Goal: Task Accomplishment & Management: Complete application form

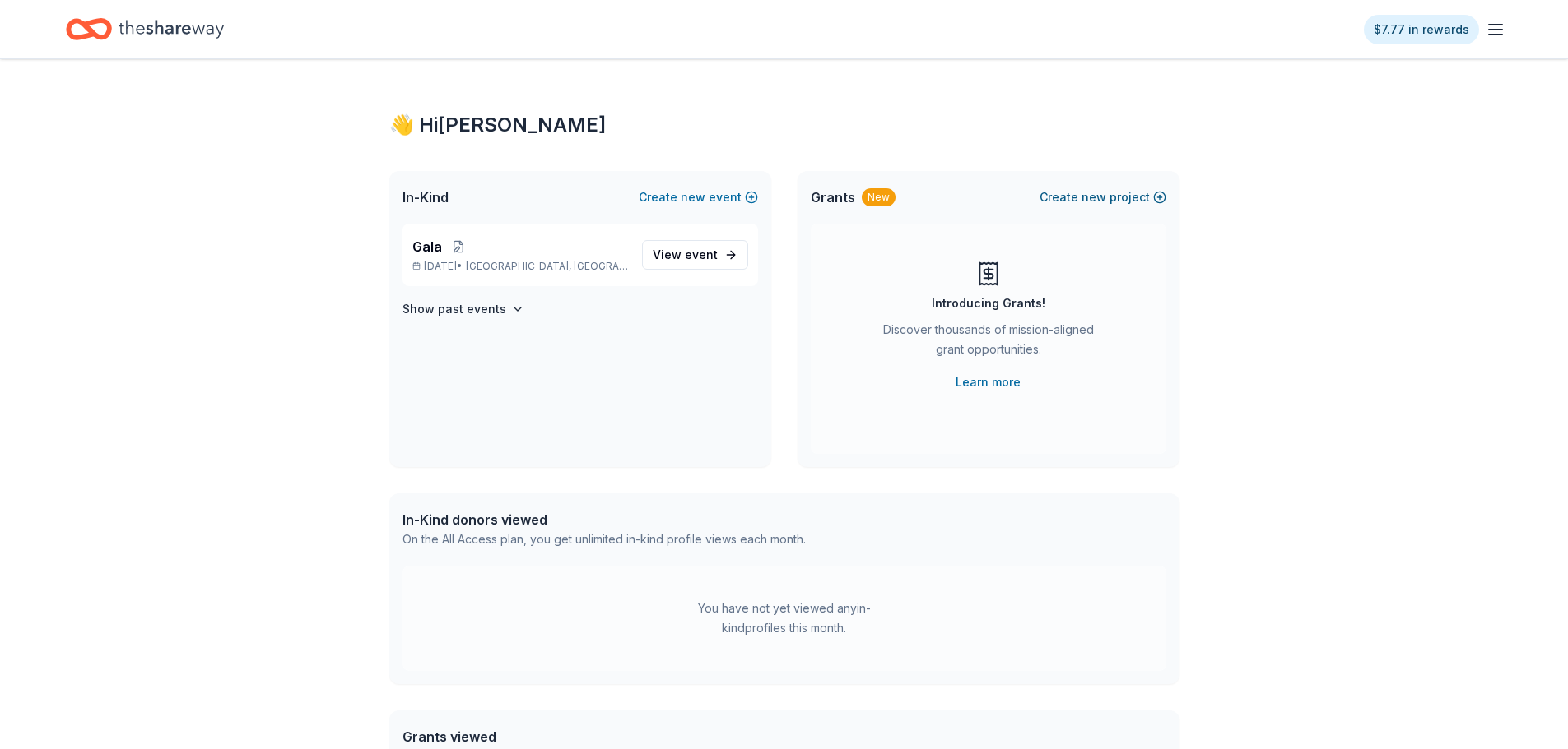
click at [1147, 198] on button "Create new project" at bounding box center [1102, 197] width 127 height 19
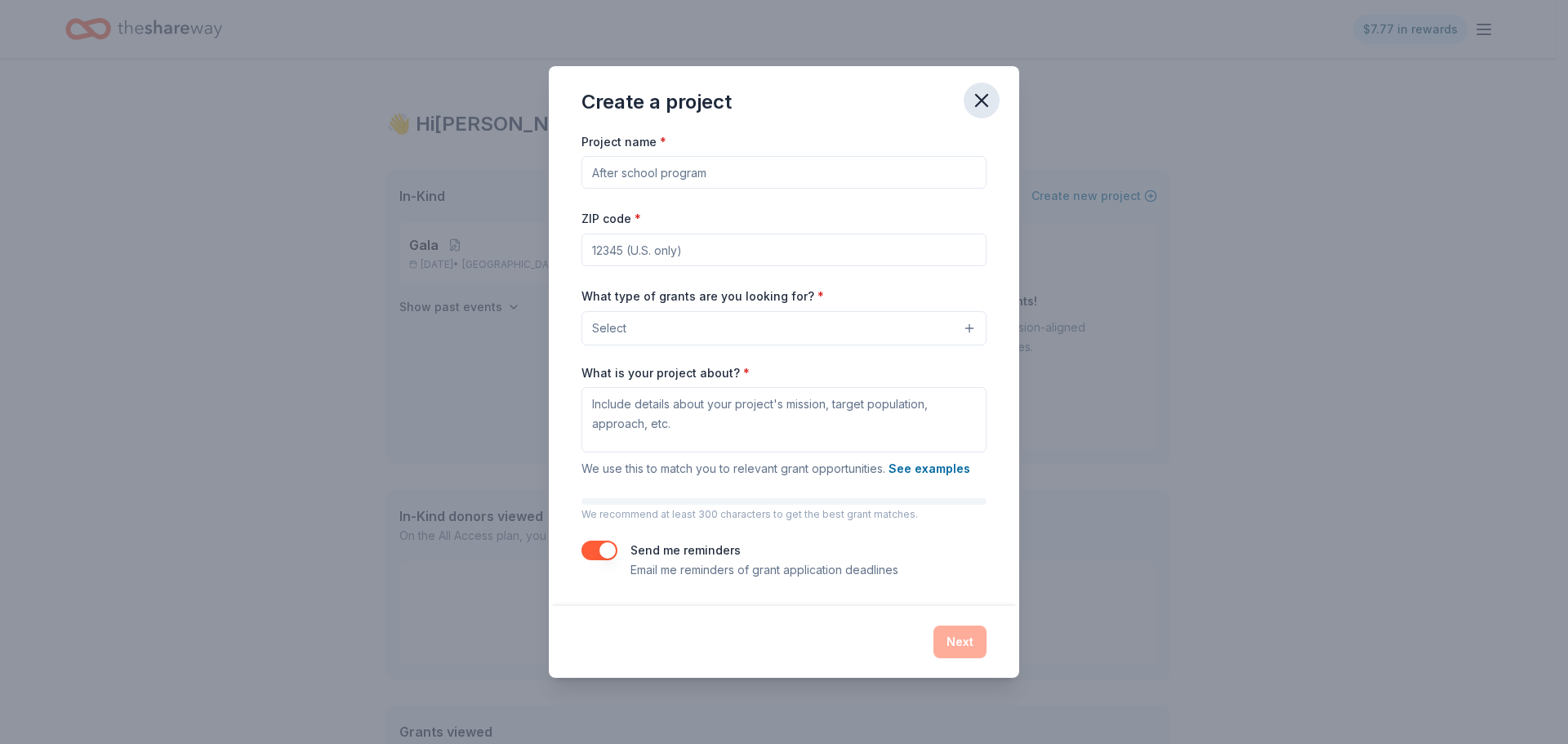
click at [984, 99] on icon "button" at bounding box center [982, 100] width 23 height 23
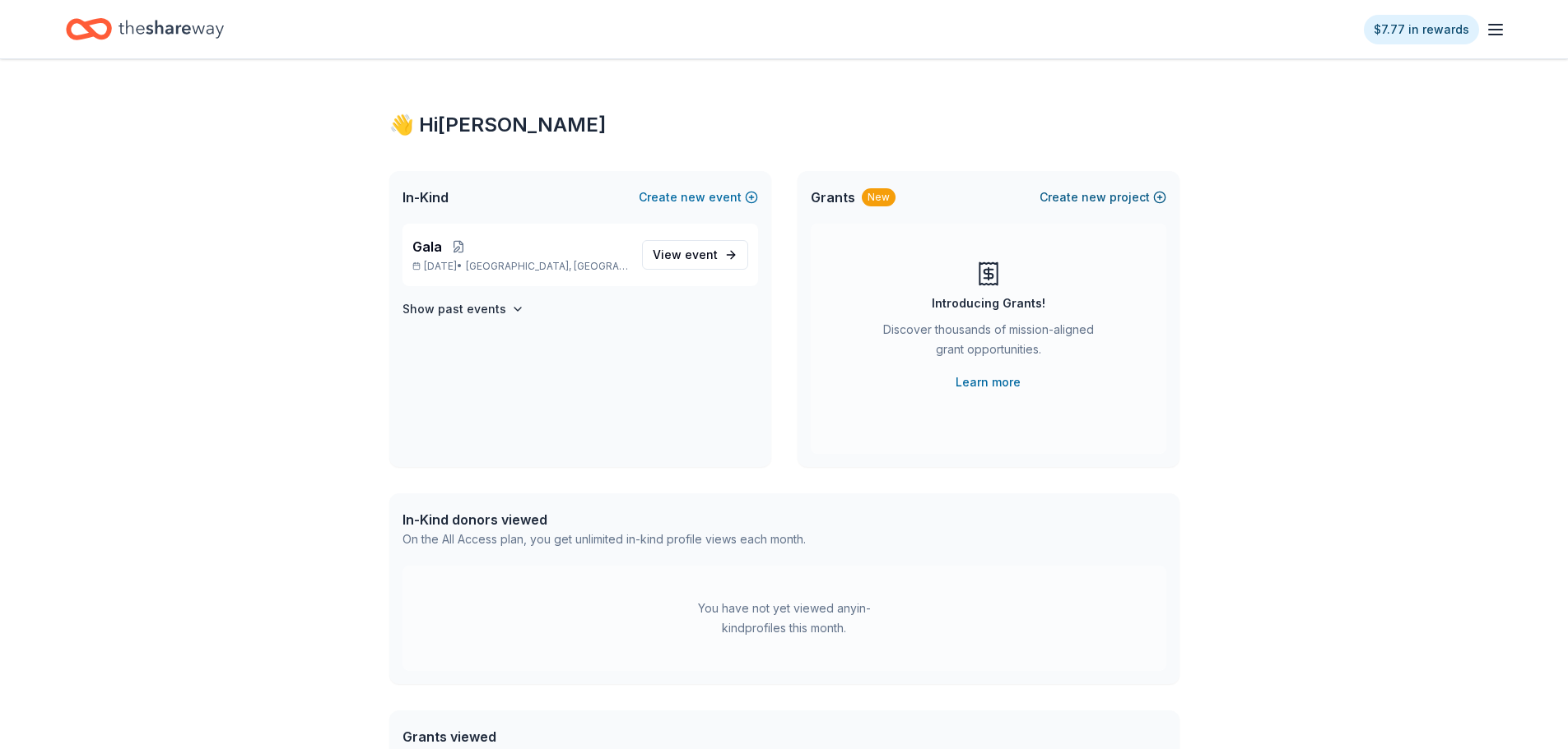
click at [1108, 199] on button "Create new project" at bounding box center [1102, 197] width 127 height 19
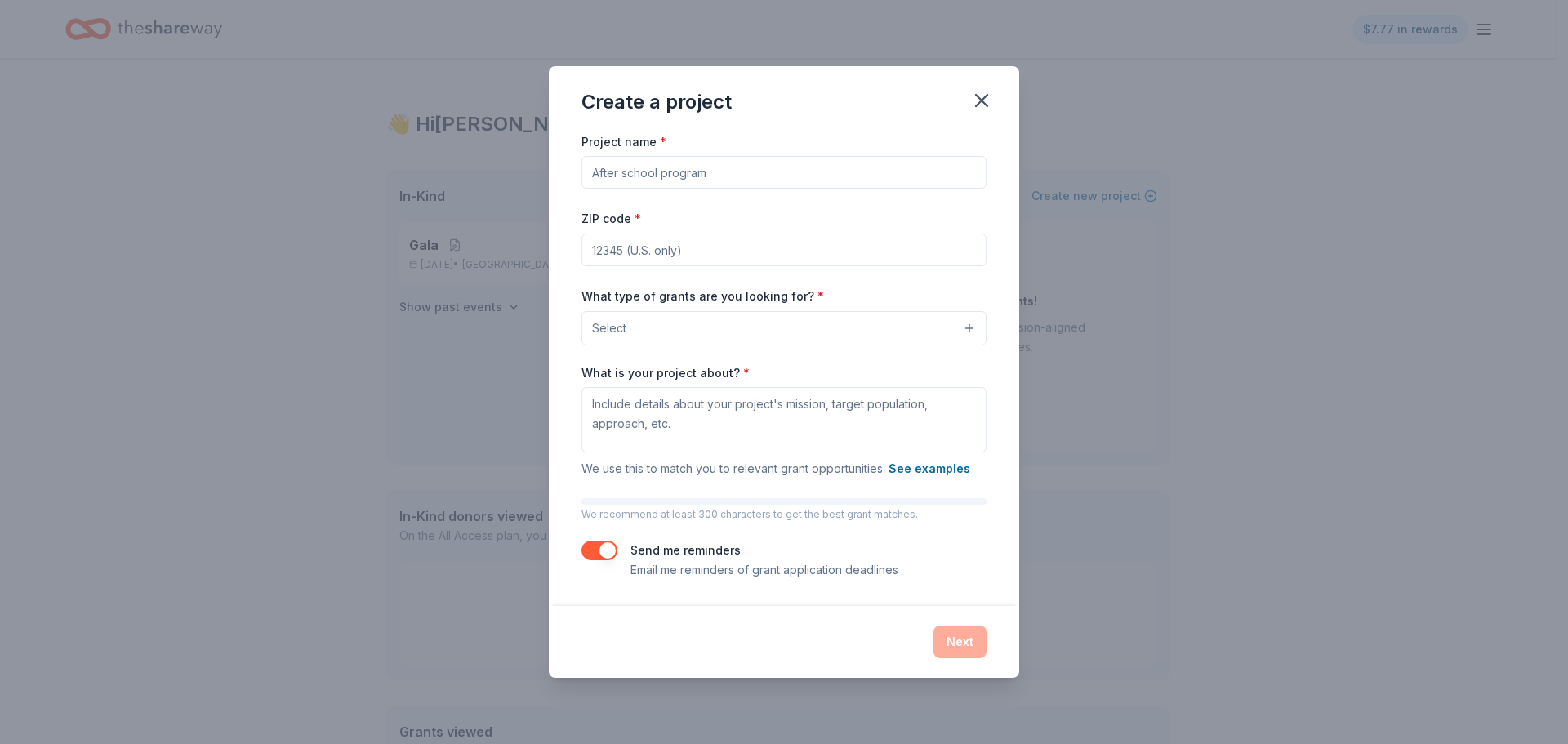
click at [834, 187] on input "Project name *" at bounding box center [783, 171] width 405 height 33
type input "IT Capacity Building"
click at [735, 243] on input "ZIP code *" at bounding box center [783, 250] width 405 height 33
type input "60660"
click at [831, 275] on div "Project name * IT Capacity Building ZIP code * 60660 What type of grants are yo…" at bounding box center [783, 356] width 405 height 449
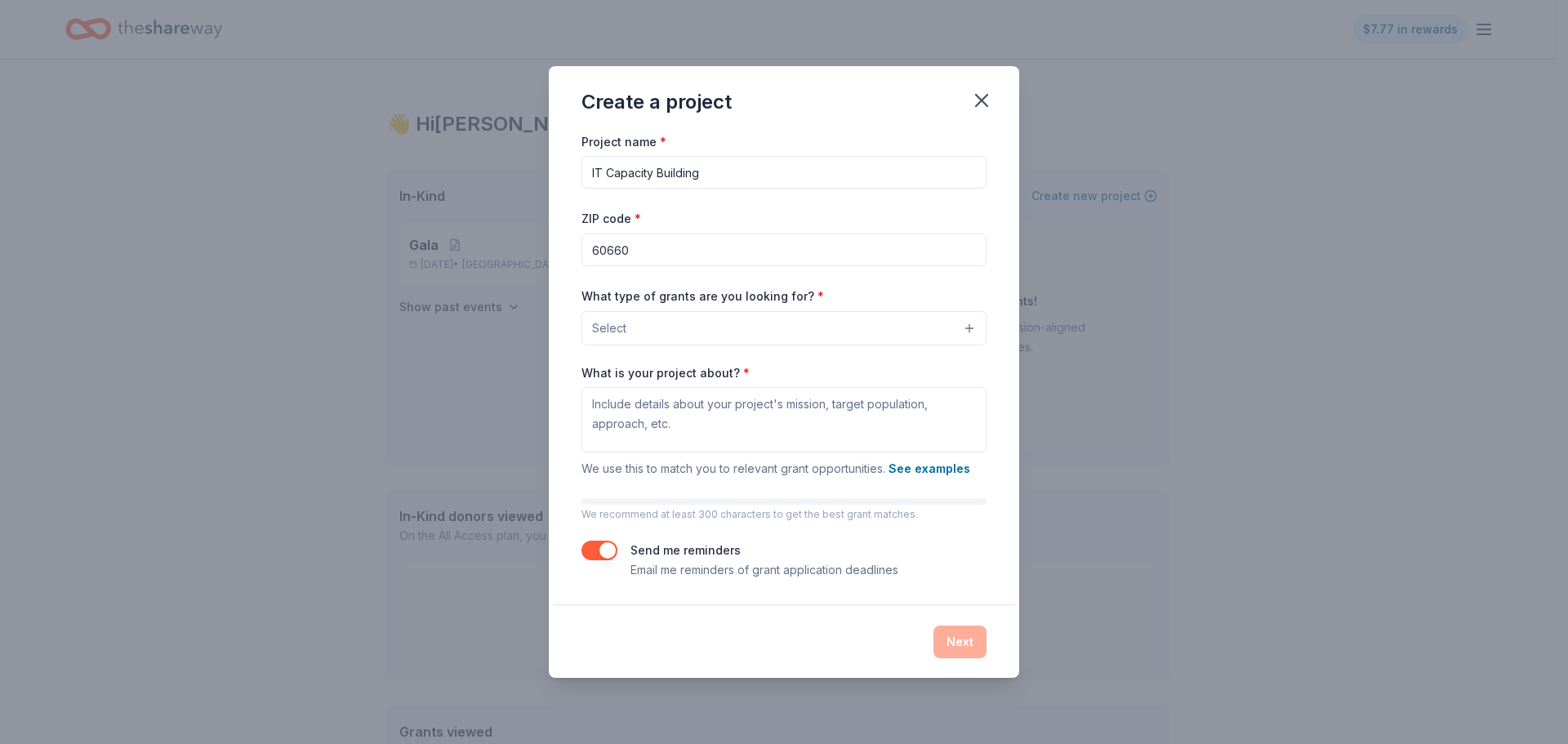
click at [851, 325] on button "Select" at bounding box center [783, 328] width 405 height 34
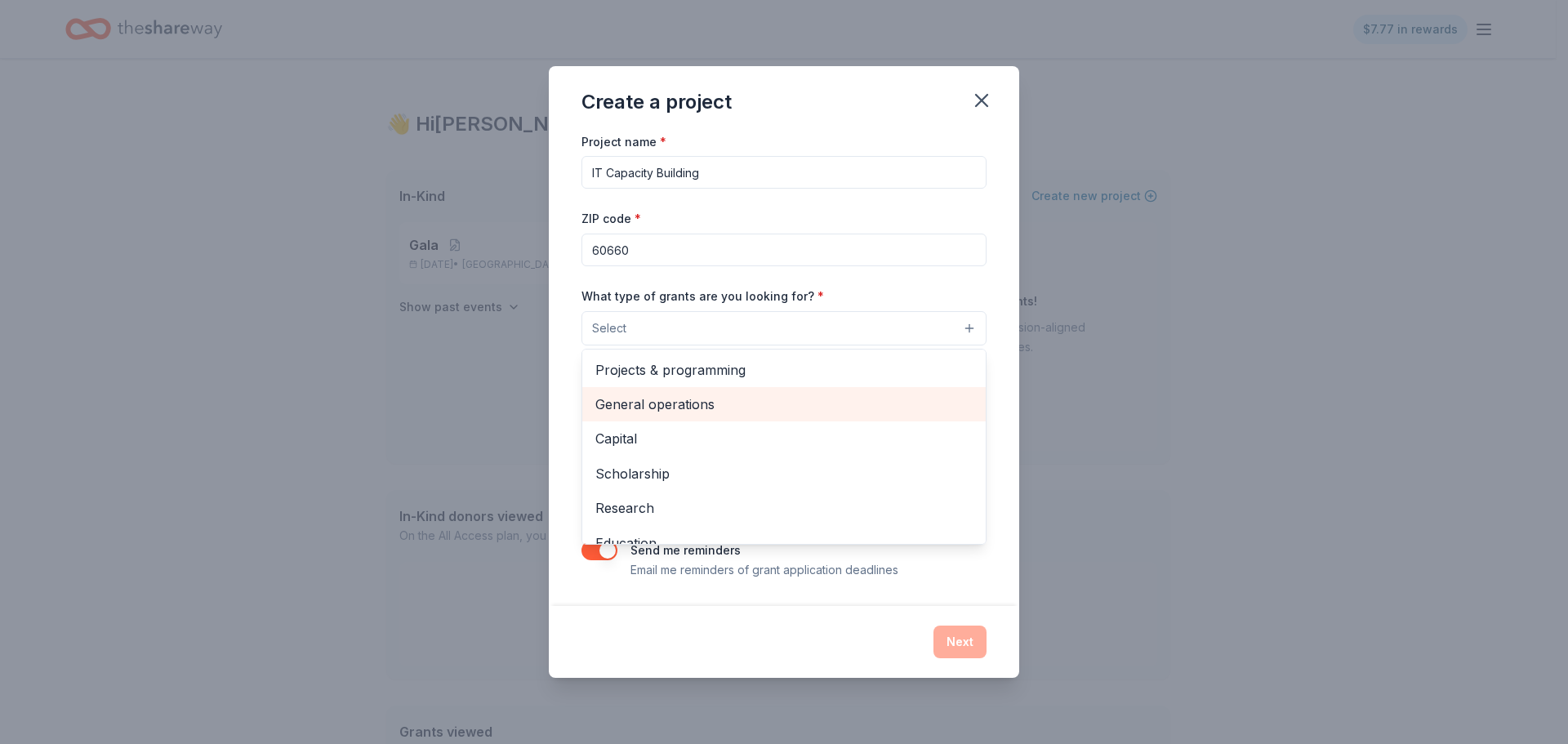
click at [843, 406] on span "General operations" at bounding box center [783, 405] width 377 height 21
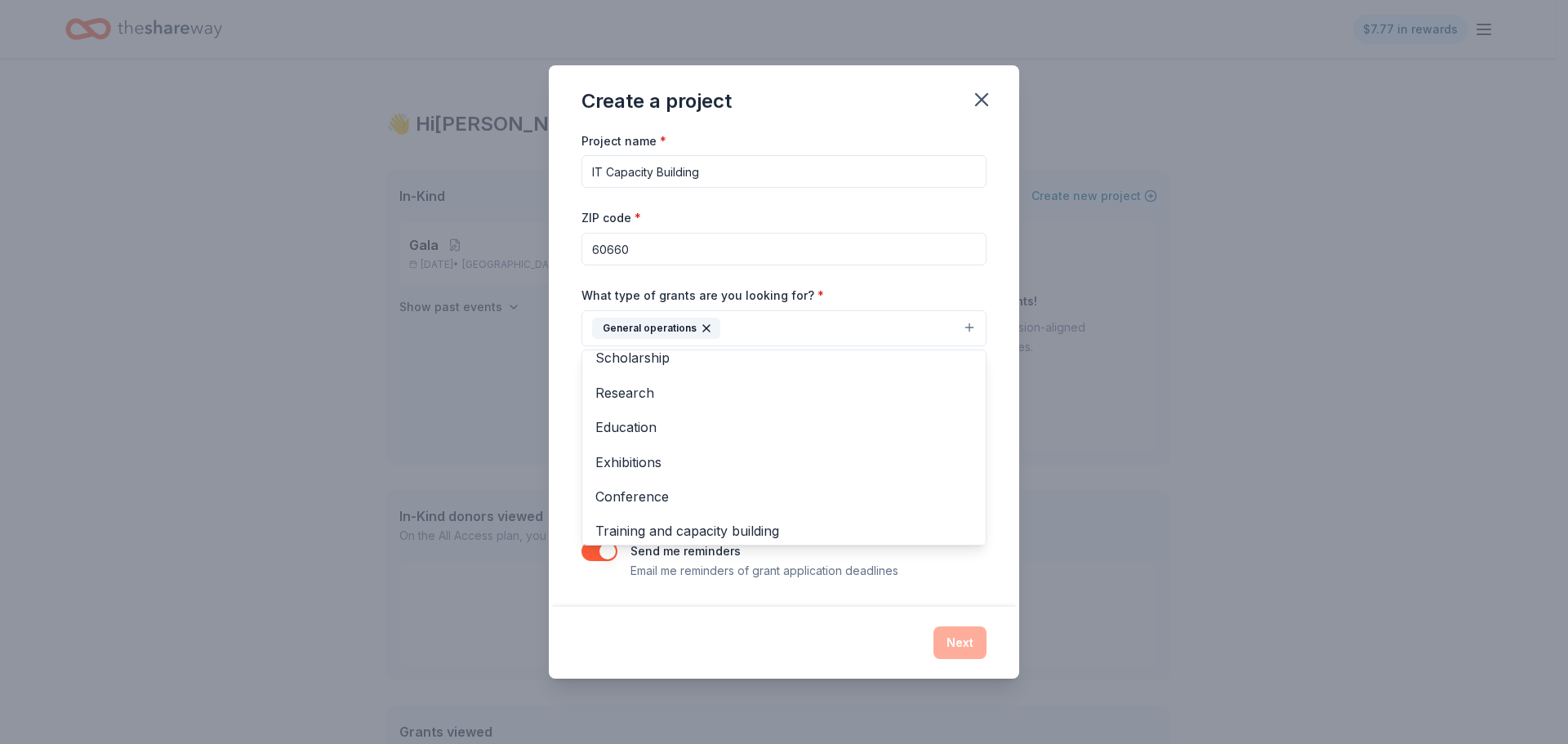
scroll to position [158, 0]
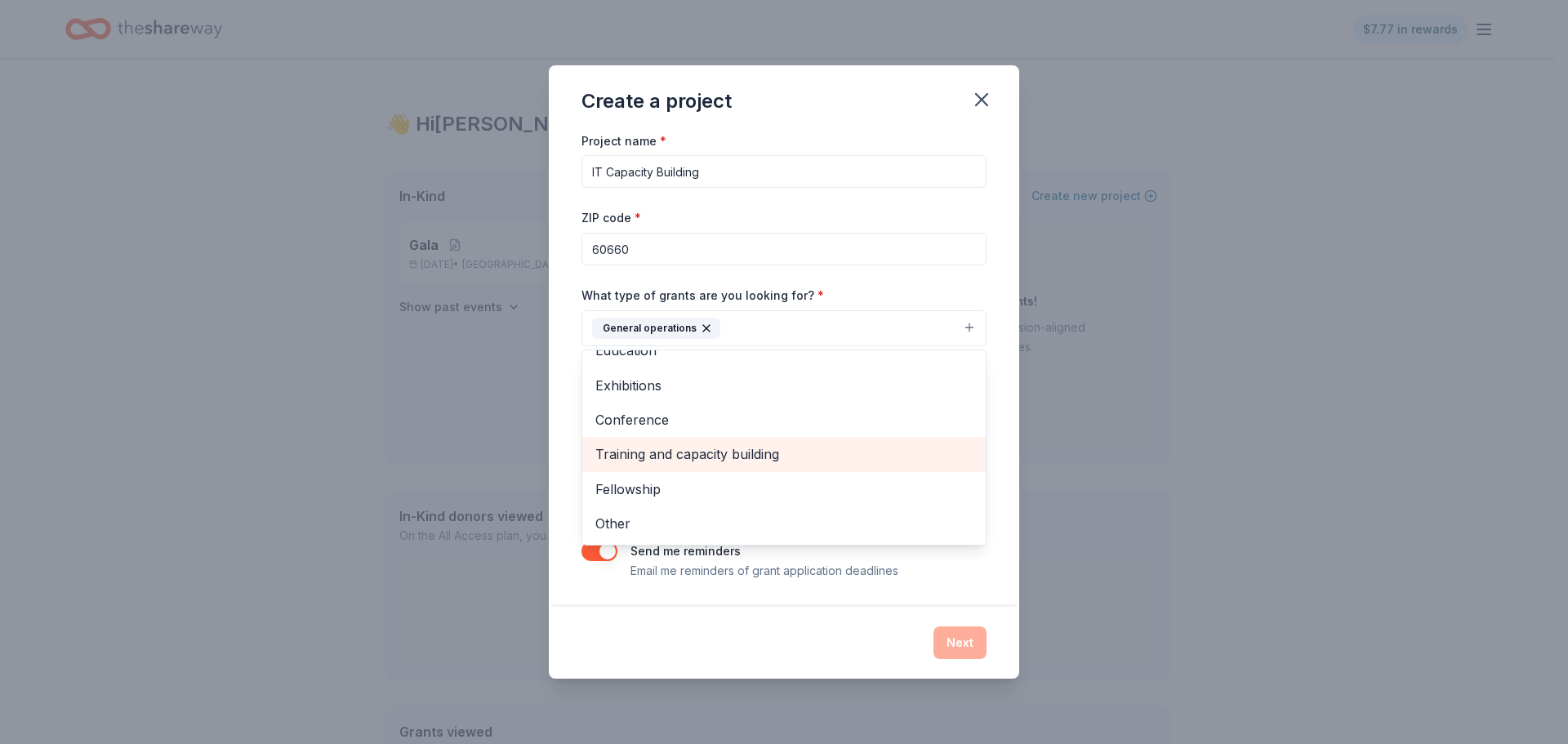
click at [824, 451] on span "Training and capacity building" at bounding box center [783, 454] width 377 height 21
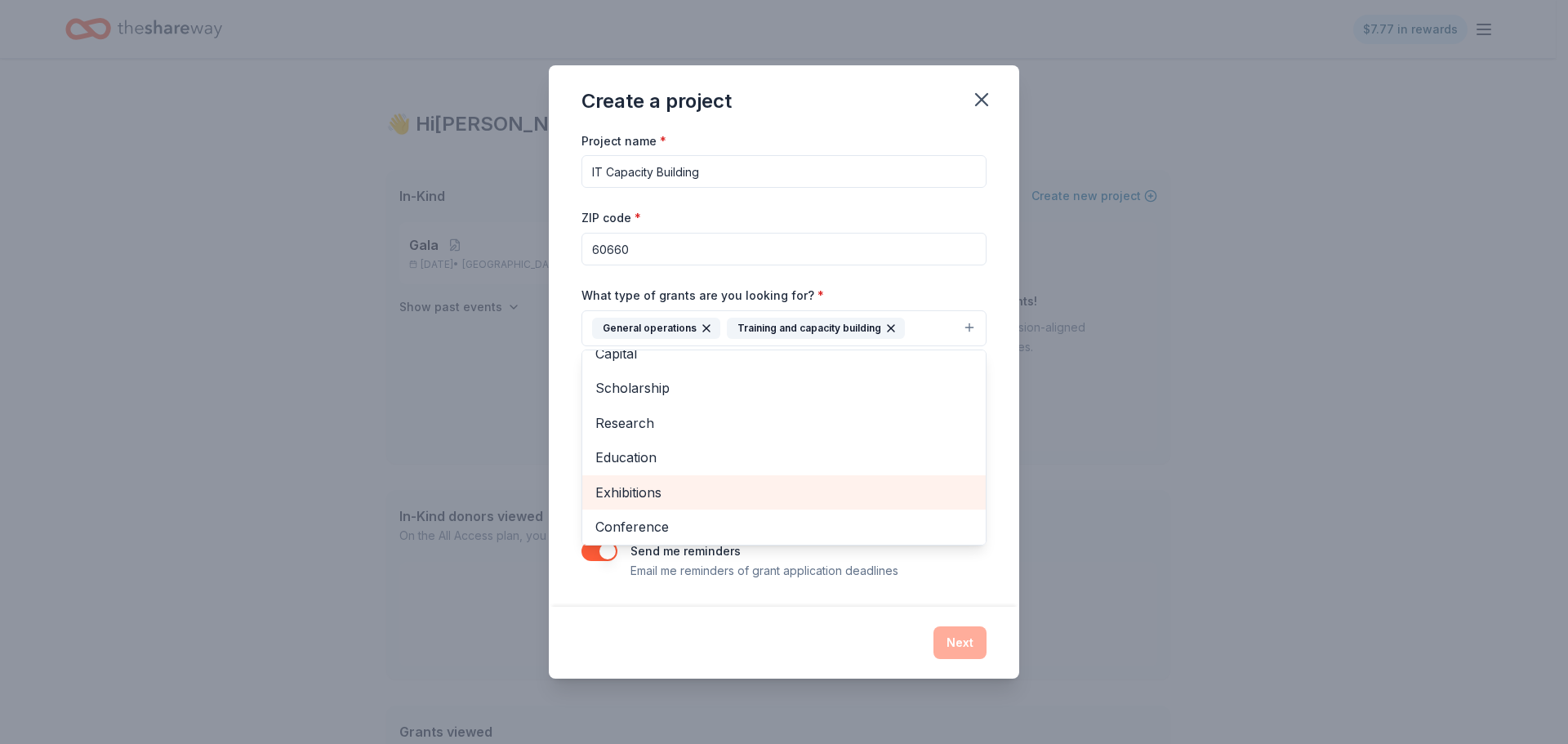
scroll to position [0, 0]
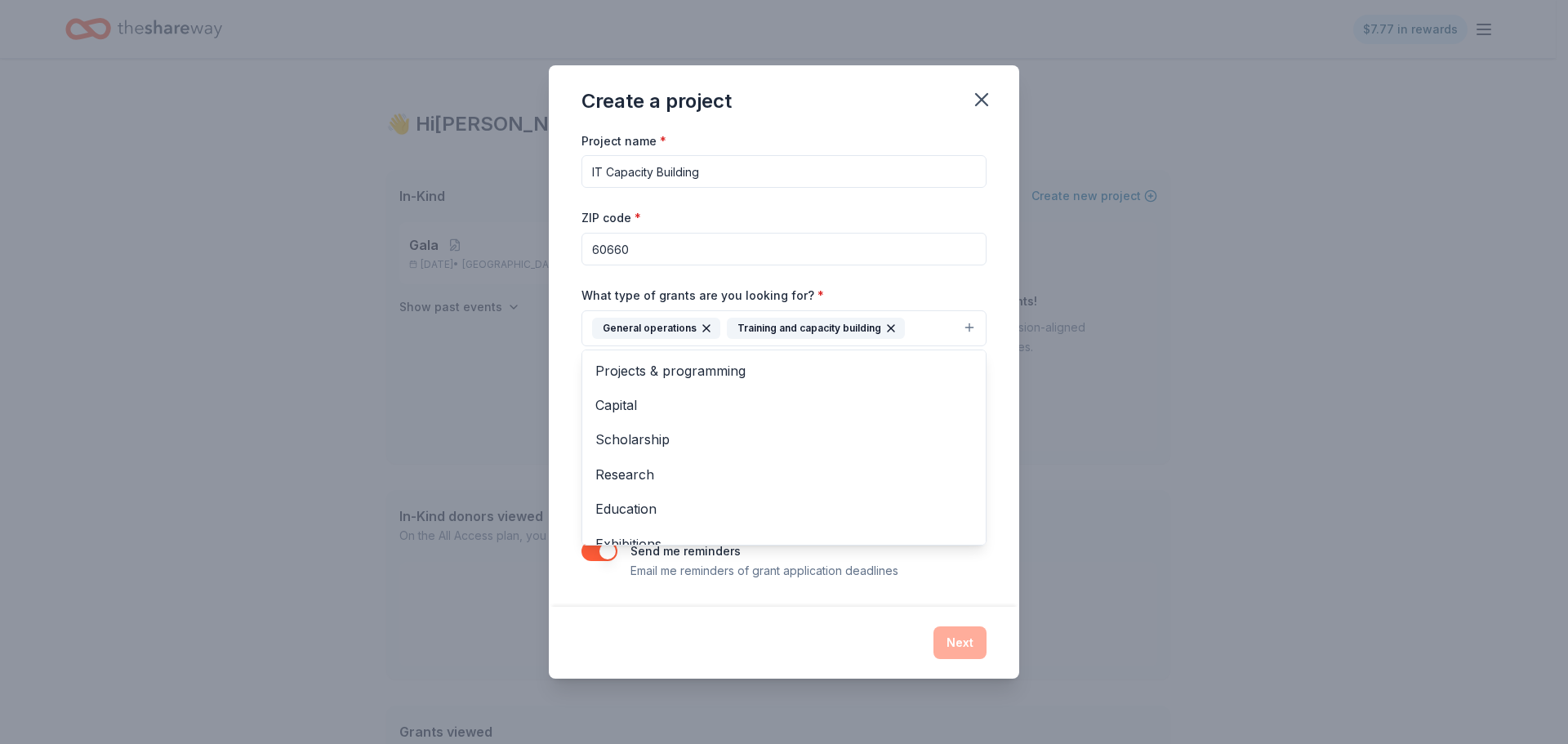
click at [1005, 353] on div "Project name * IT Capacity Building ZIP code * 60660 What type of grants are yo…" at bounding box center [783, 369] width 470 height 477
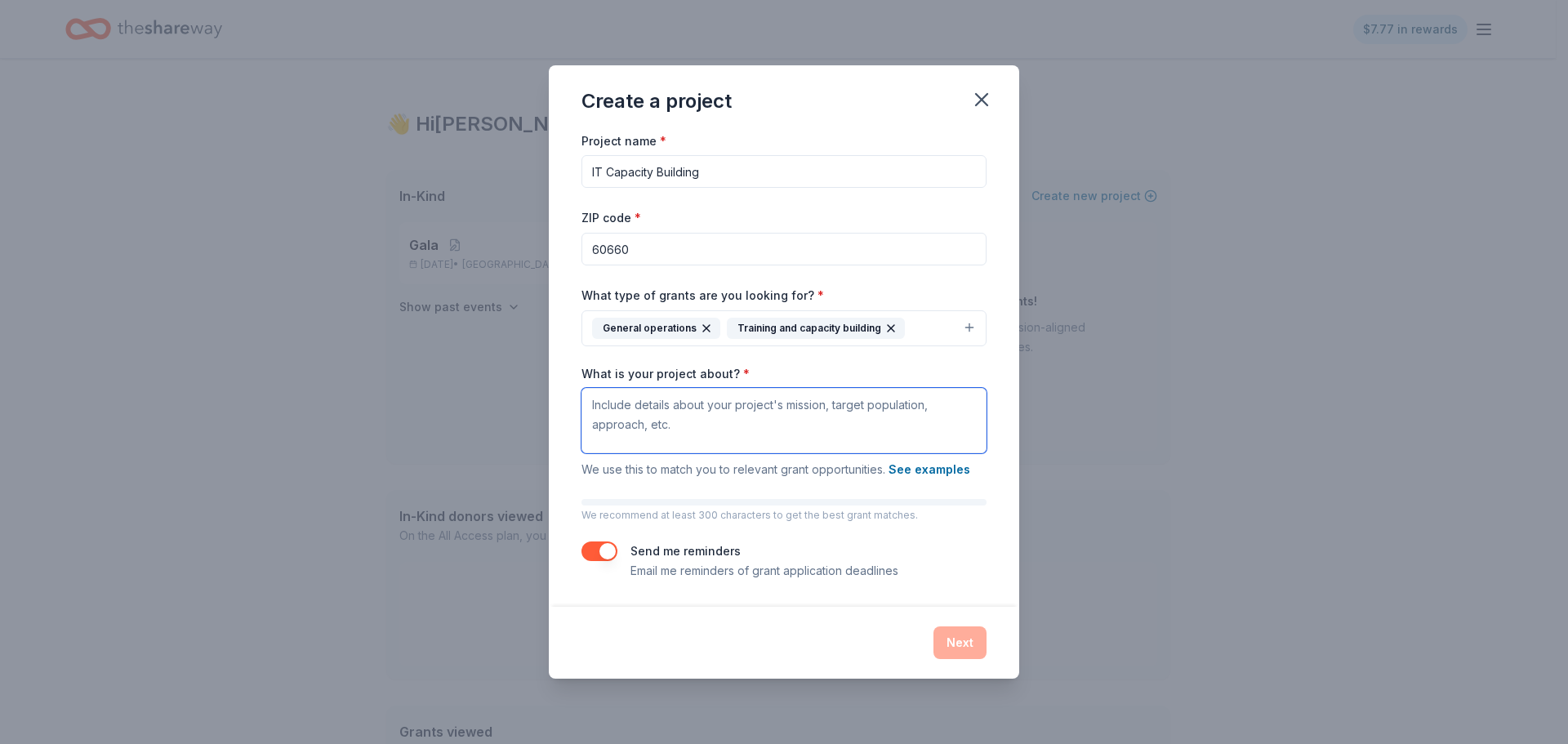
click at [724, 450] on textarea "What is your project about? *" at bounding box center [783, 420] width 405 height 65
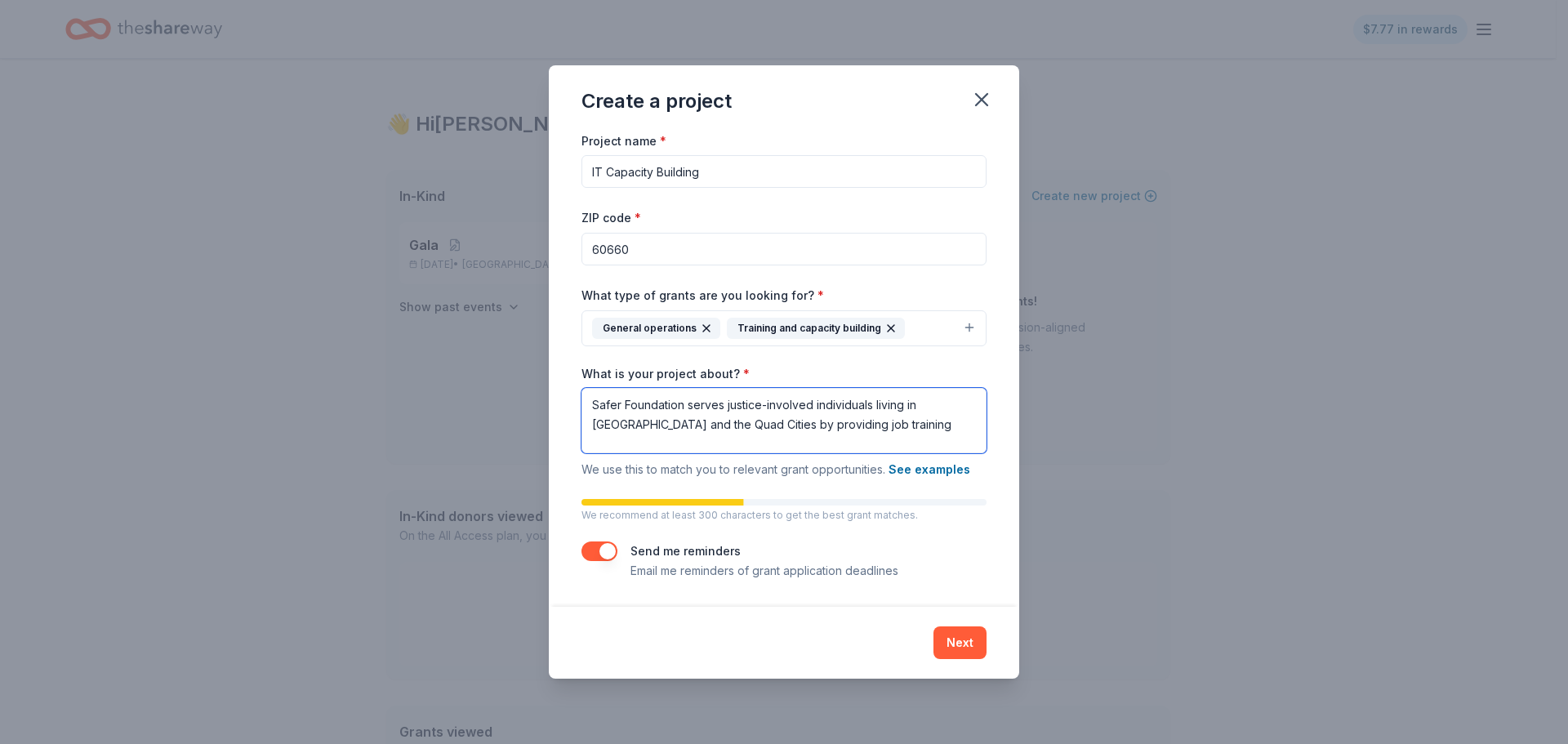
drag, startPoint x: 887, startPoint y: 430, endPoint x: 810, endPoint y: 422, distance: 77.4
click at [810, 422] on textarea "Safer Foundation serves justice-involved individuals living in Cook County and …" at bounding box center [783, 420] width 405 height 65
click at [893, 431] on textarea "Safer Foundation serves justice-involved individuals living in Cook County and …" at bounding box center [783, 420] width 405 height 65
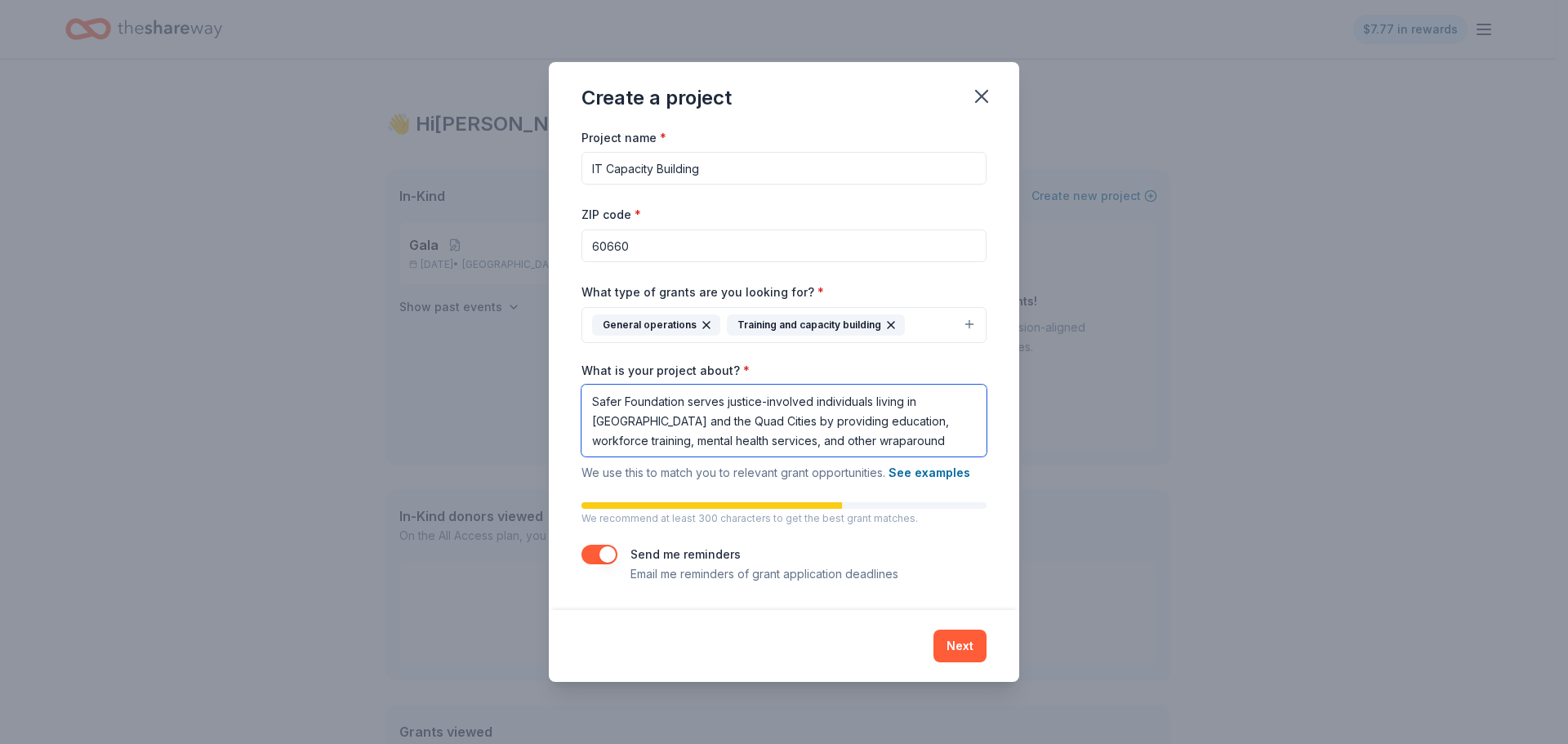
click at [768, 446] on textarea "Safer Foundation serves justice-involved individuals living in Cook County and …" at bounding box center [783, 421] width 405 height 72
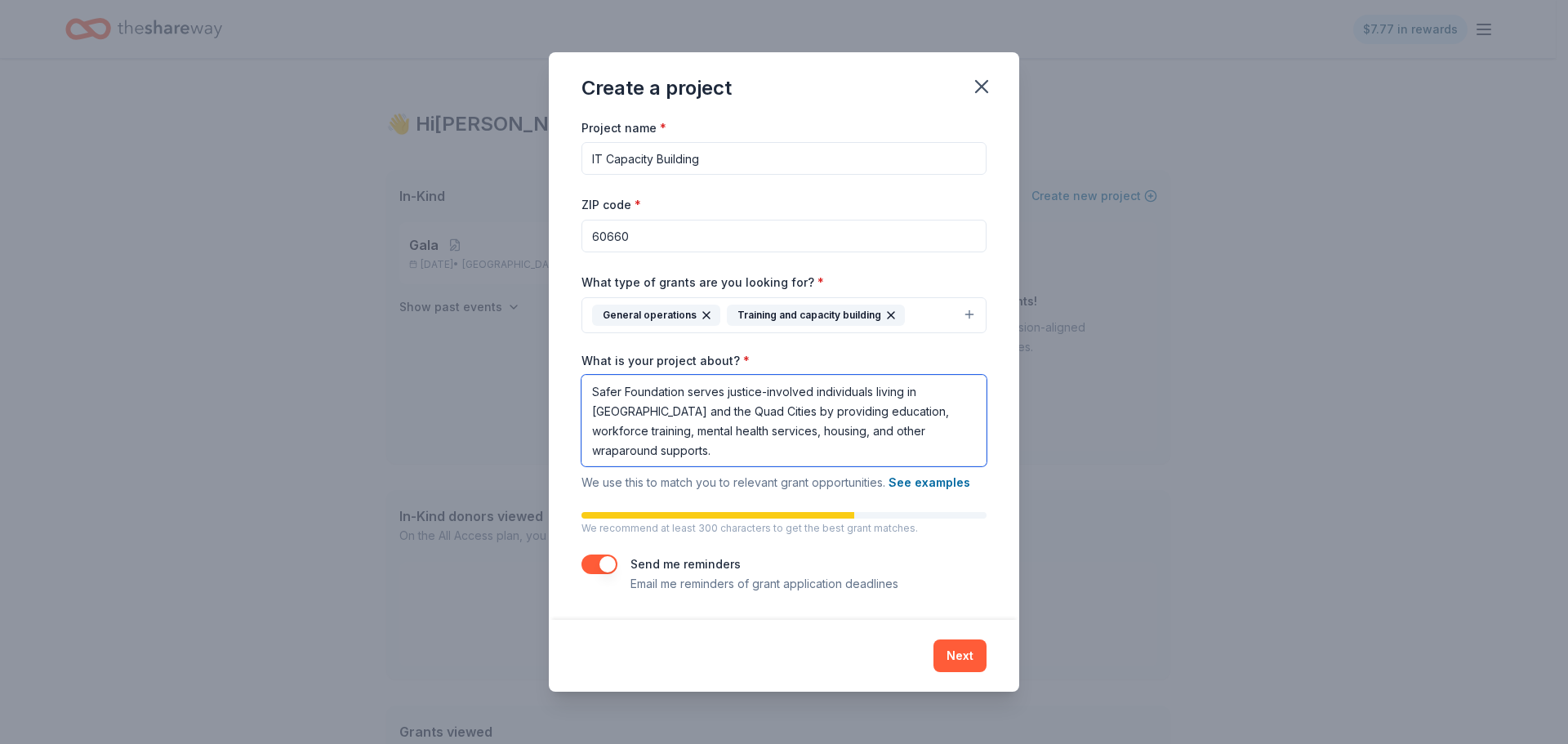
type textarea "Safer Foundation serves justice-involved individuals living in Cook County and …"
click at [600, 568] on button "button" at bounding box center [599, 565] width 36 height 19
click at [598, 563] on button "button" at bounding box center [599, 565] width 36 height 19
click at [971, 664] on button "Next" at bounding box center [960, 655] width 53 height 33
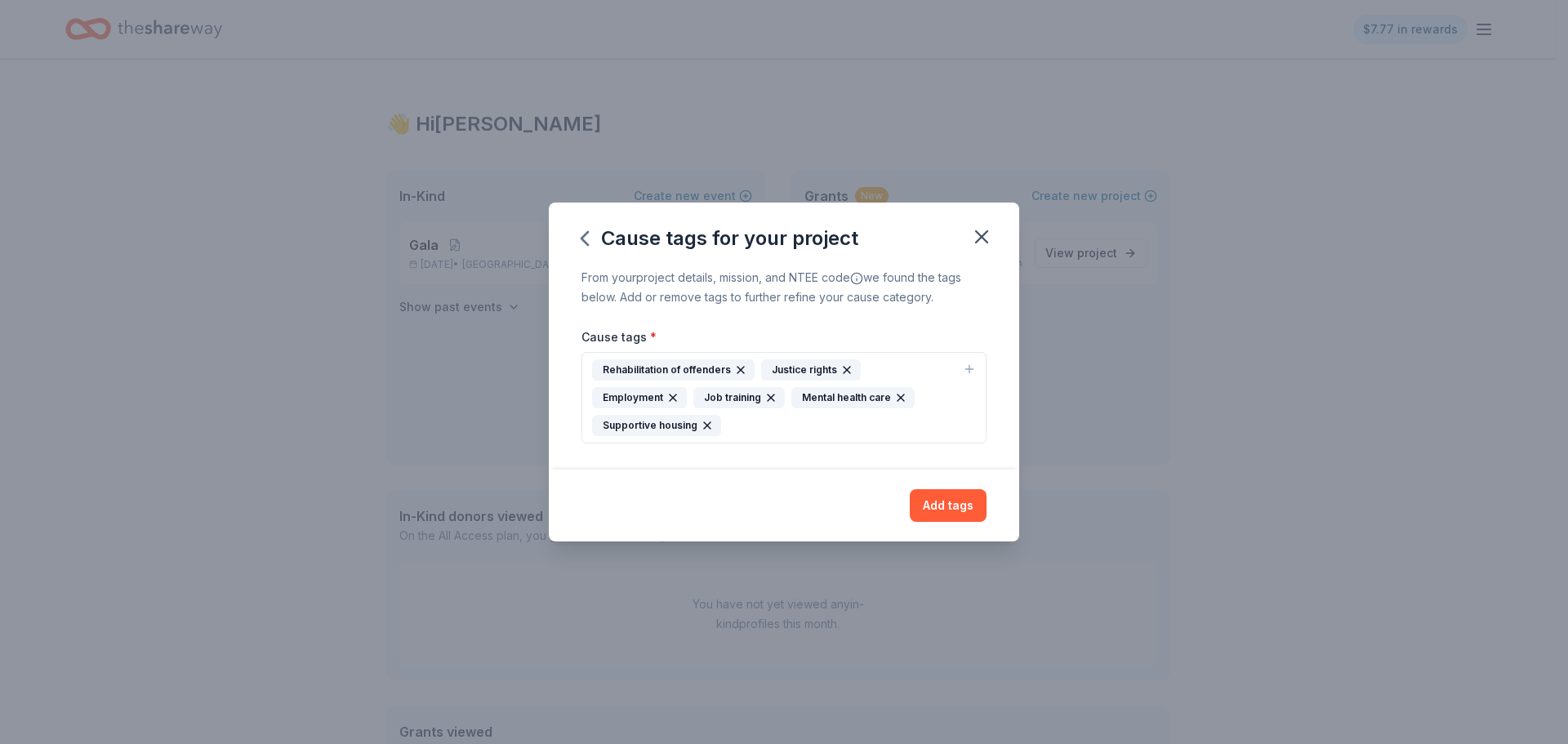
click at [970, 370] on icon "button" at bounding box center [969, 368] width 13 height 13
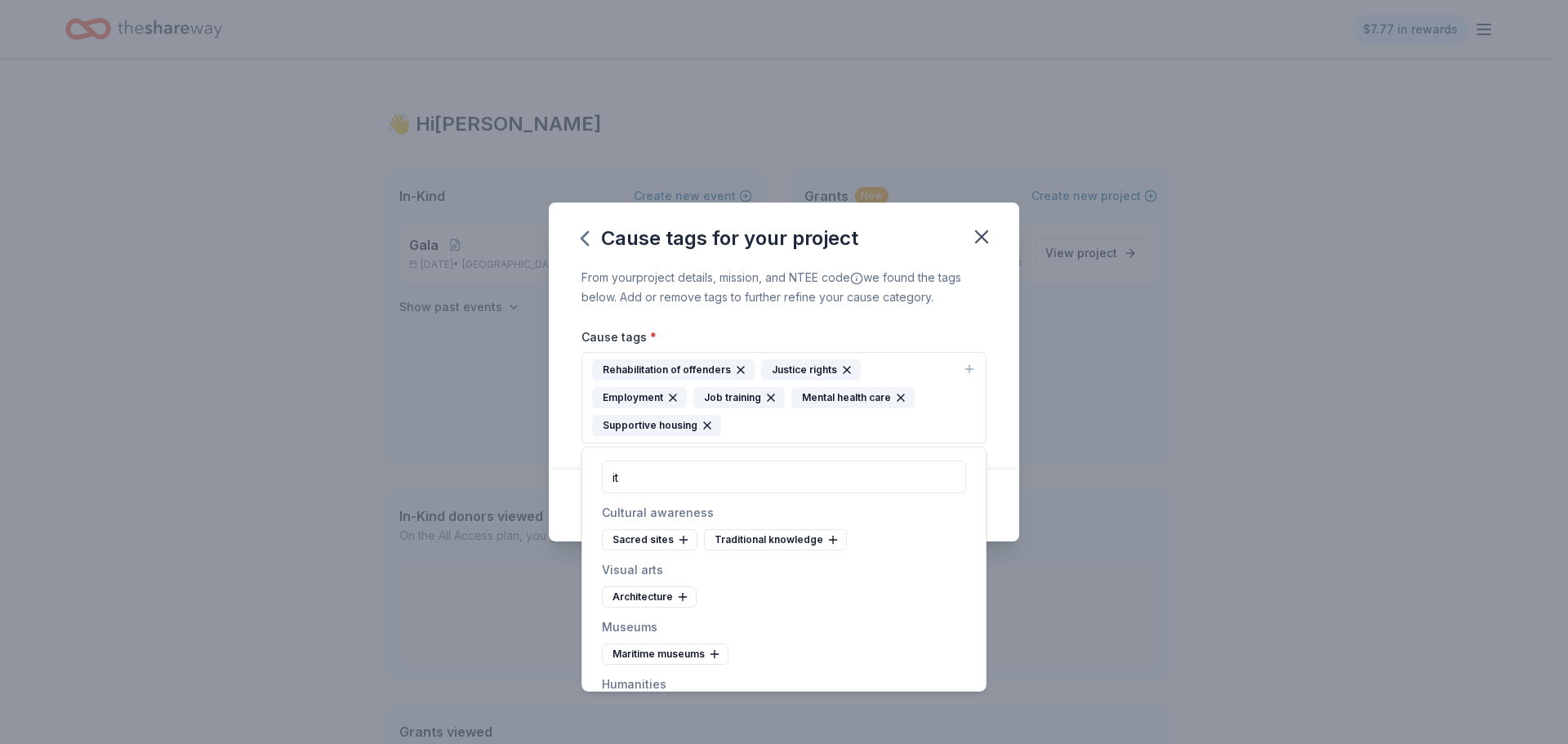
type input "i"
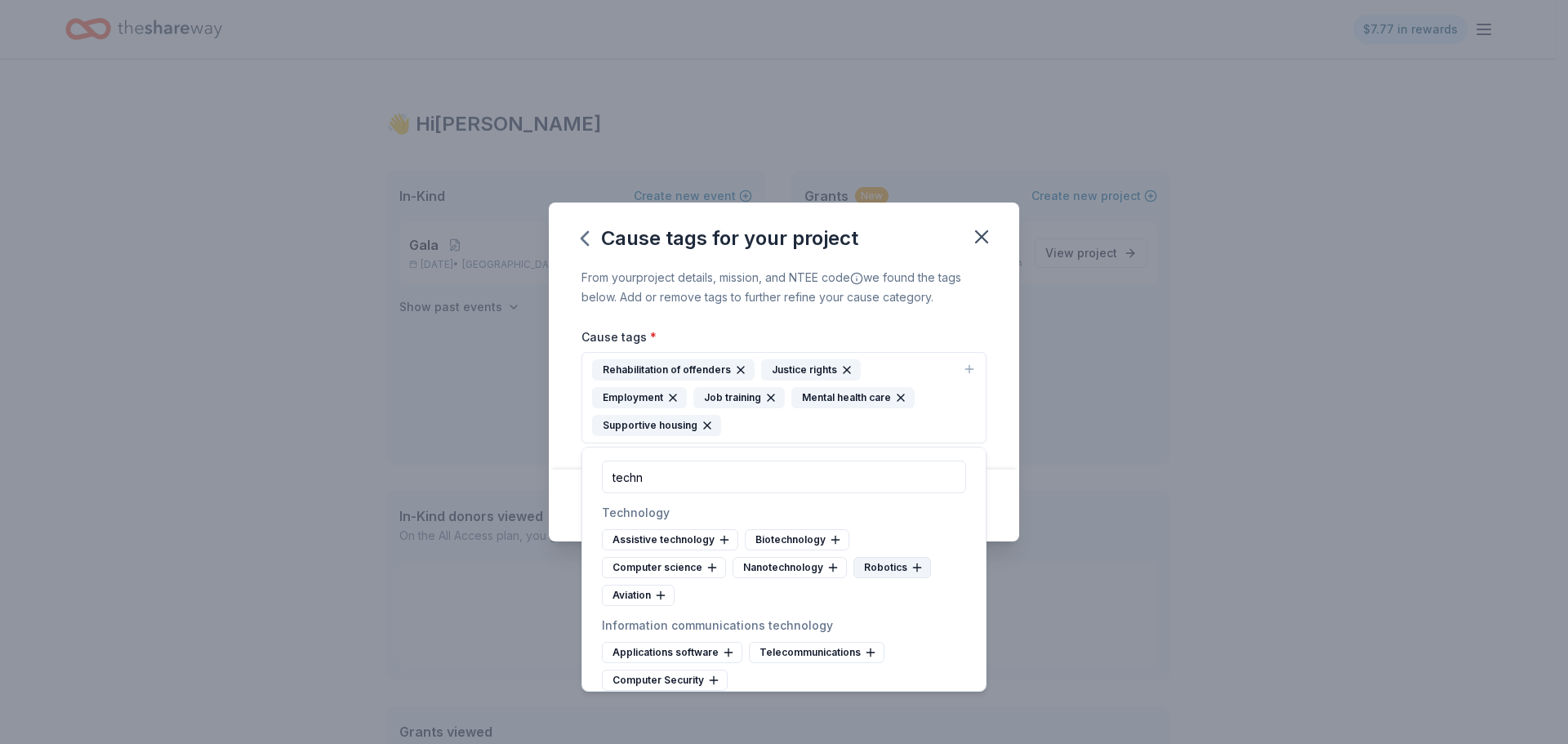
scroll to position [13, 0]
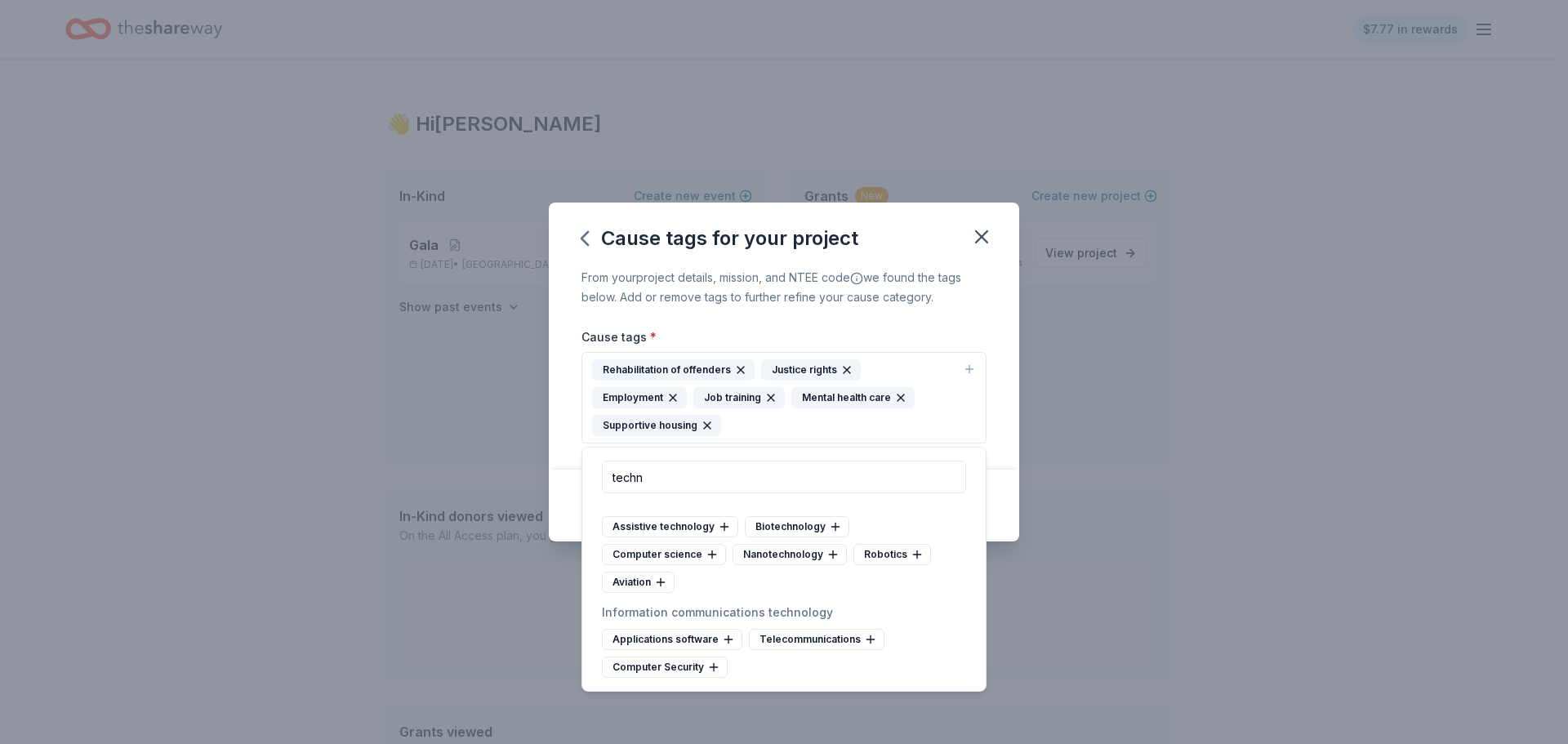
drag, startPoint x: 855, startPoint y: 481, endPoint x: 471, endPoint y: 482, distance: 384.0
click at [471, 482] on body "$7.77 in rewards 👋 Hi Sam In-Kind Create new event Gala Oct 16, 2025 • Chicago,…" at bounding box center [778, 372] width 1556 height 744
drag, startPoint x: 686, startPoint y: 475, endPoint x: 614, endPoint y: 478, distance: 72.1
click at [614, 478] on input "techn" at bounding box center [784, 477] width 364 height 33
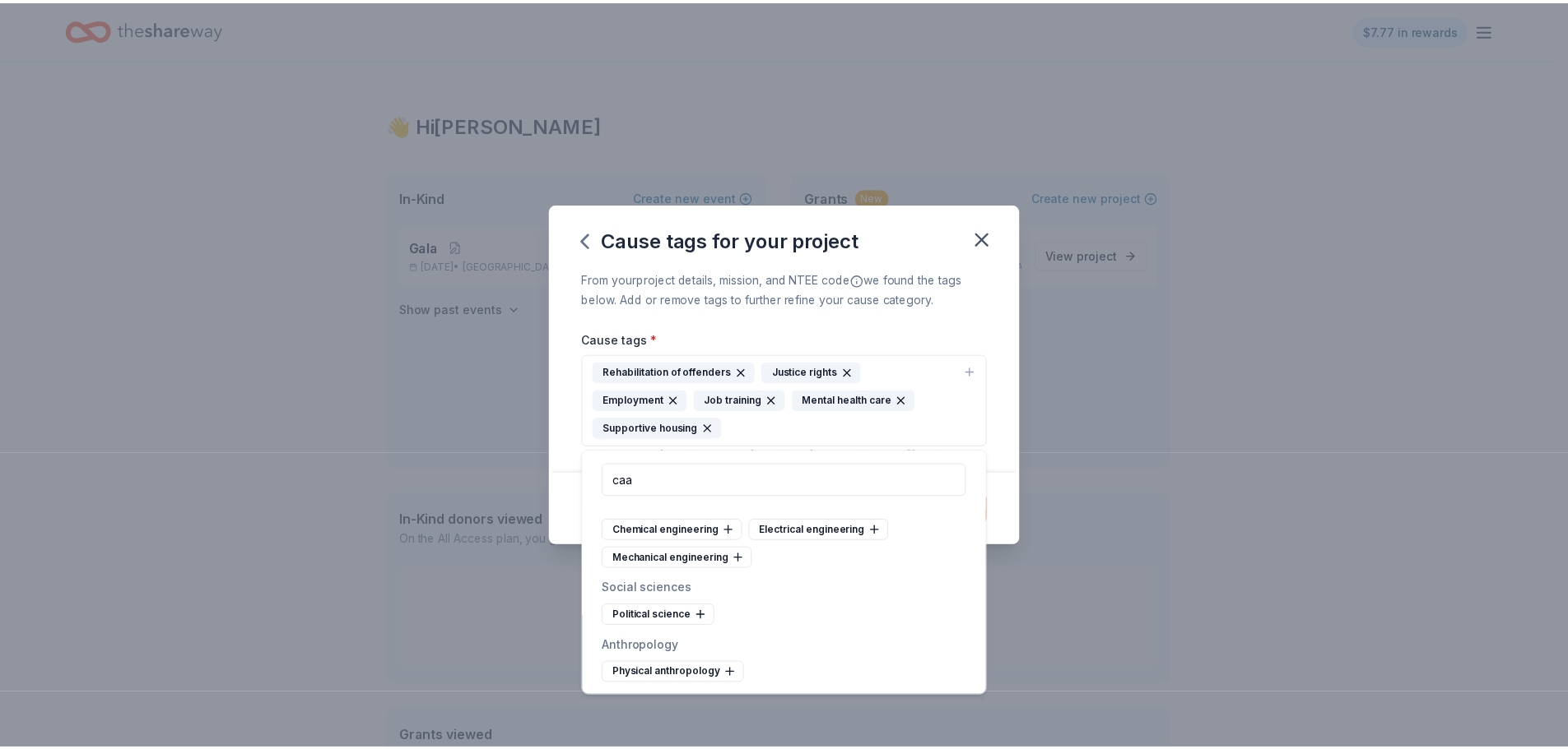
scroll to position [0, 0]
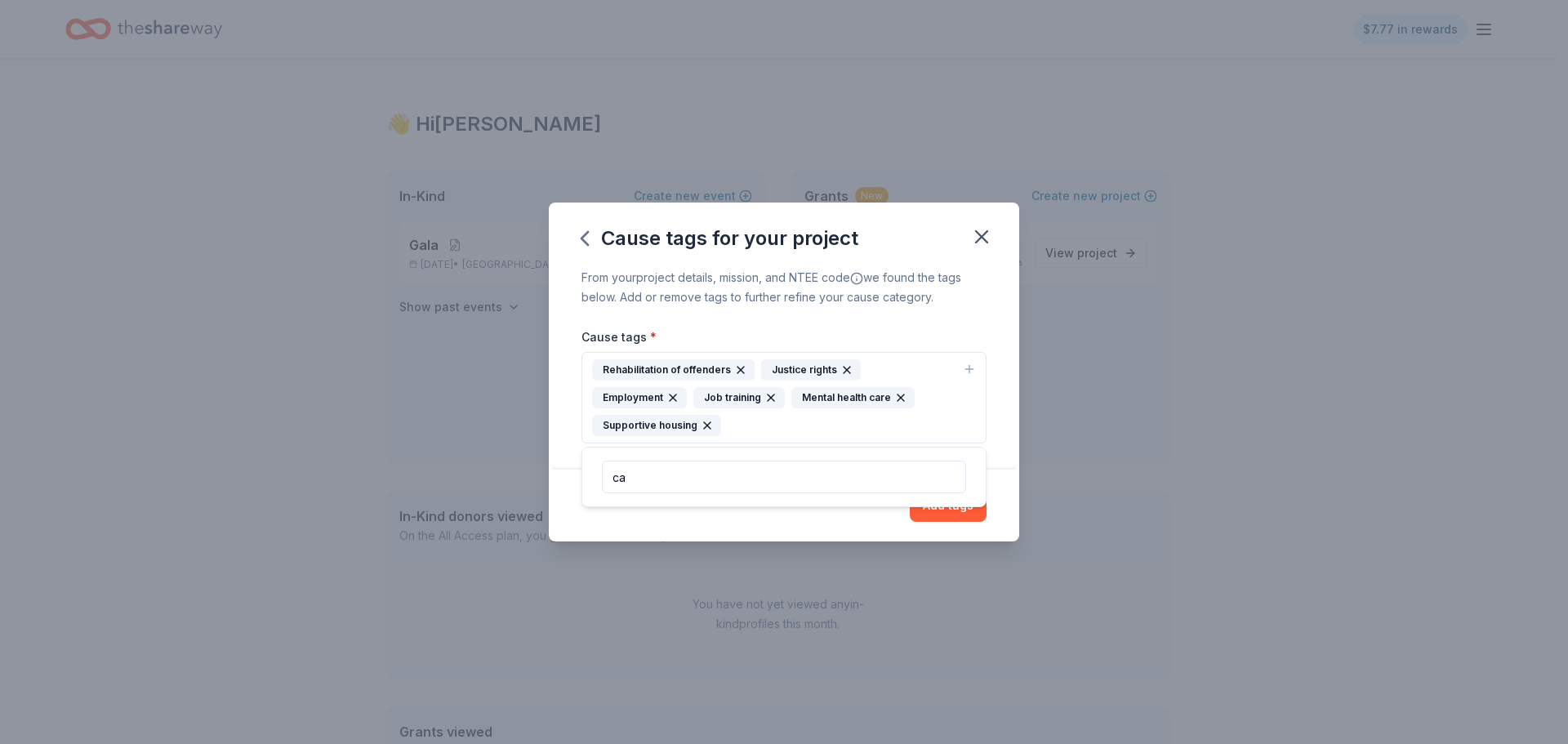
type input "c"
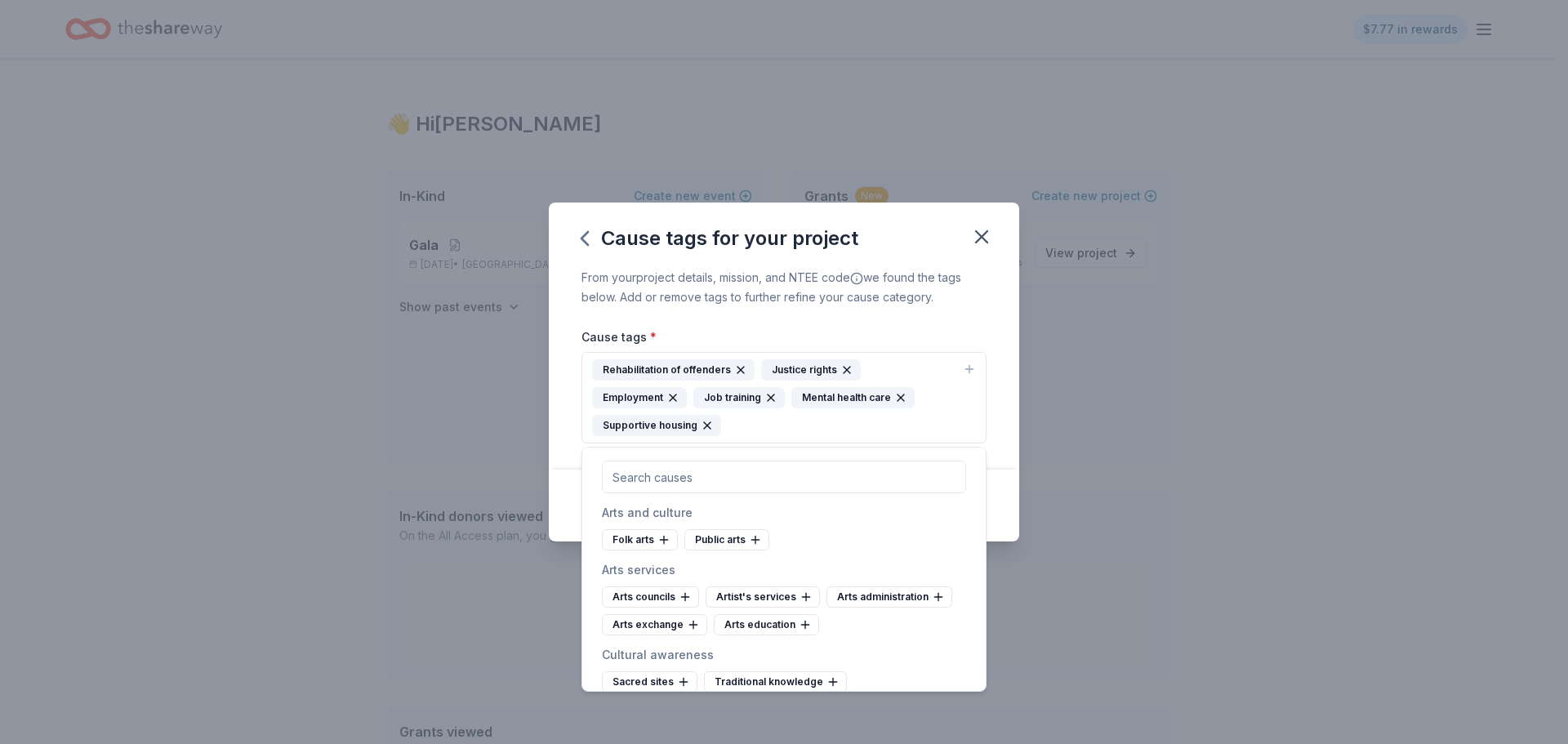
click at [556, 443] on div "From your project details, mission, and NTEE code we found the tags below. Add …" at bounding box center [783, 368] width 470 height 201
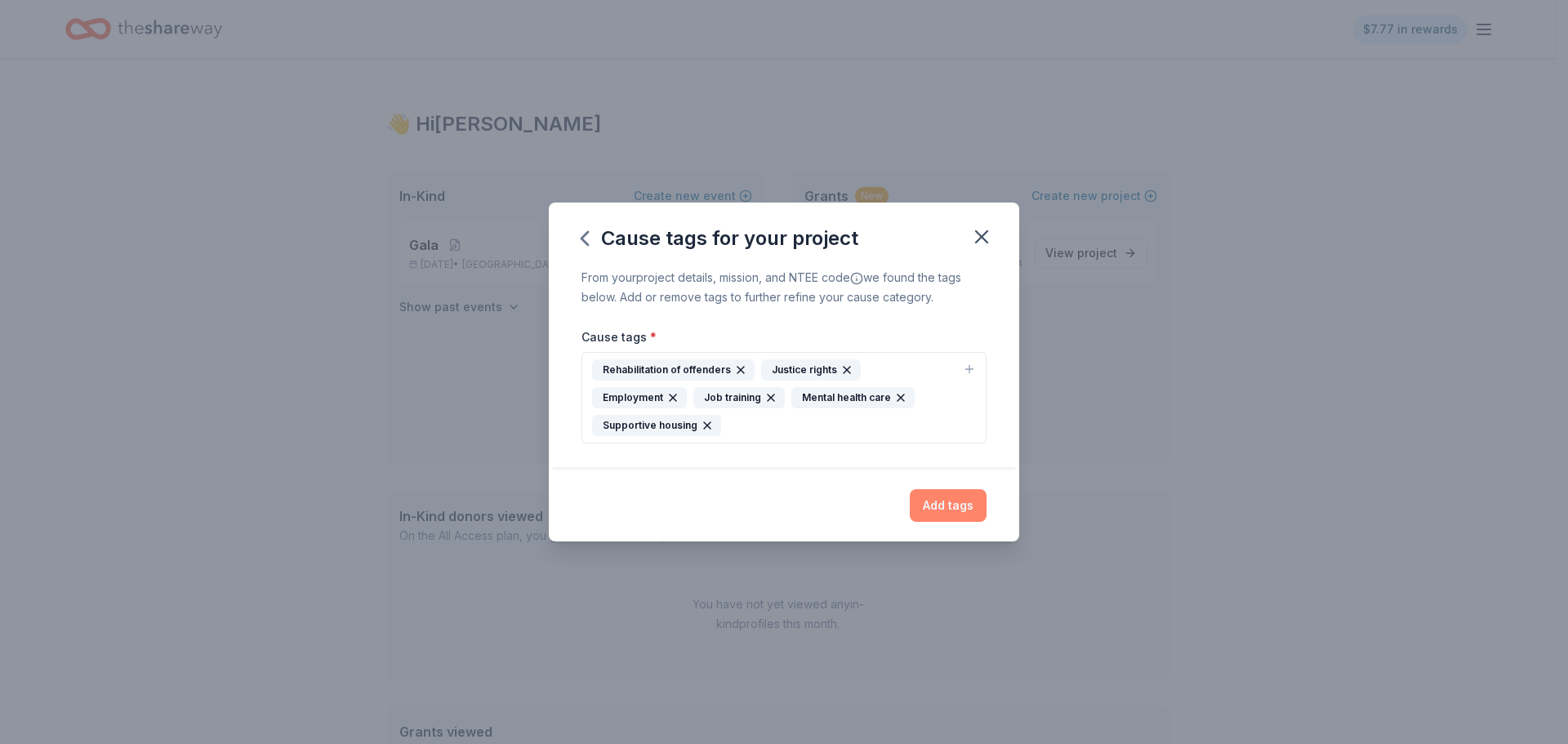
click at [940, 504] on button "Add tags" at bounding box center [947, 505] width 76 height 33
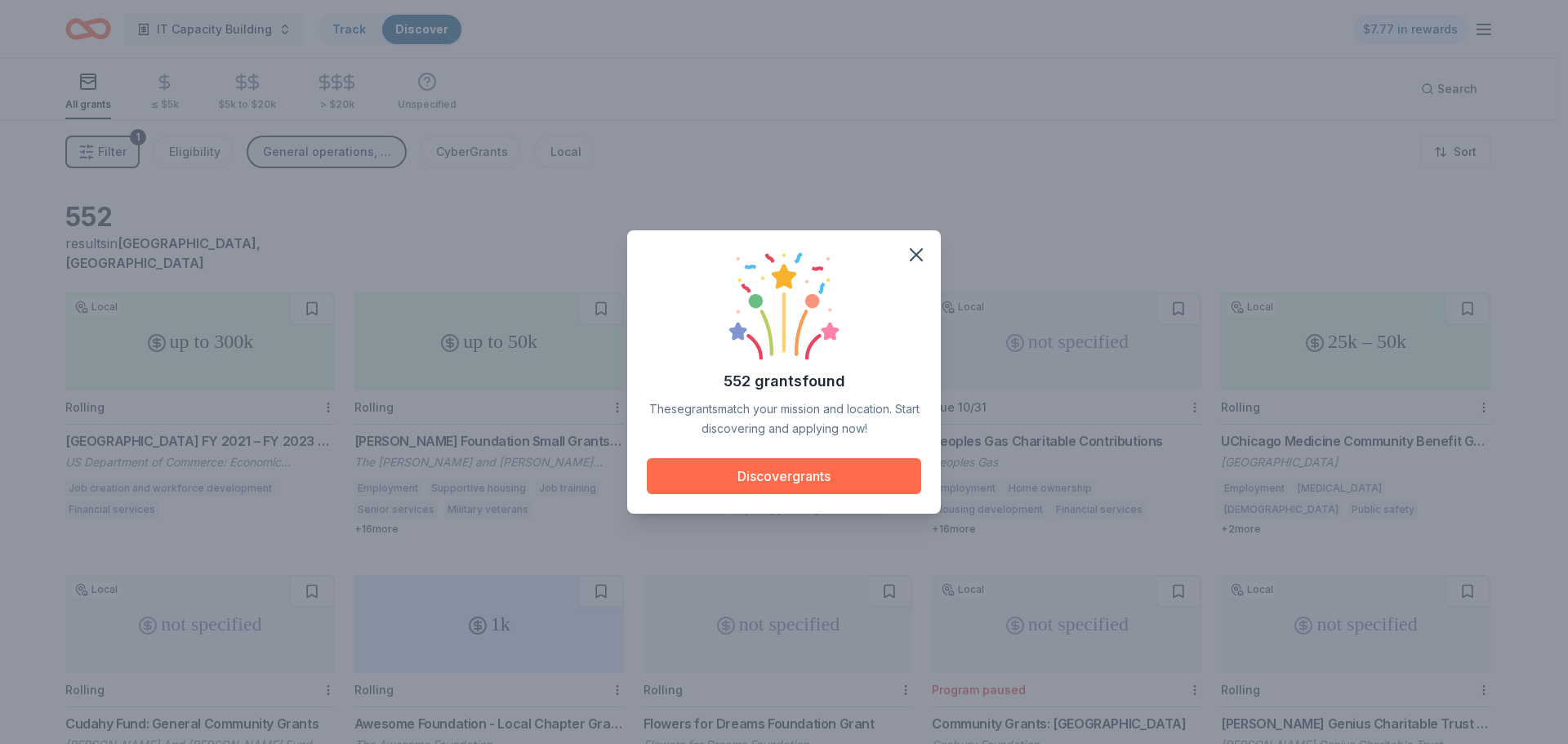
click at [847, 474] on button "Discover grants" at bounding box center [784, 476] width 274 height 36
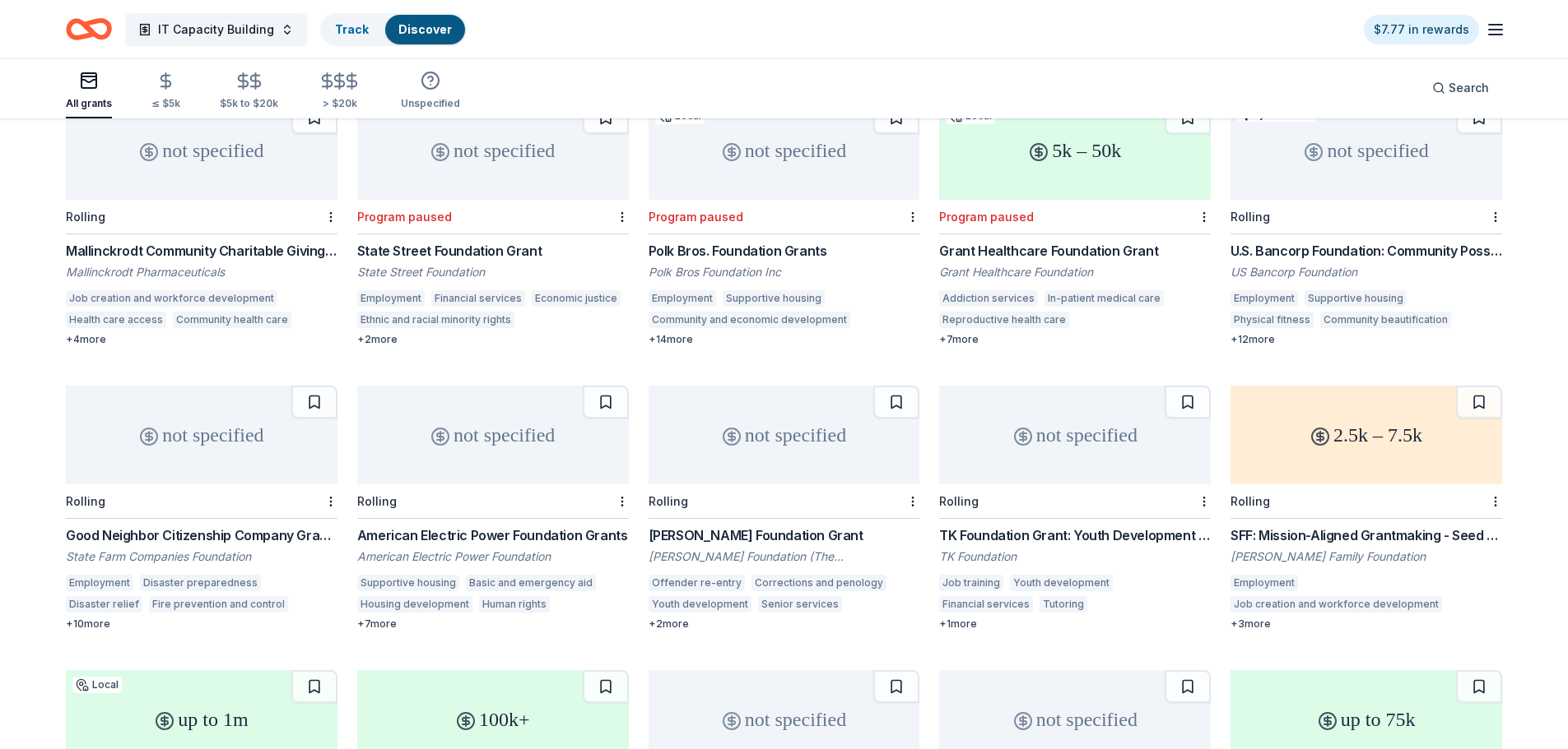
scroll to position [1645, 0]
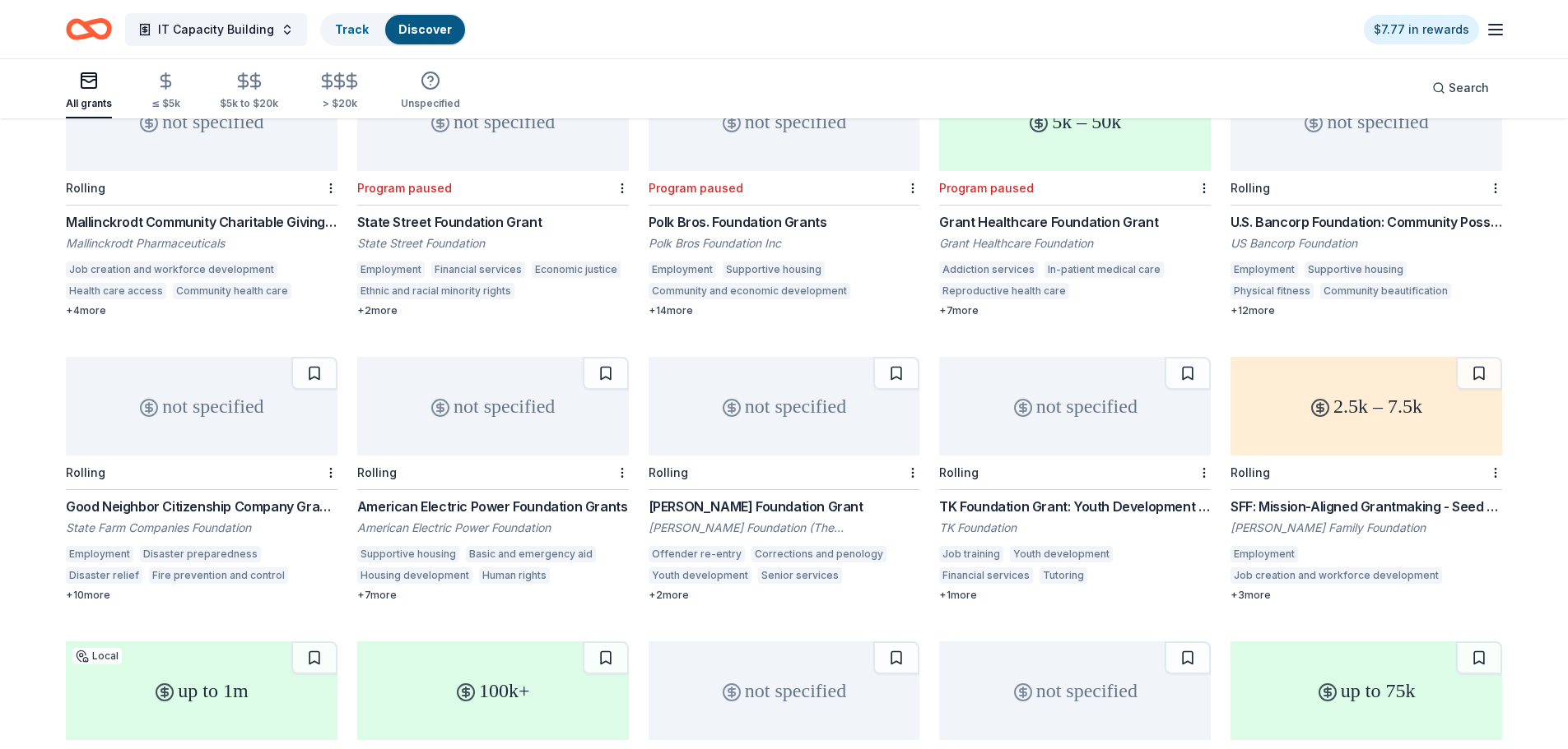
click at [522, 497] on div "American Electric Power Foundation Grants" at bounding box center [493, 506] width 272 height 19
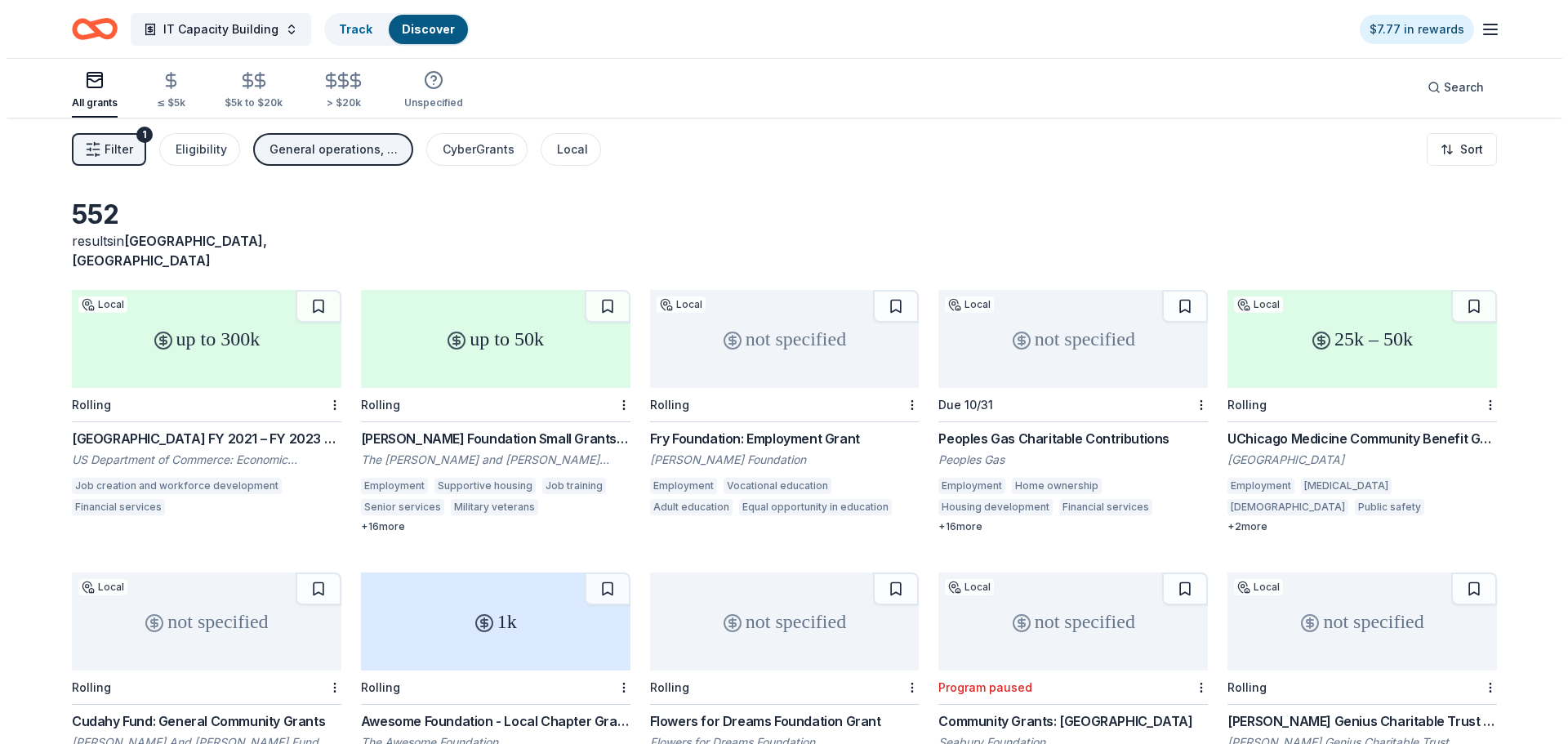
scroll to position [0, 0]
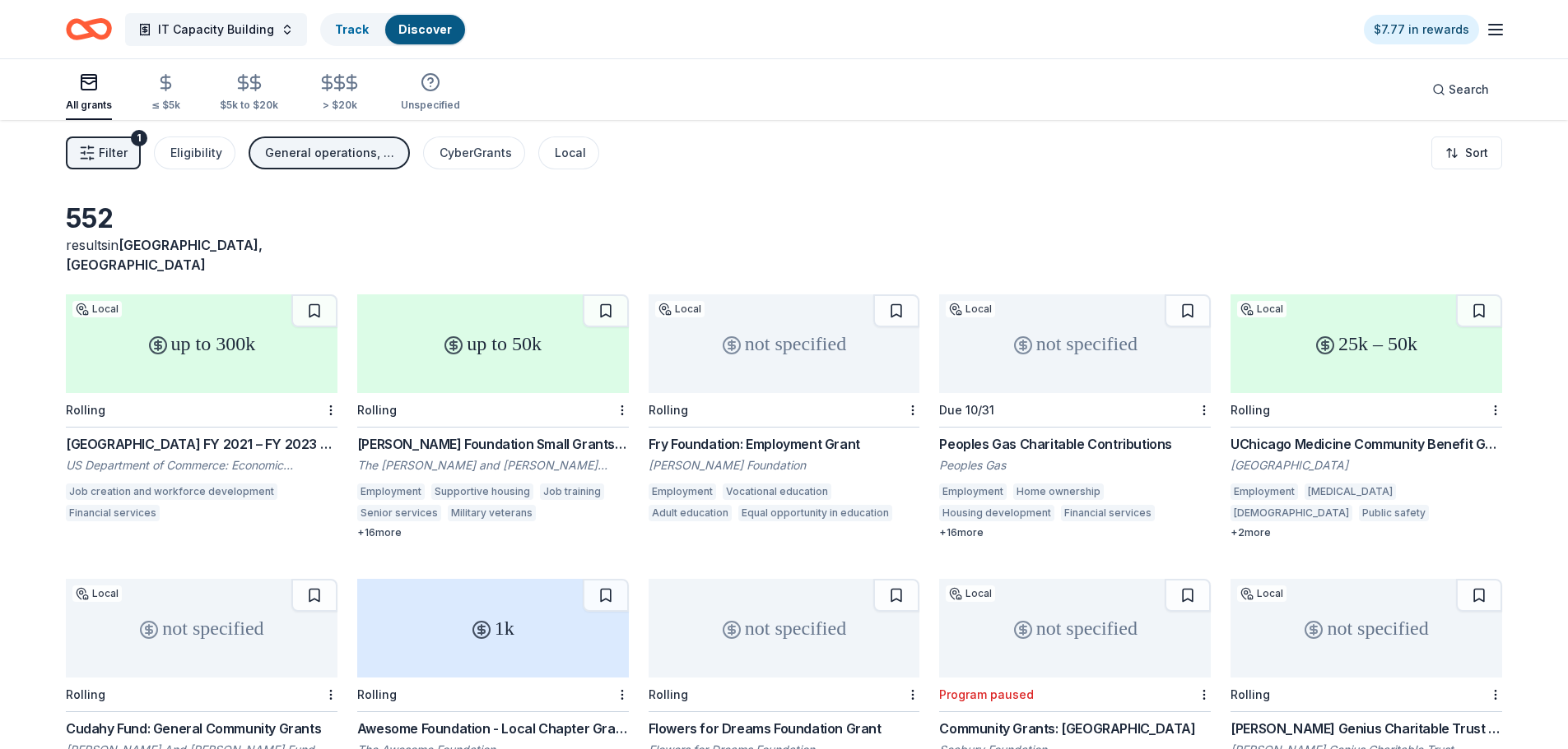
click at [101, 143] on button "Filter 1" at bounding box center [103, 152] width 75 height 33
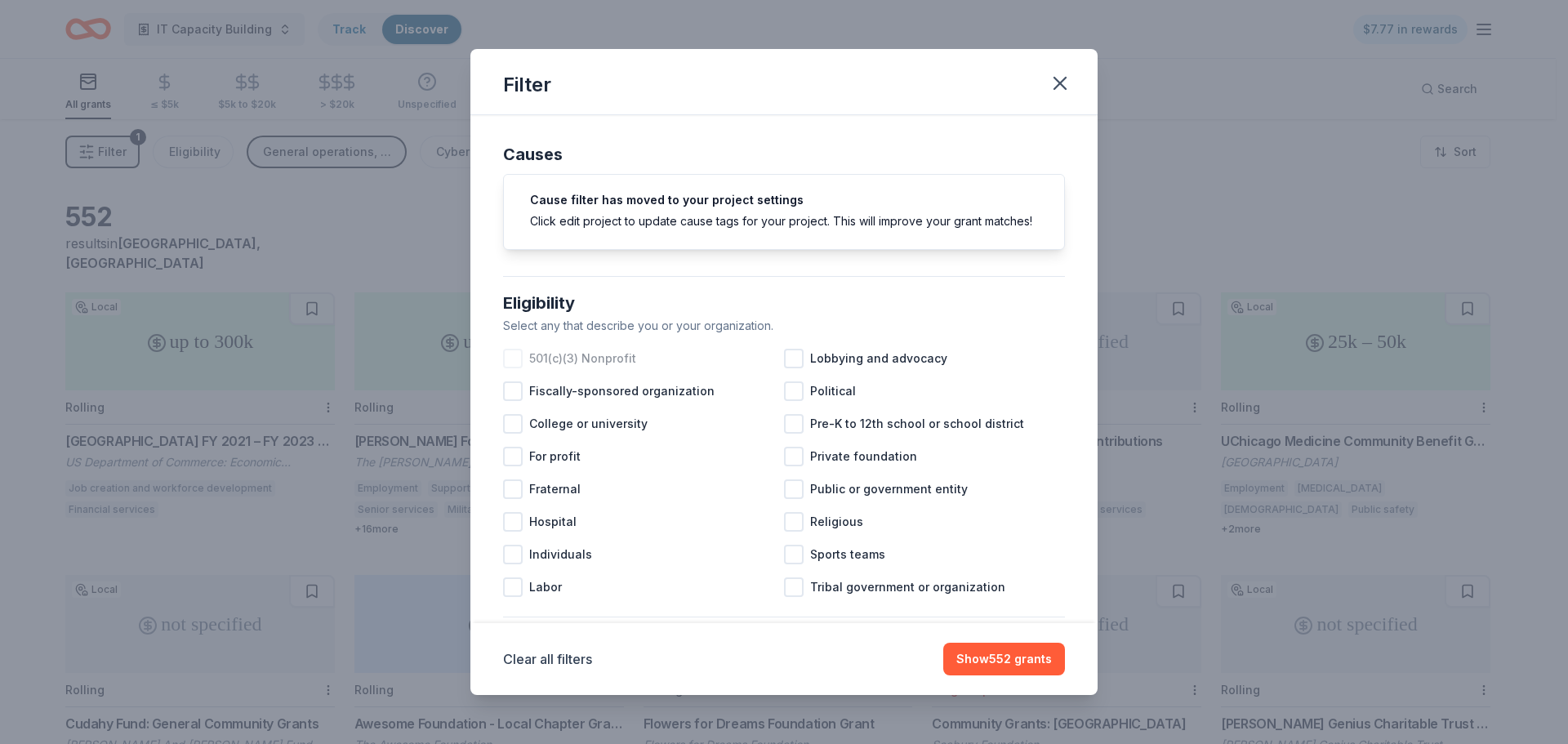
click at [620, 368] on span "501(c)(3) Nonprofit" at bounding box center [583, 359] width 107 height 19
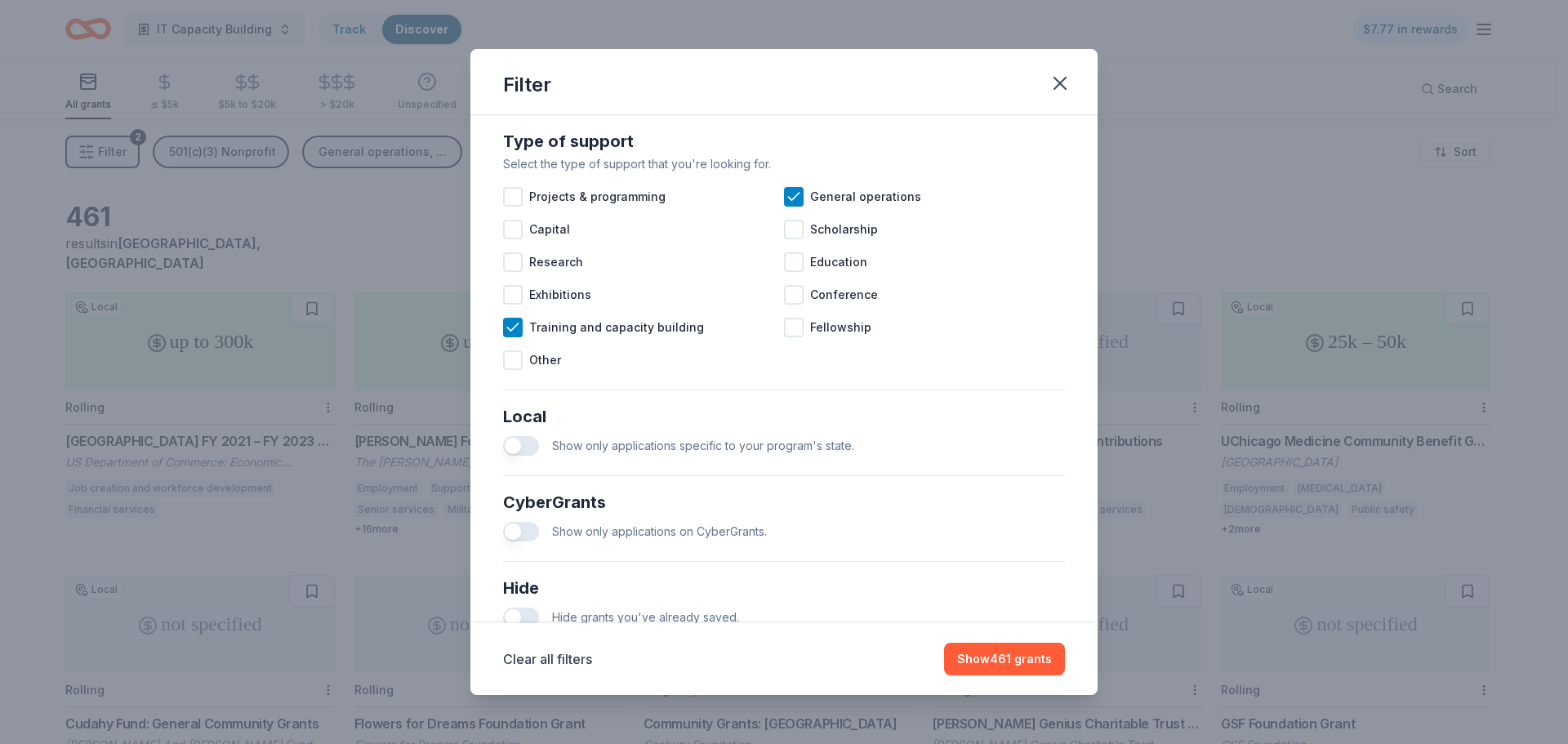
scroll to position [786, 0]
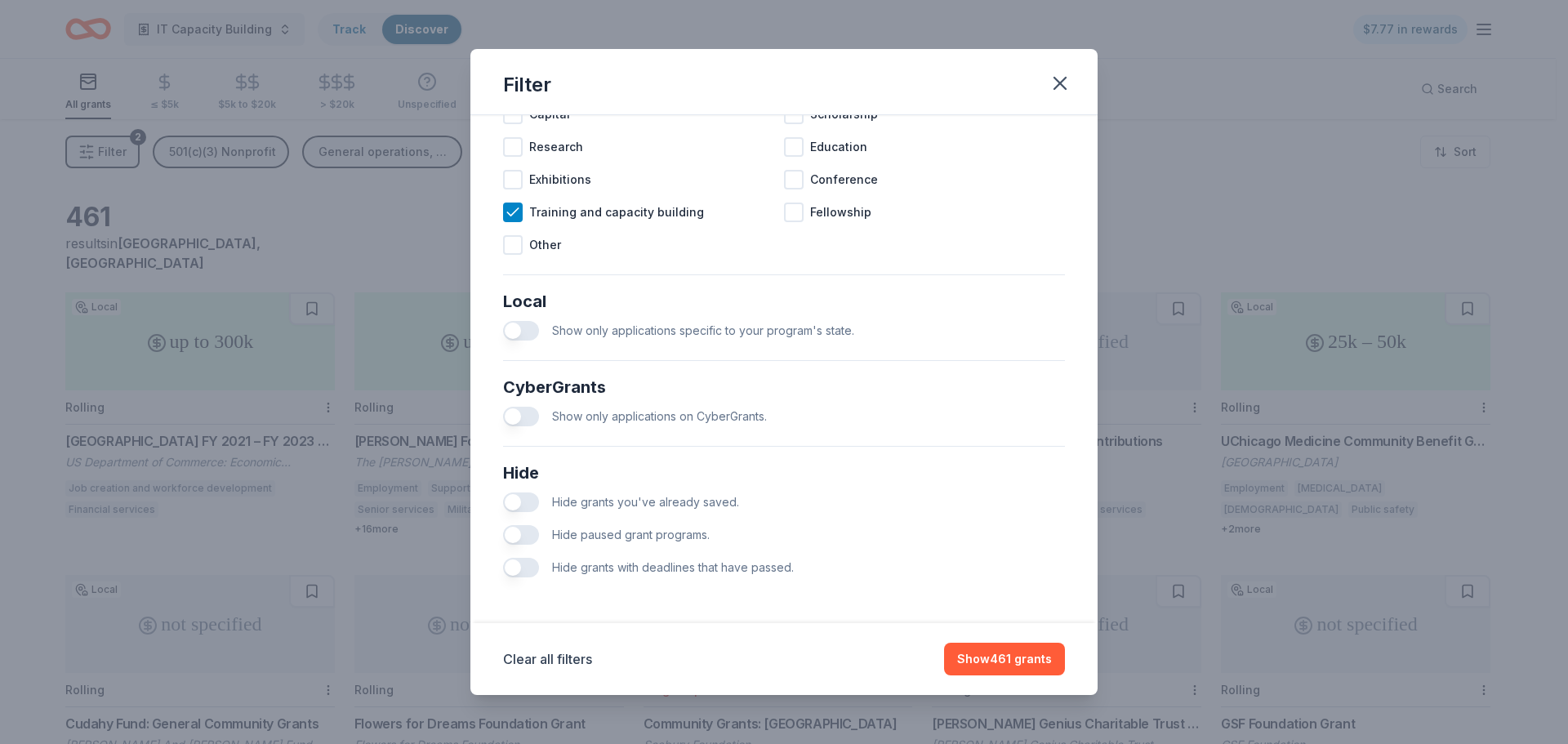
click at [664, 531] on span "Hide paused grant programs." at bounding box center [630, 535] width 157 height 14
click at [525, 538] on button "button" at bounding box center [520, 535] width 36 height 19
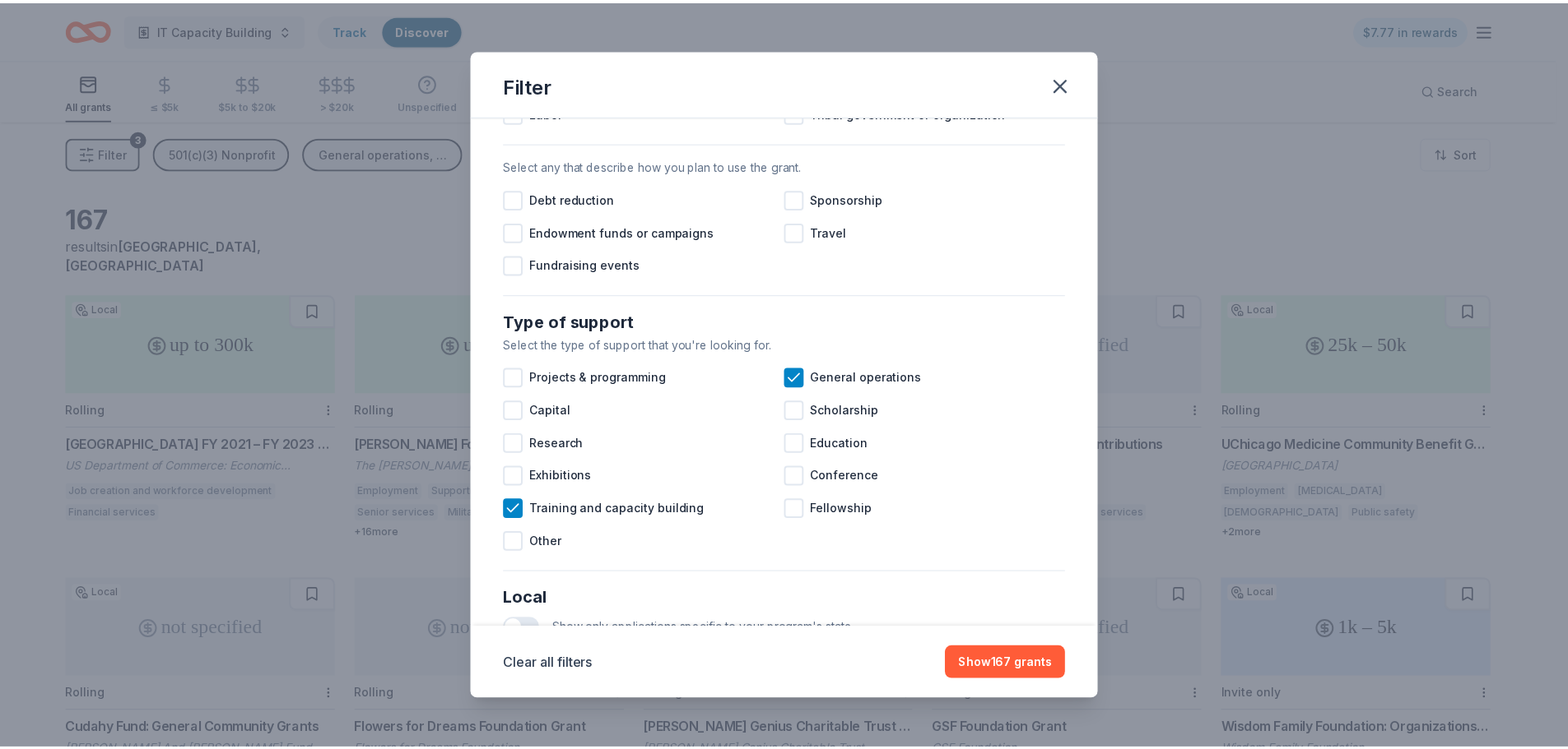
scroll to position [215, 0]
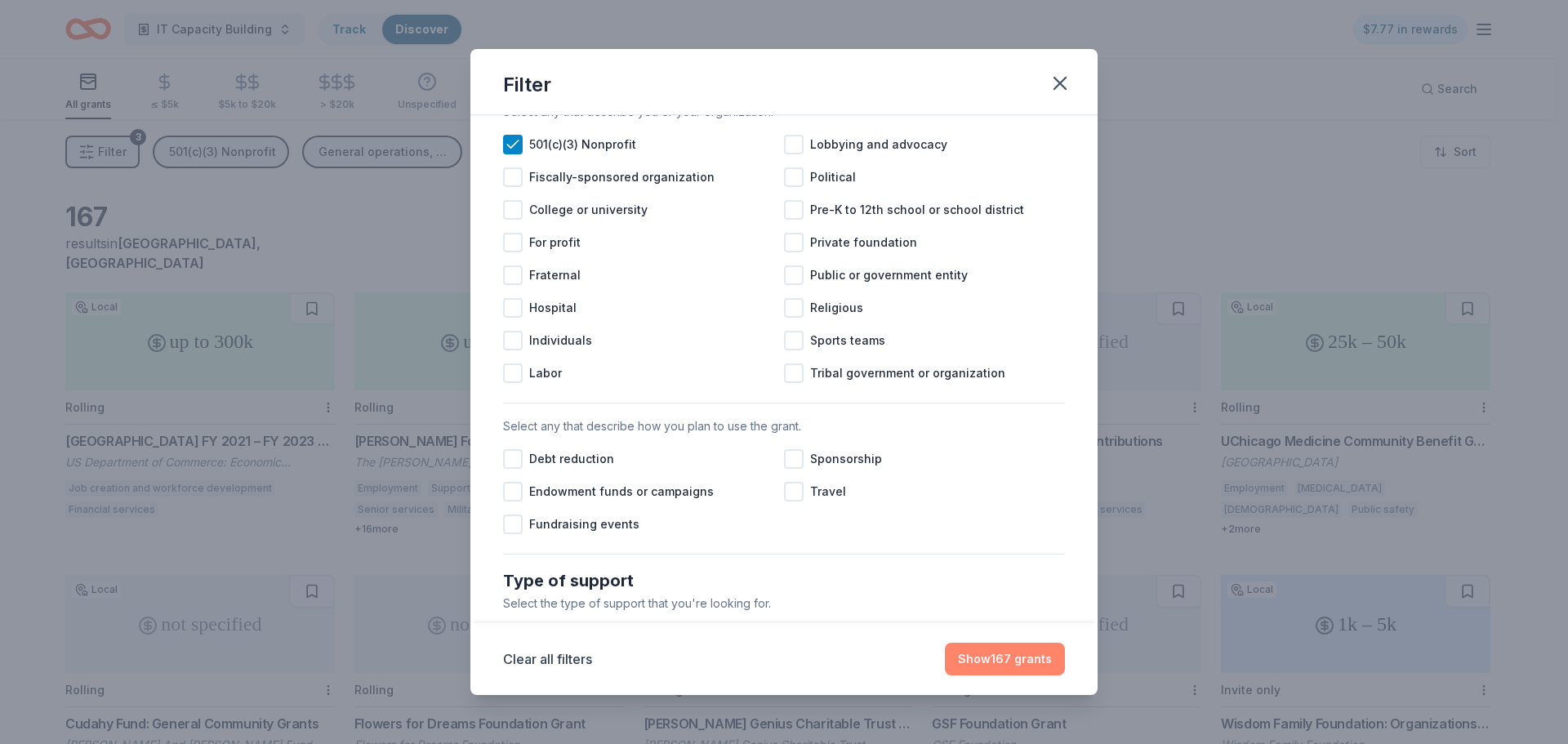
click at [969, 655] on button "Show 167 grants" at bounding box center [1005, 659] width 120 height 33
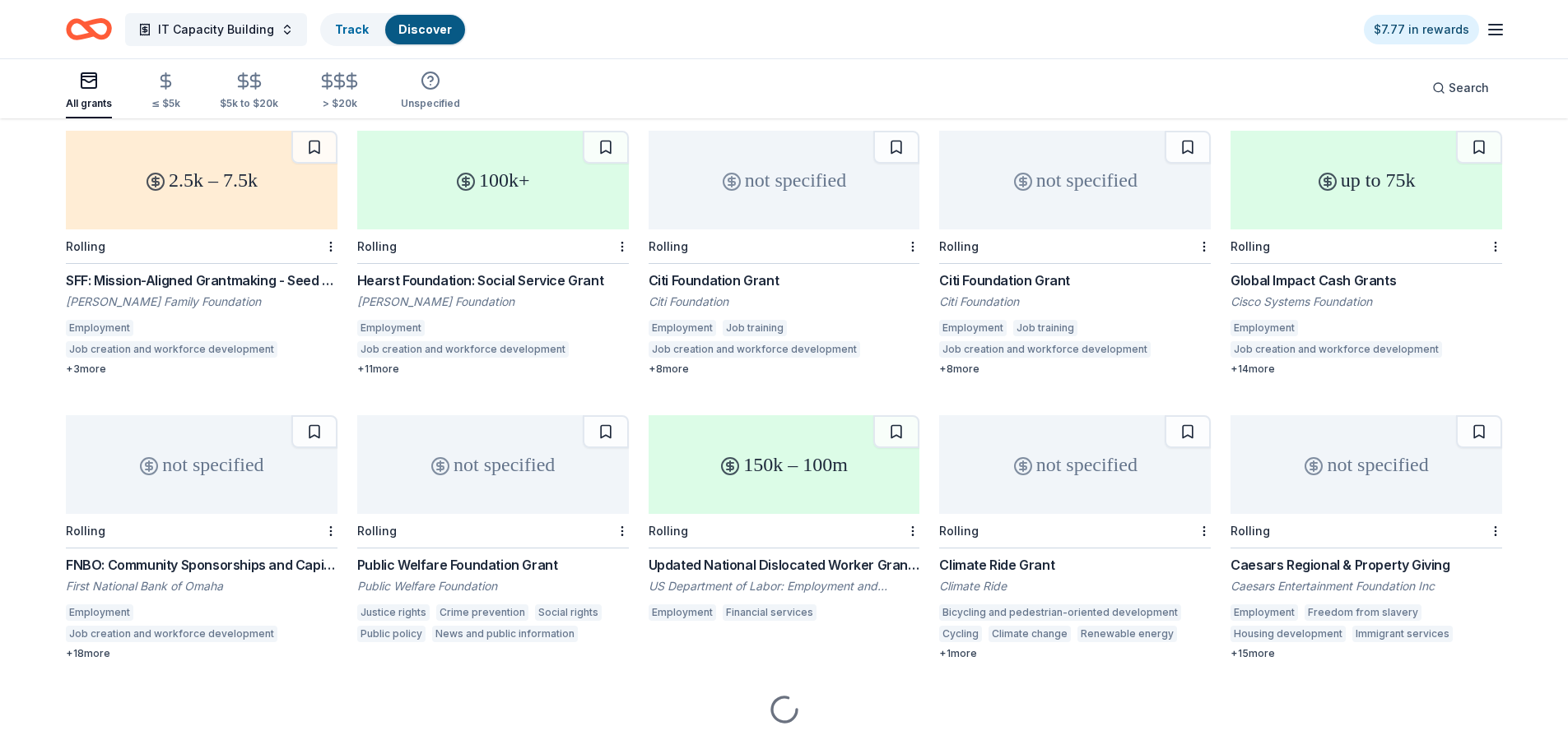
scroll to position [1325, 0]
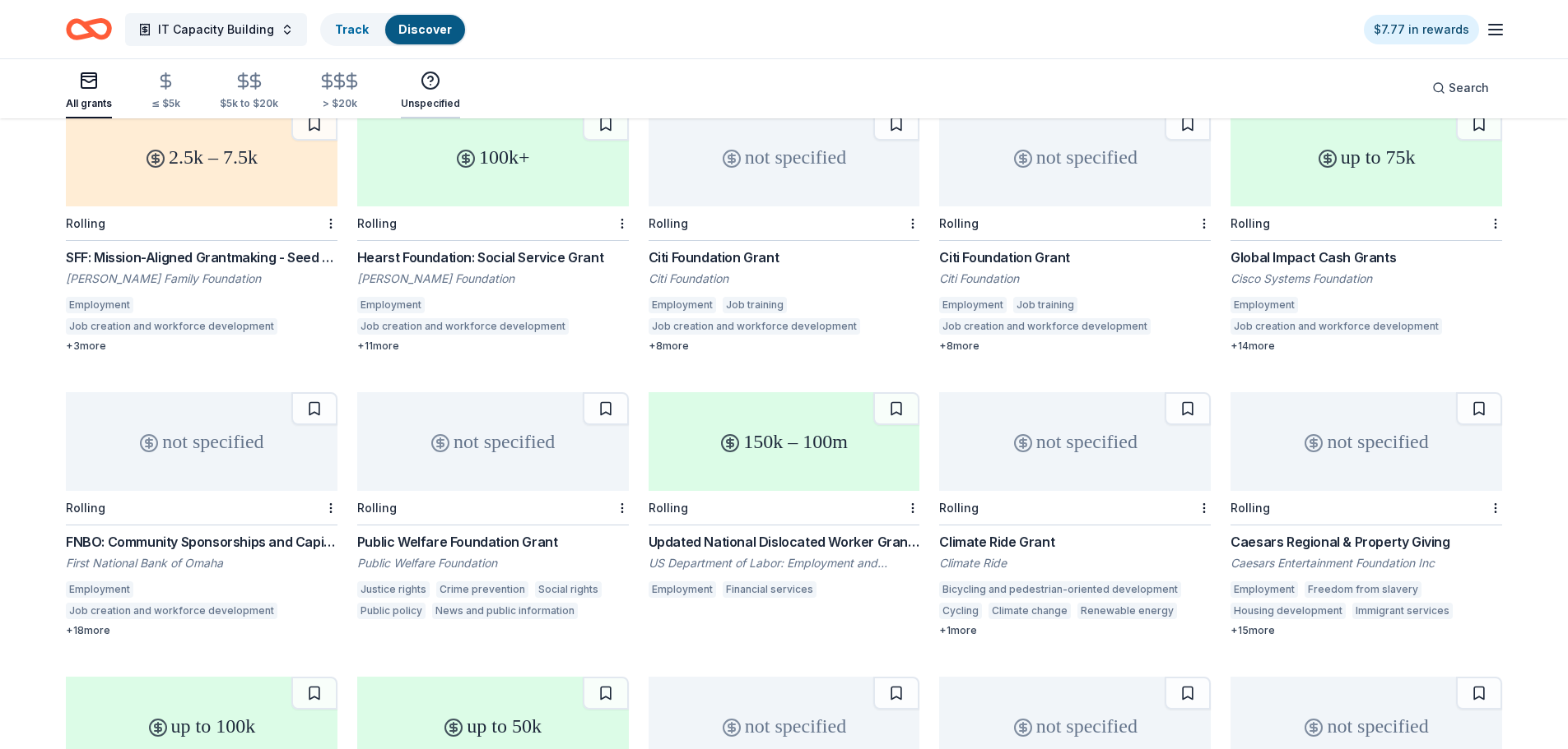
click at [423, 101] on div "Unspecified" at bounding box center [430, 104] width 59 height 13
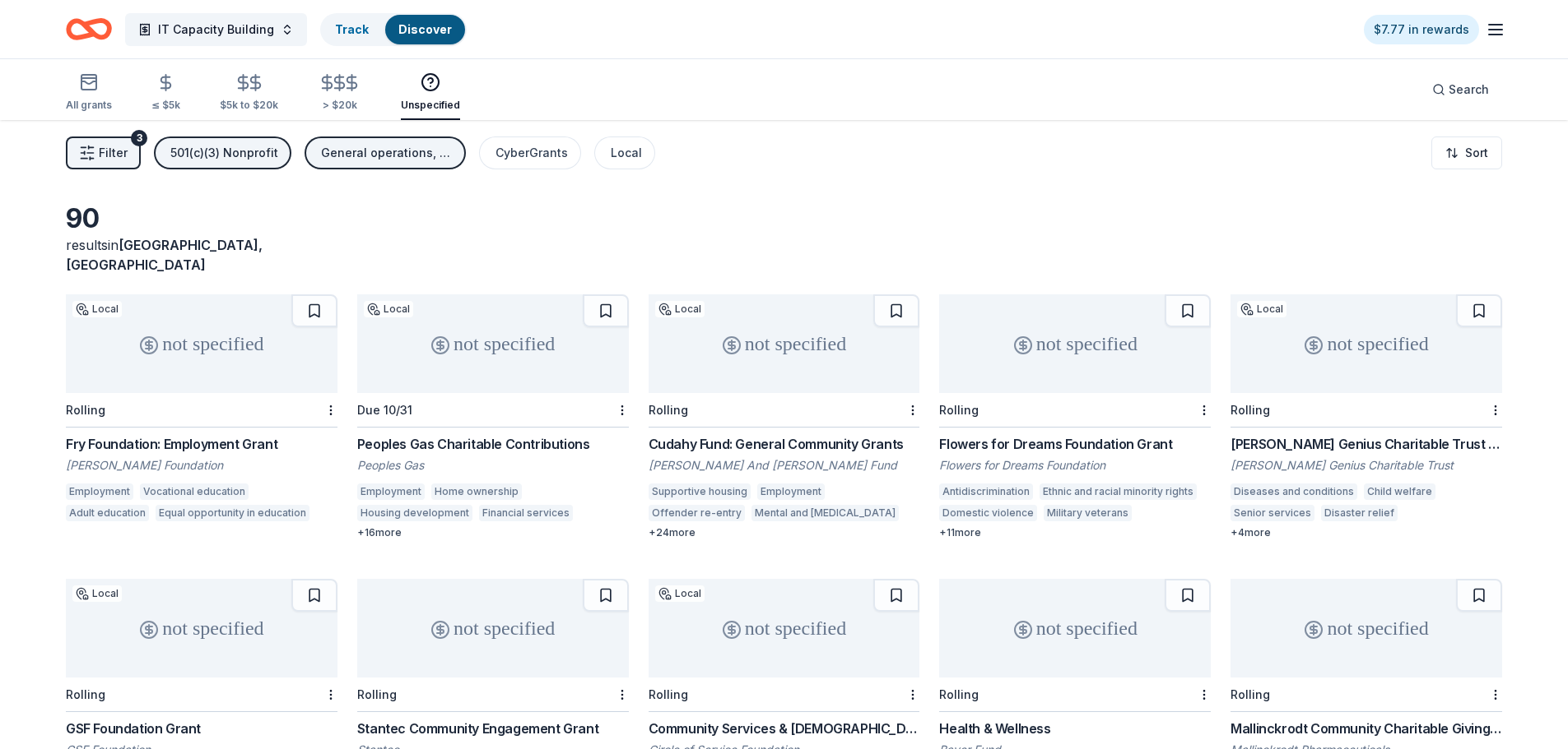
click at [423, 101] on div "Unspecified" at bounding box center [430, 104] width 59 height 13
click at [82, 94] on div "All grants" at bounding box center [89, 92] width 46 height 40
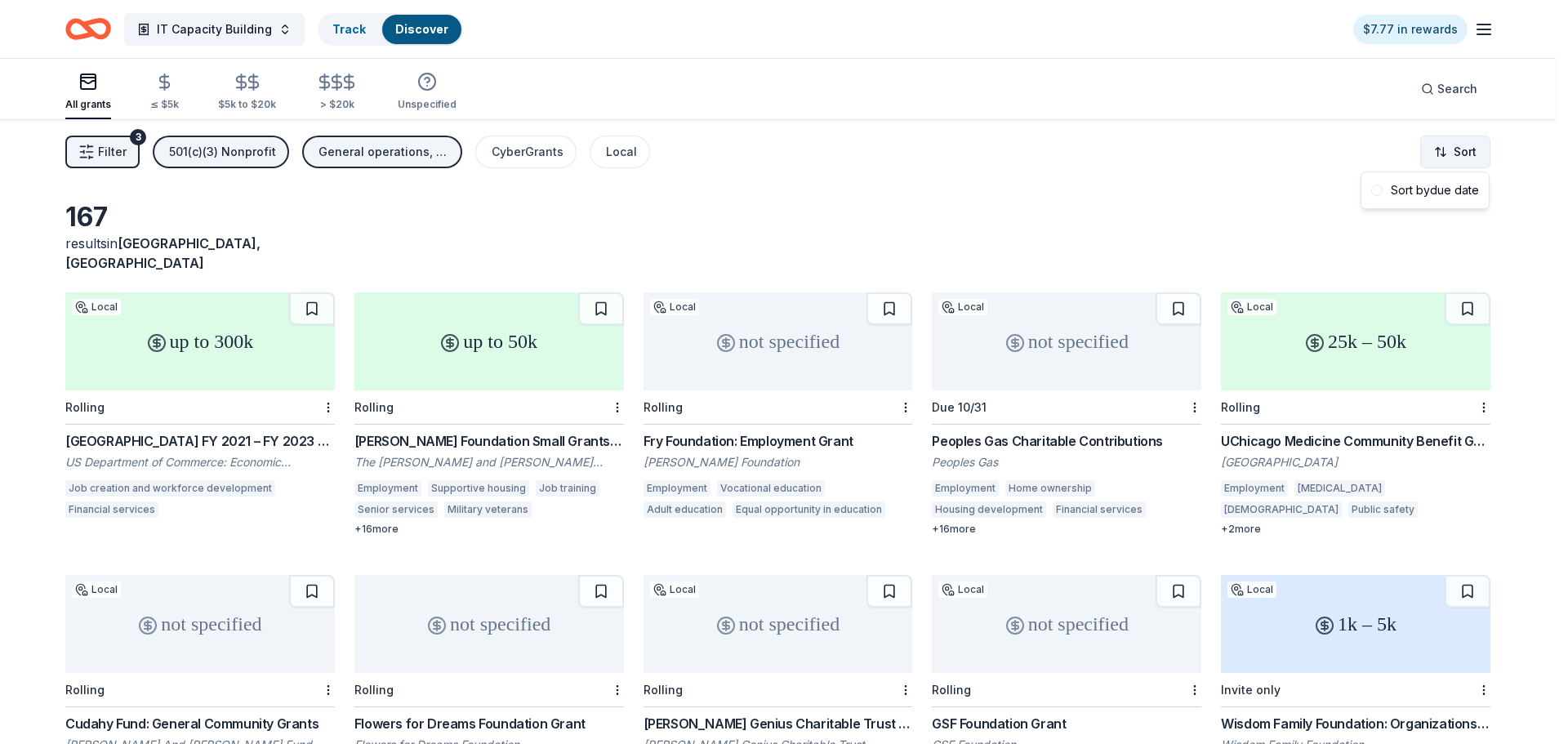
click at [1471, 160] on html "IT Capacity Building Track Discover $7.77 in rewards All grants ≤ $5k $5k to $2…" at bounding box center [784, 372] width 1568 height 744
click at [1468, 158] on html "IT Capacity Building Track Discover $7.77 in rewards All grants ≤ $5k $5k to $2…" at bounding box center [784, 372] width 1568 height 744
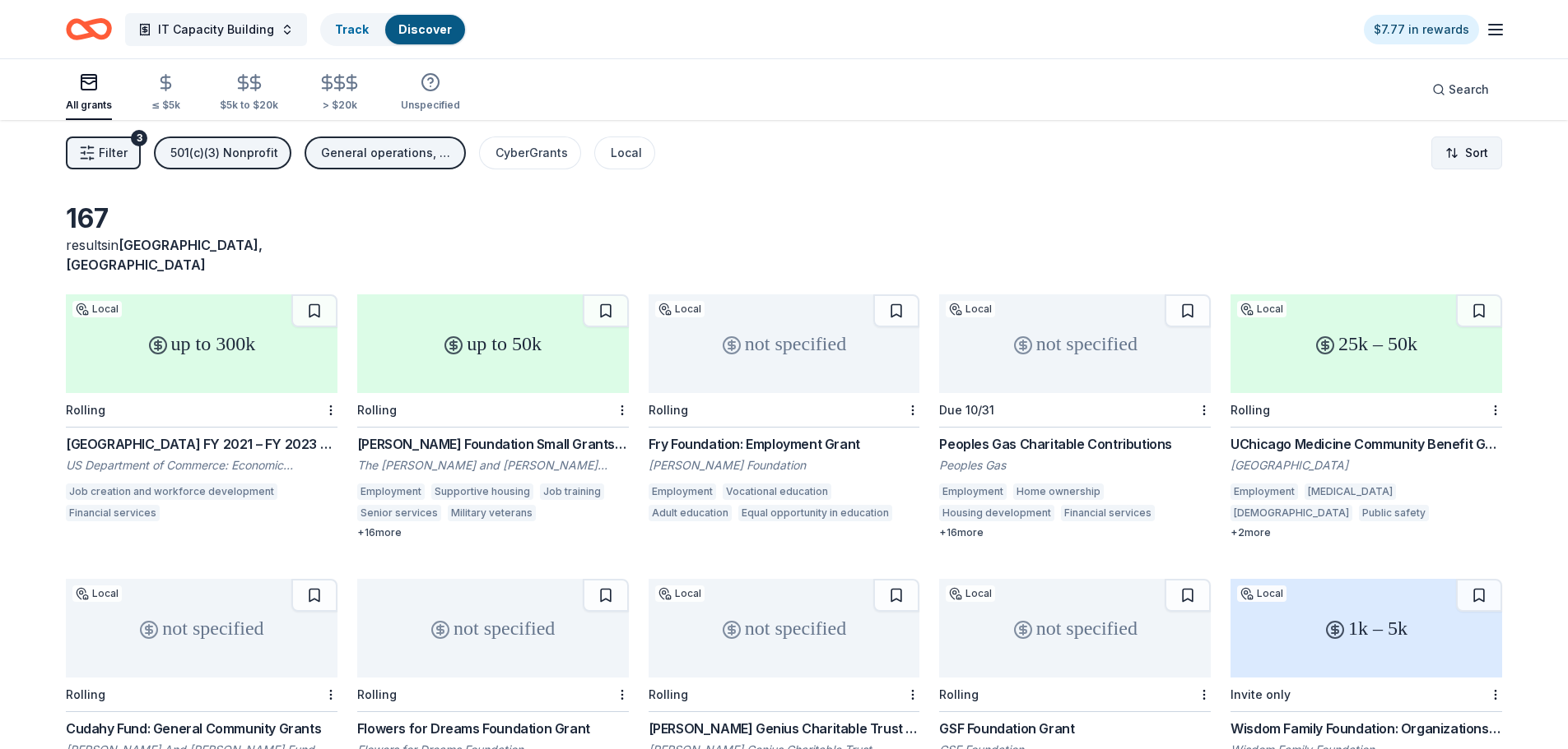
click at [1479, 159] on html "IT Capacity Building Track Discover $7.77 in rewards All grants ≤ $5k $5k to $2…" at bounding box center [784, 374] width 1568 height 749
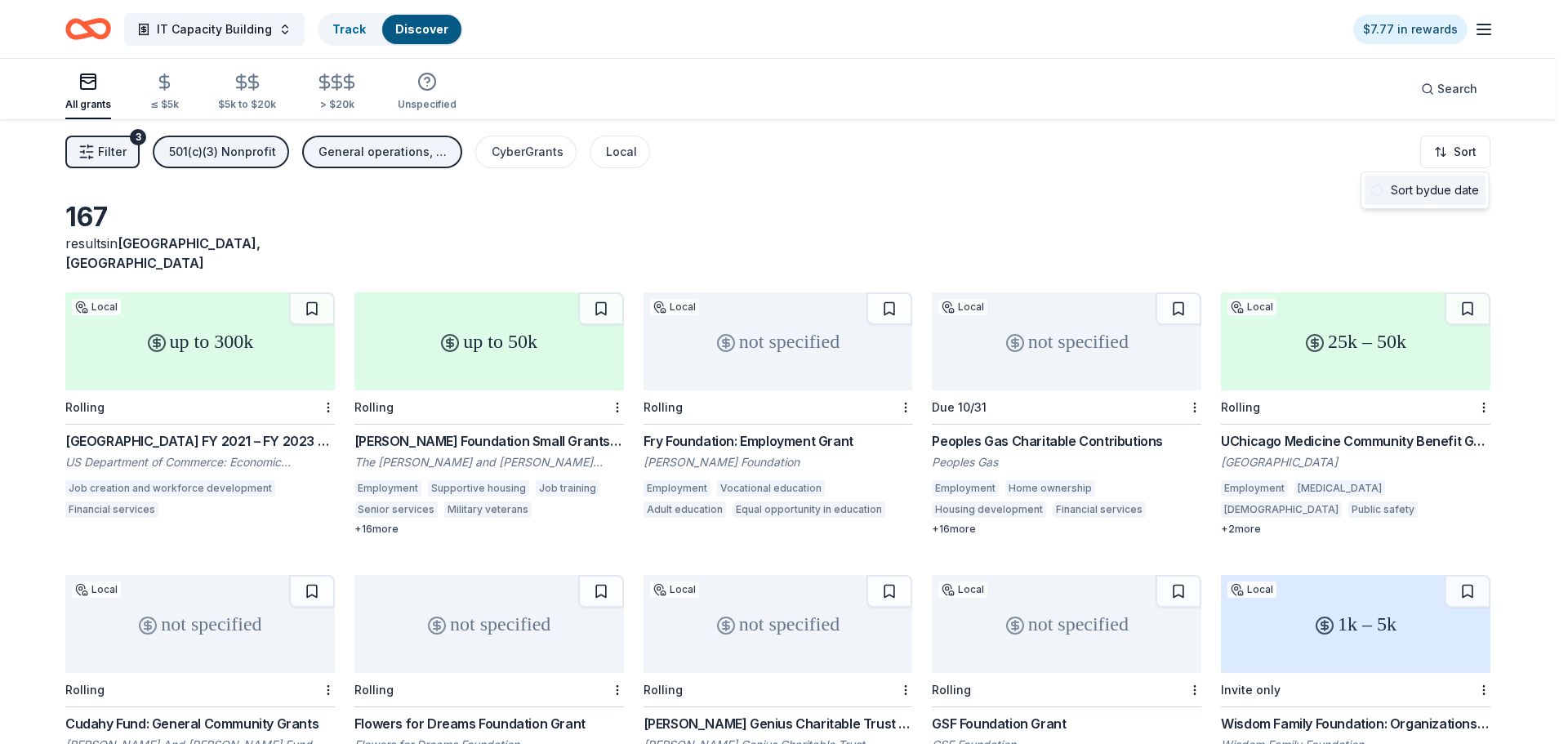
click at [1455, 183] on div "Sort by due date" at bounding box center [1424, 190] width 120 height 29
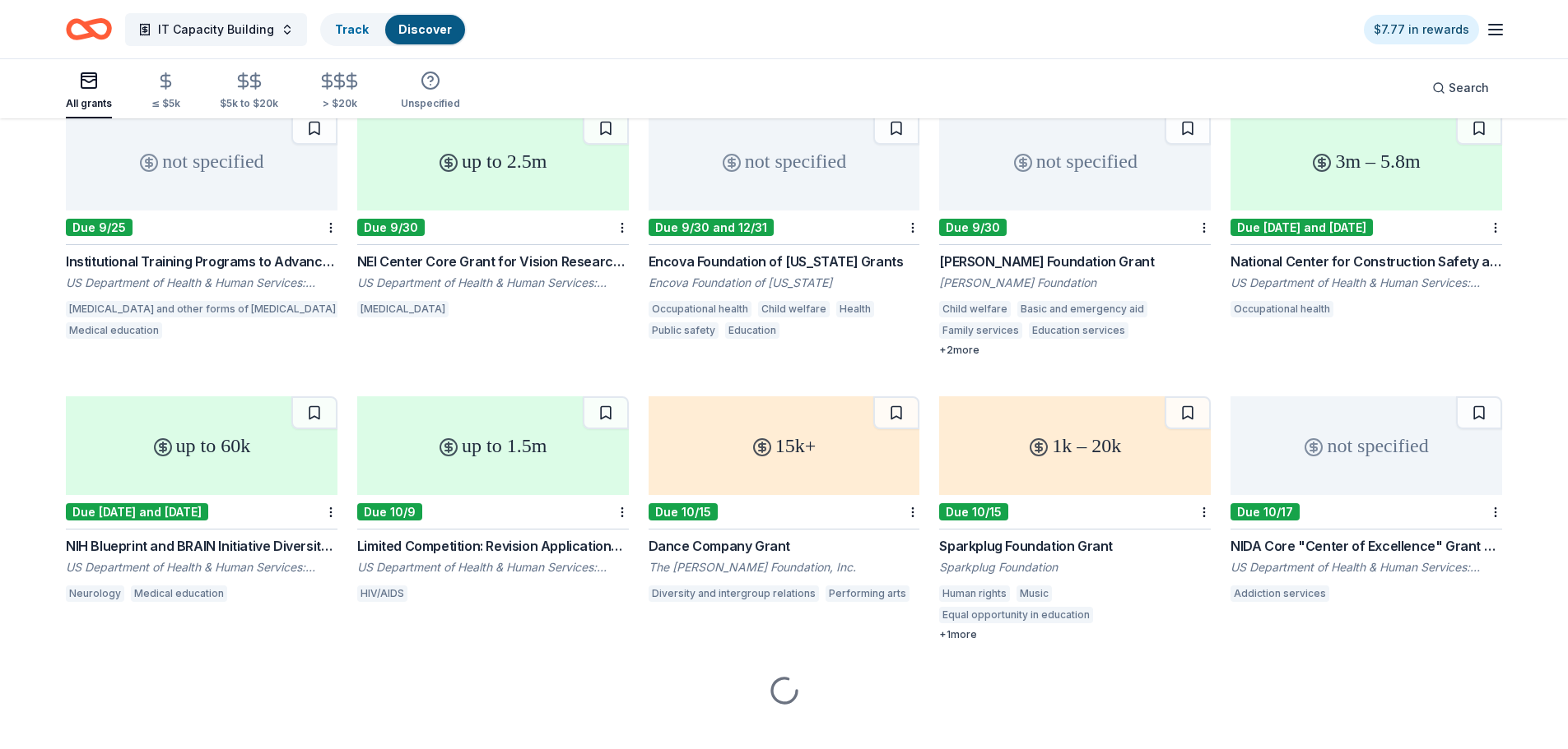
scroll to position [187, 0]
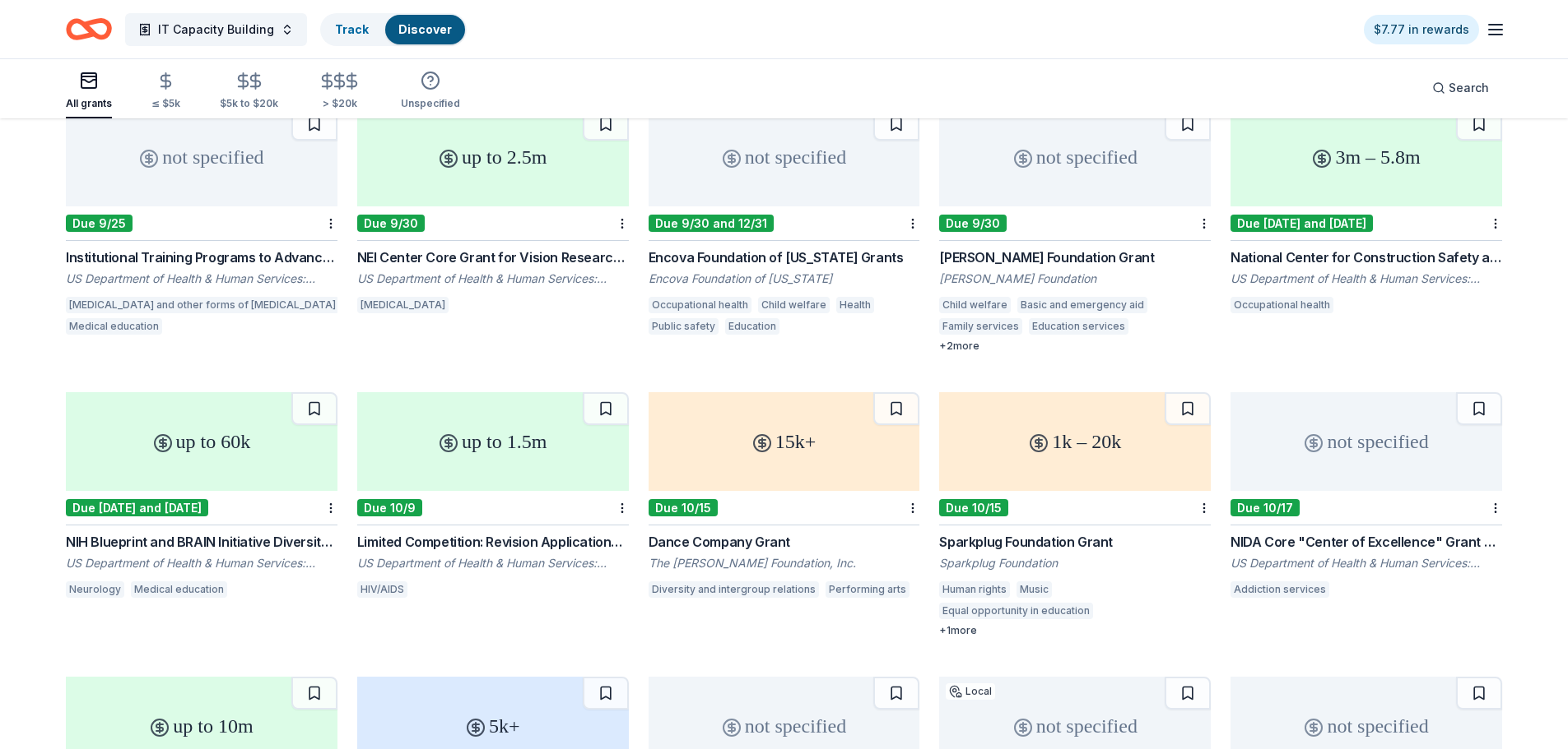
click at [762, 532] on div "Dance Company Grant" at bounding box center [784, 542] width 272 height 19
click at [912, 489] on html "IT Capacity Building Track Discover $7.77 in rewards All grants ≤ $5k $5k to $2…" at bounding box center [784, 188] width 1568 height 749
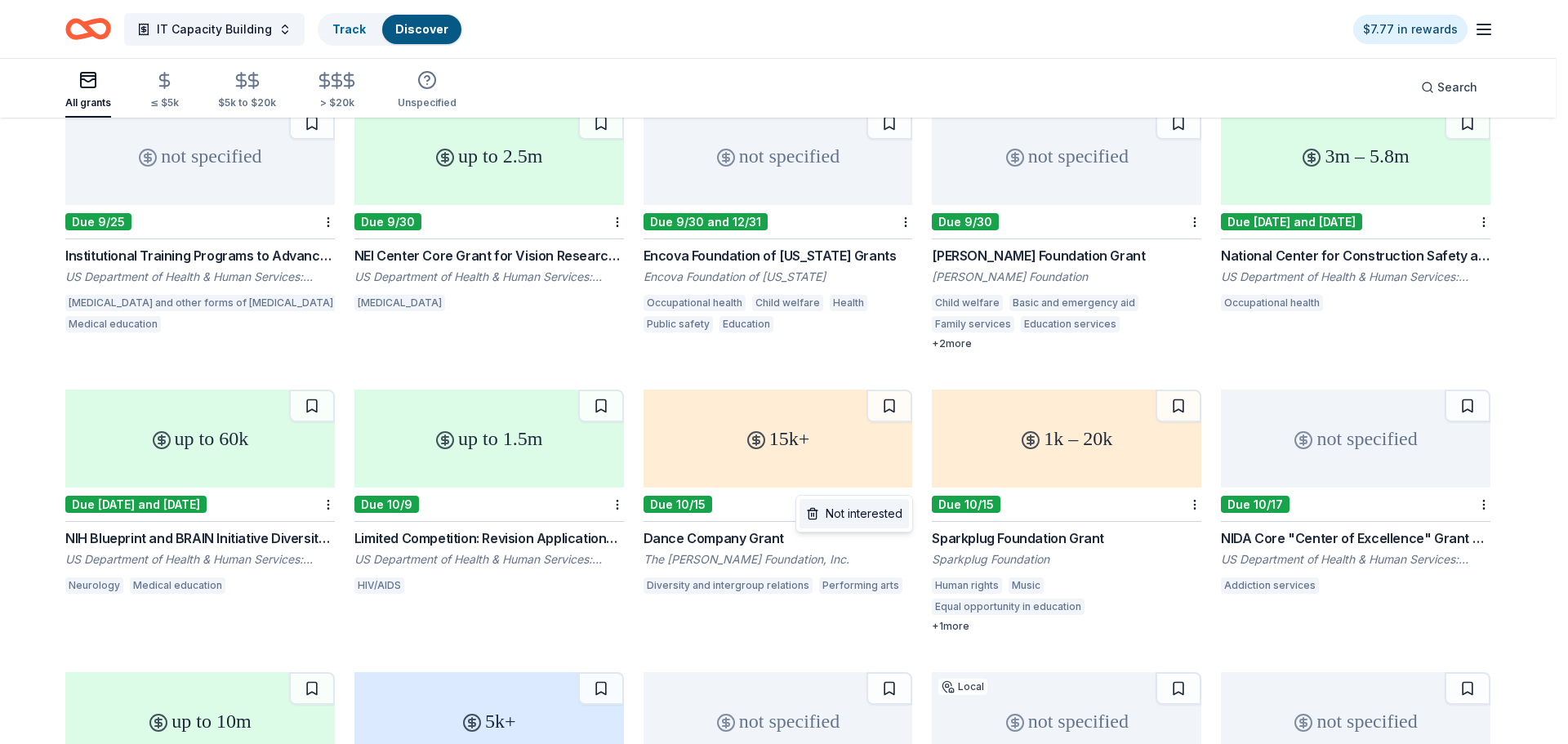
click at [890, 517] on div "Not interested" at bounding box center [853, 514] width 109 height 29
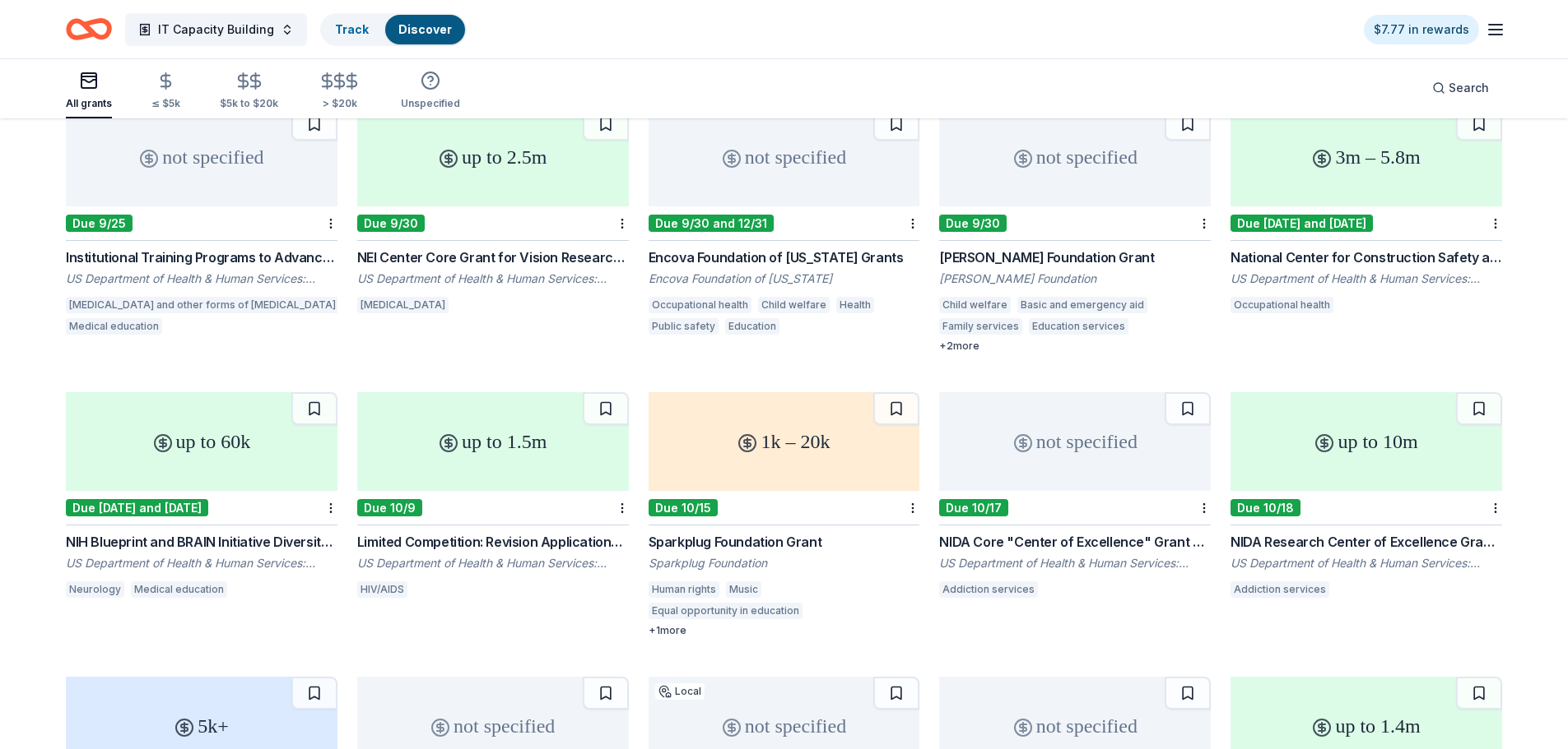
click at [780, 532] on div "Sparkplug Foundation Grant" at bounding box center [784, 542] width 272 height 19
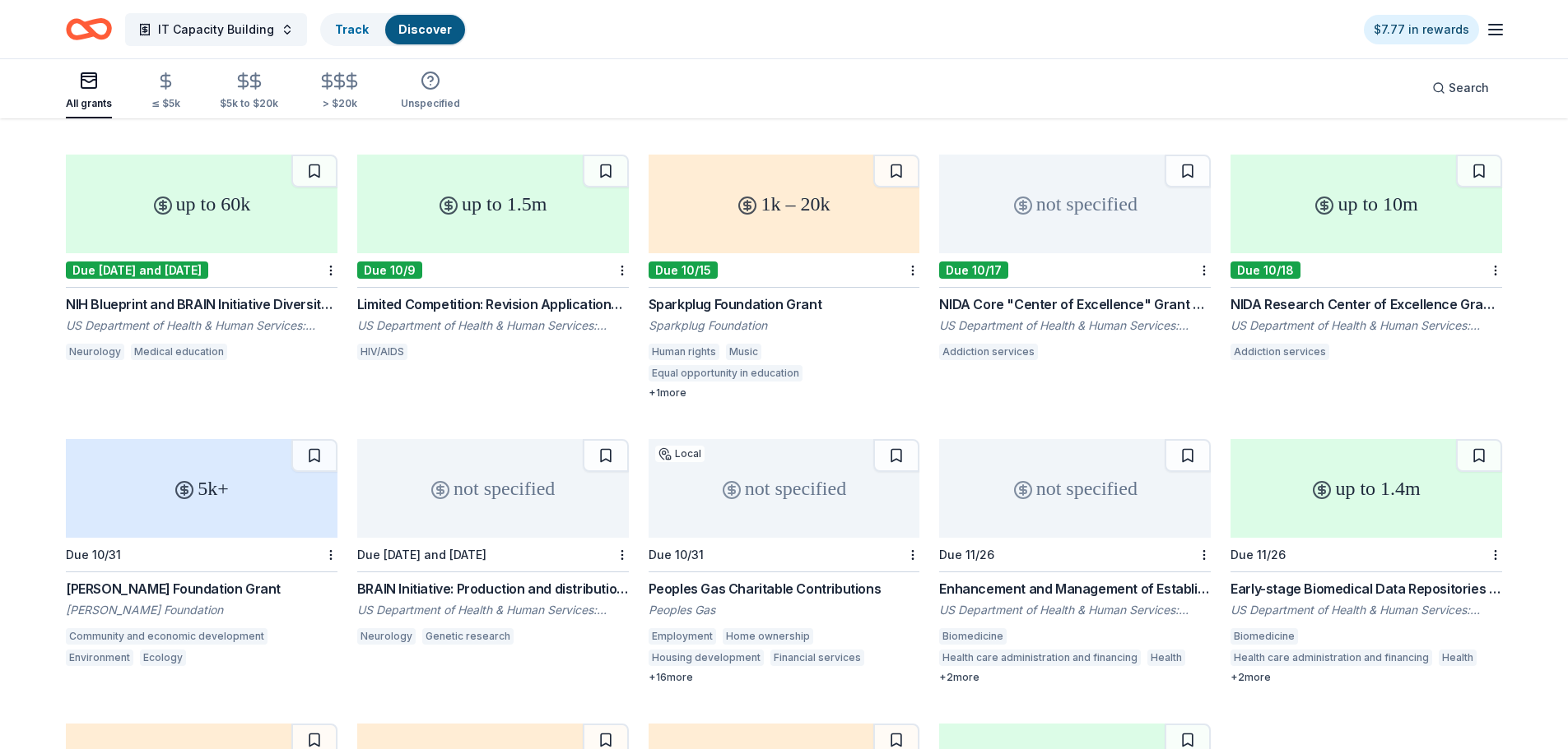
scroll to position [434, 0]
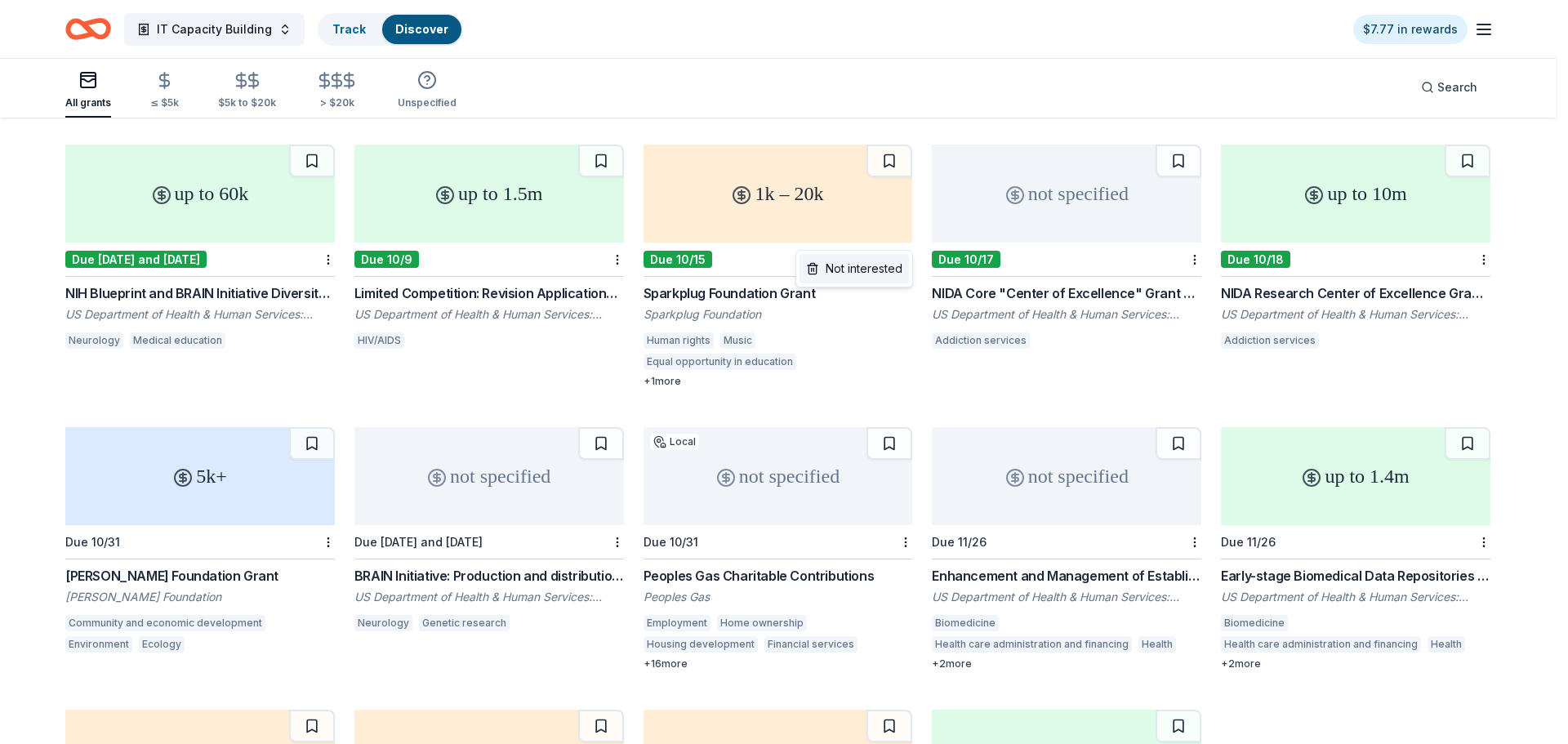
click at [883, 273] on div "Not interested" at bounding box center [853, 268] width 109 height 29
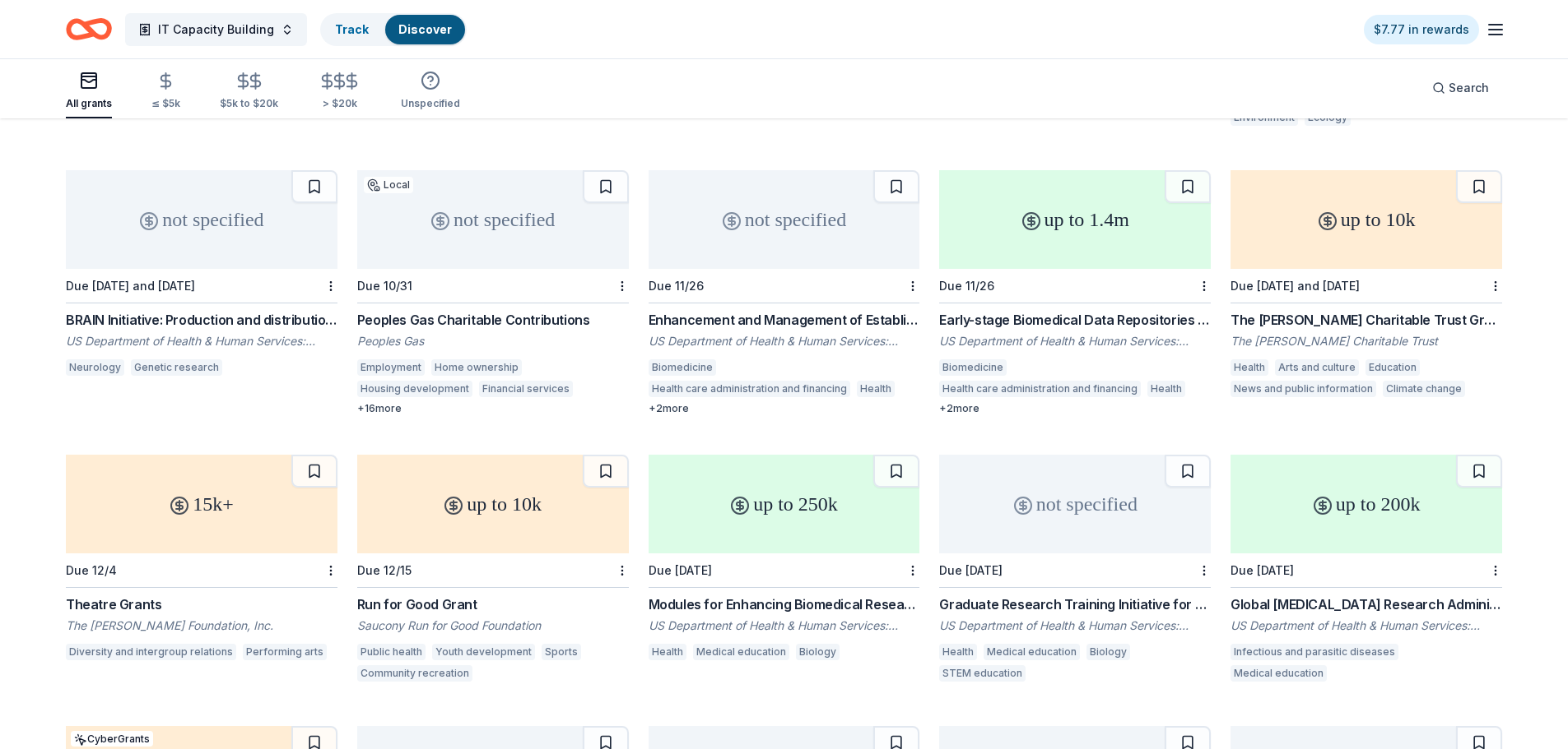
scroll to position [647, 0]
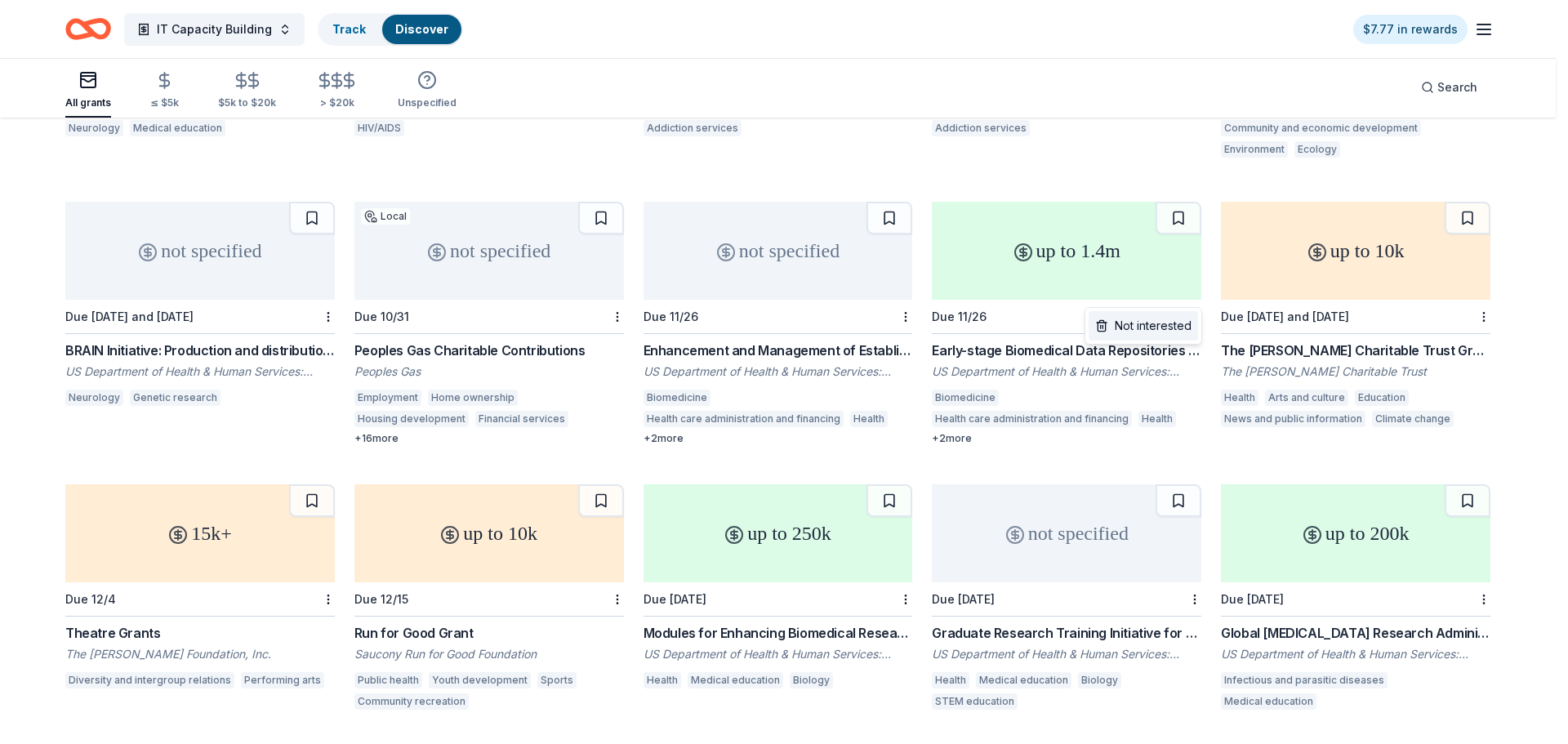
click at [1146, 317] on div "Not interested" at bounding box center [1143, 325] width 109 height 29
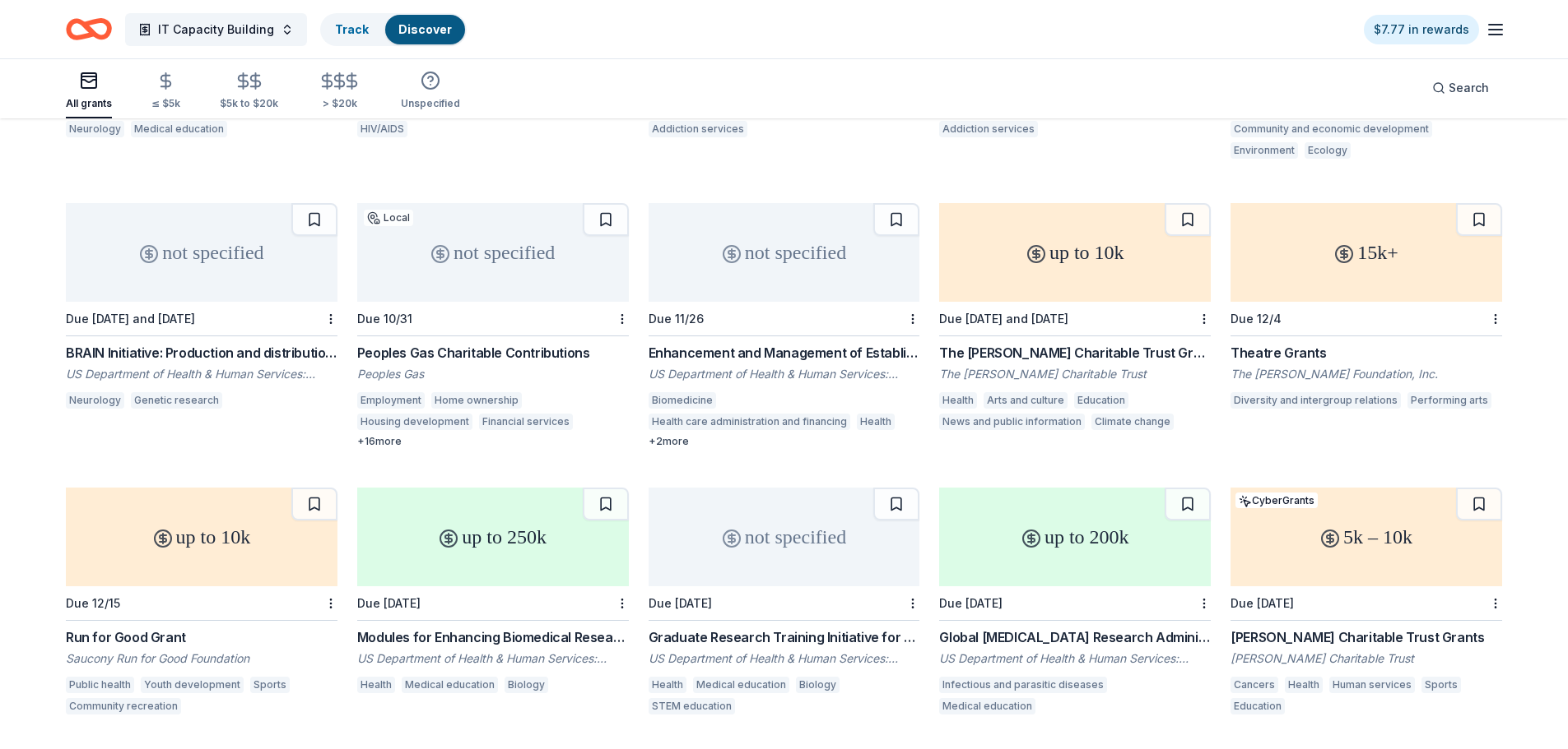
click at [1294, 343] on div "Theatre Grants" at bounding box center [1366, 352] width 272 height 19
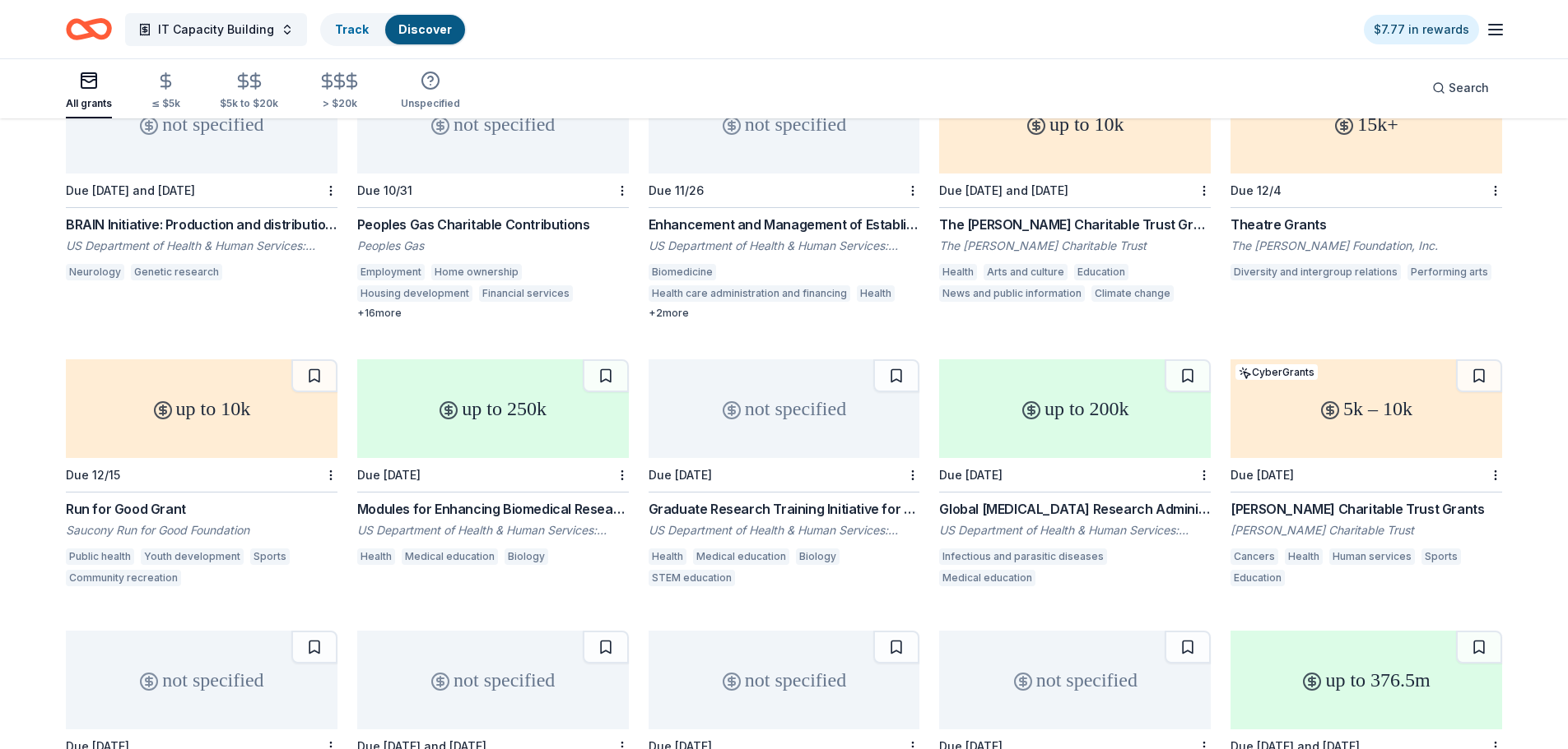
scroll to position [812, 0]
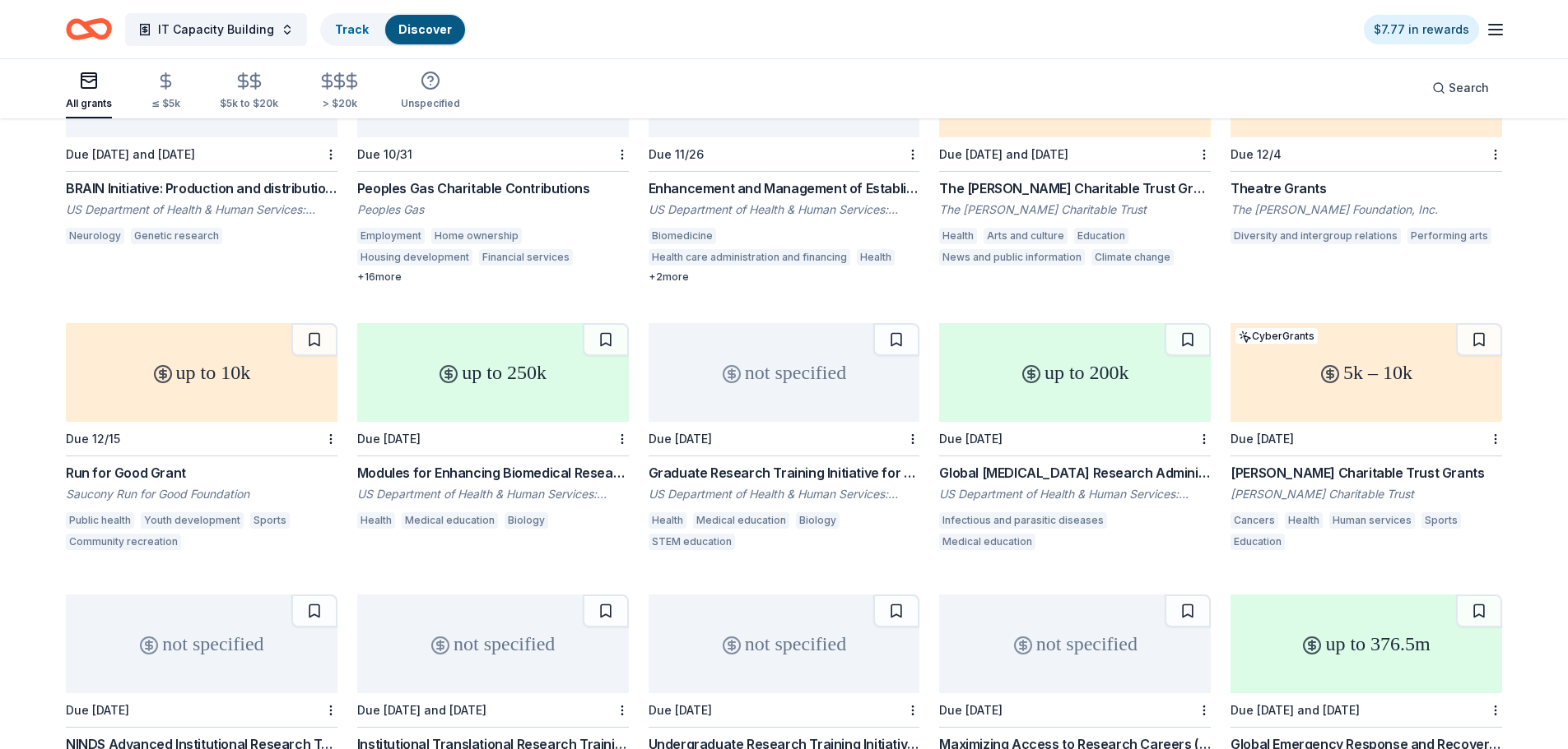
click at [1262, 463] on div "Herbert E. Parker Charitable Trust Grants" at bounding box center [1366, 473] width 272 height 19
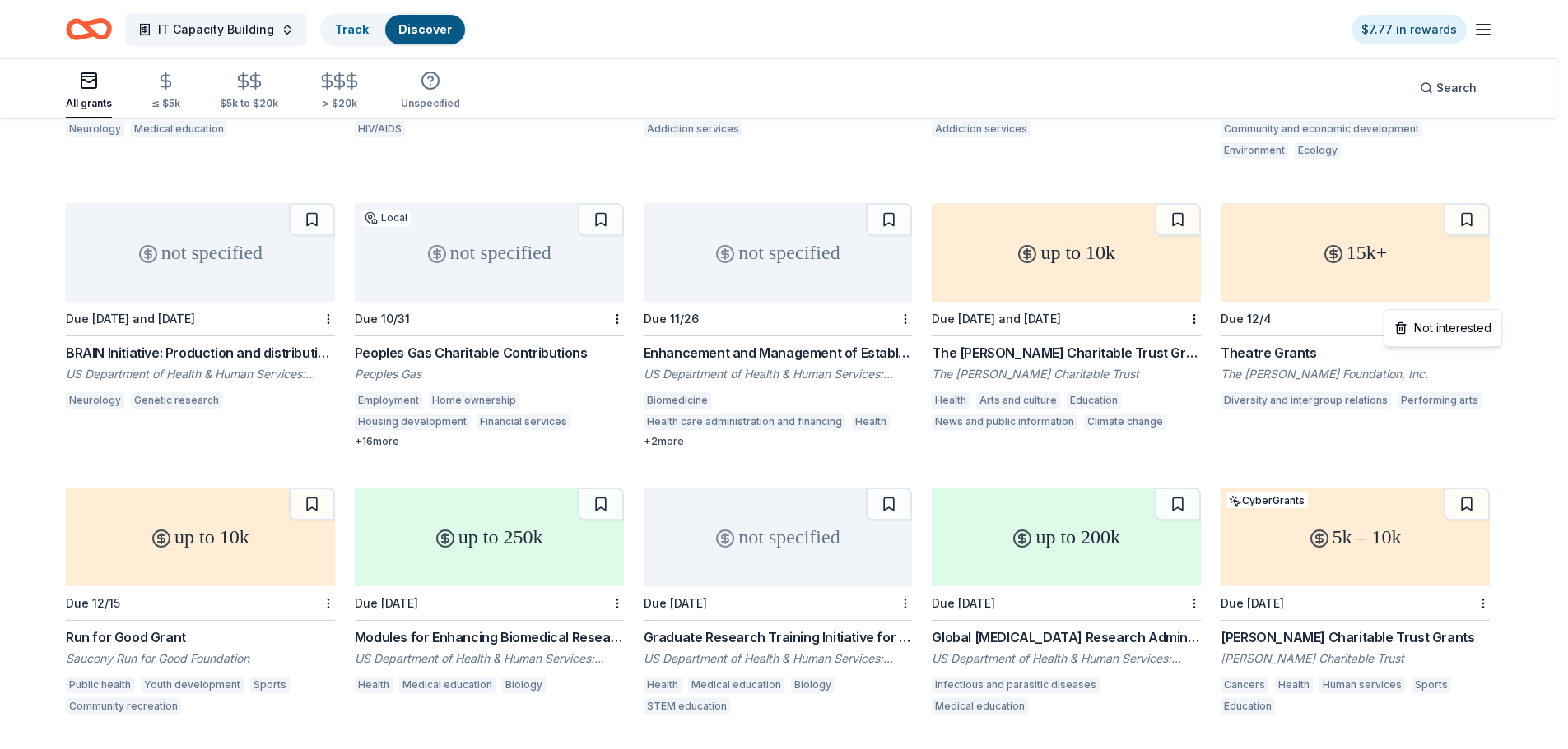
click at [1479, 322] on div "Not interested" at bounding box center [1442, 328] width 110 height 29
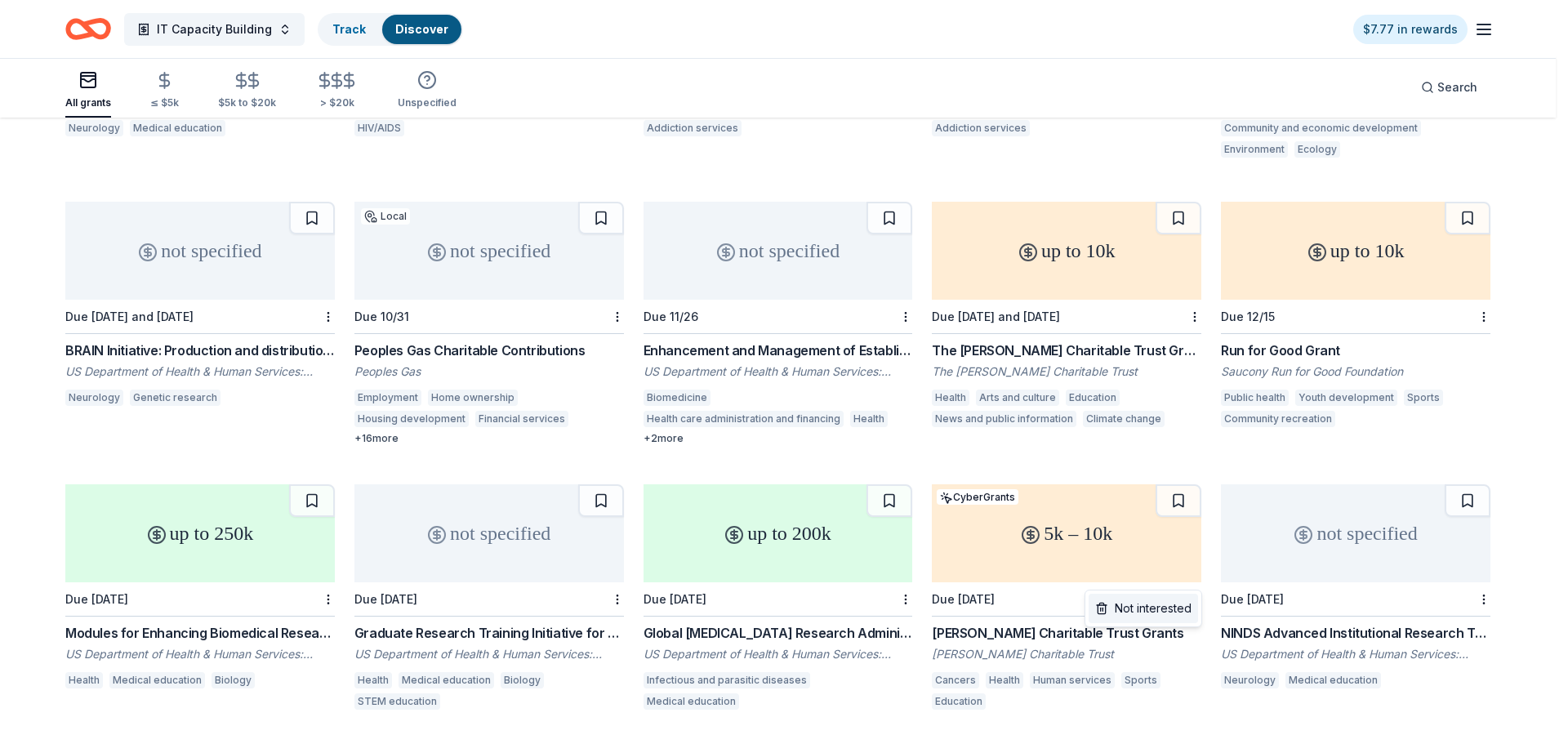
click at [1187, 602] on div "Not interested" at bounding box center [1143, 608] width 109 height 29
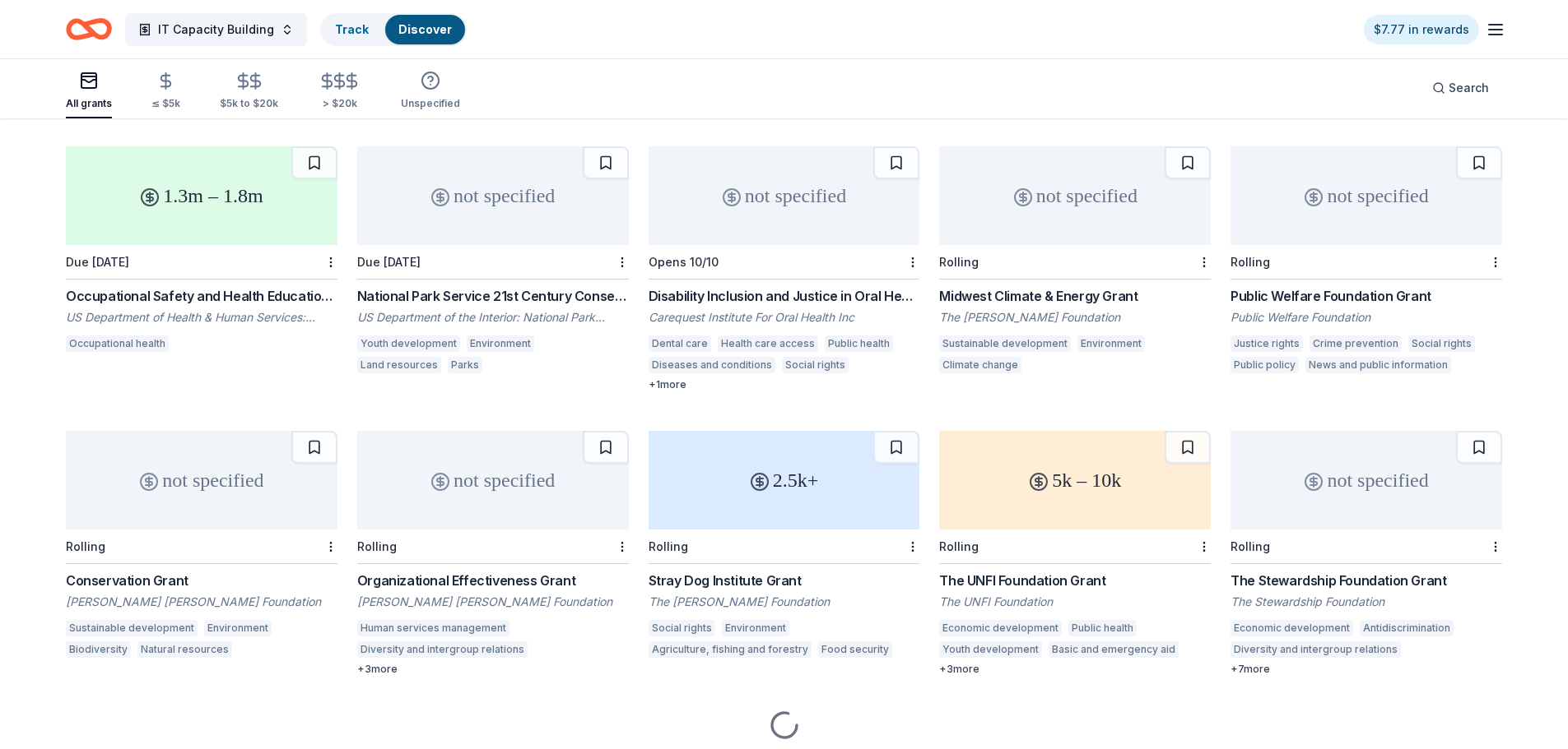
scroll to position [1548, 0]
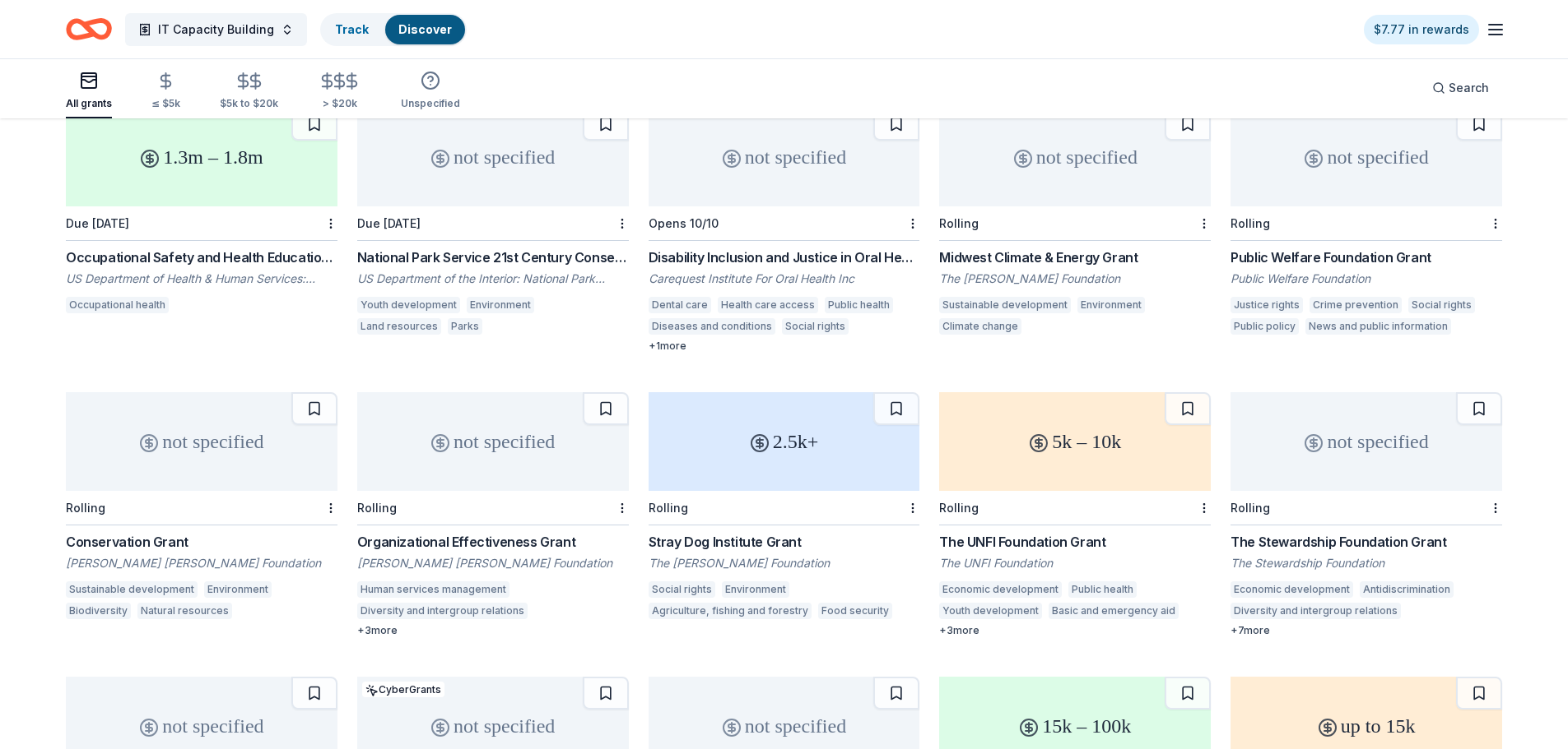
click at [770, 532] on div "Stray Dog Institute Grant" at bounding box center [784, 542] width 272 height 19
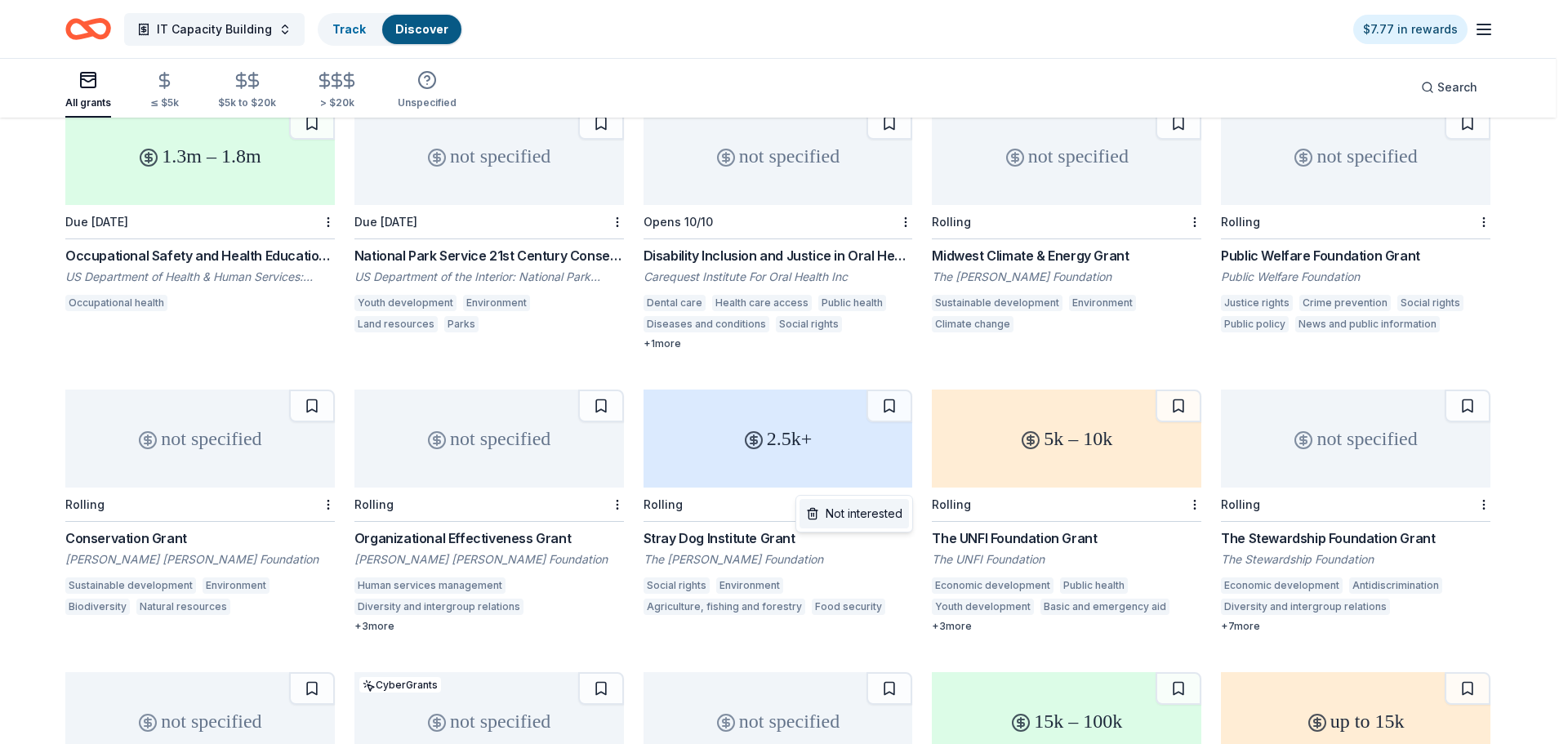
click at [899, 511] on div "Not interested" at bounding box center [853, 514] width 109 height 29
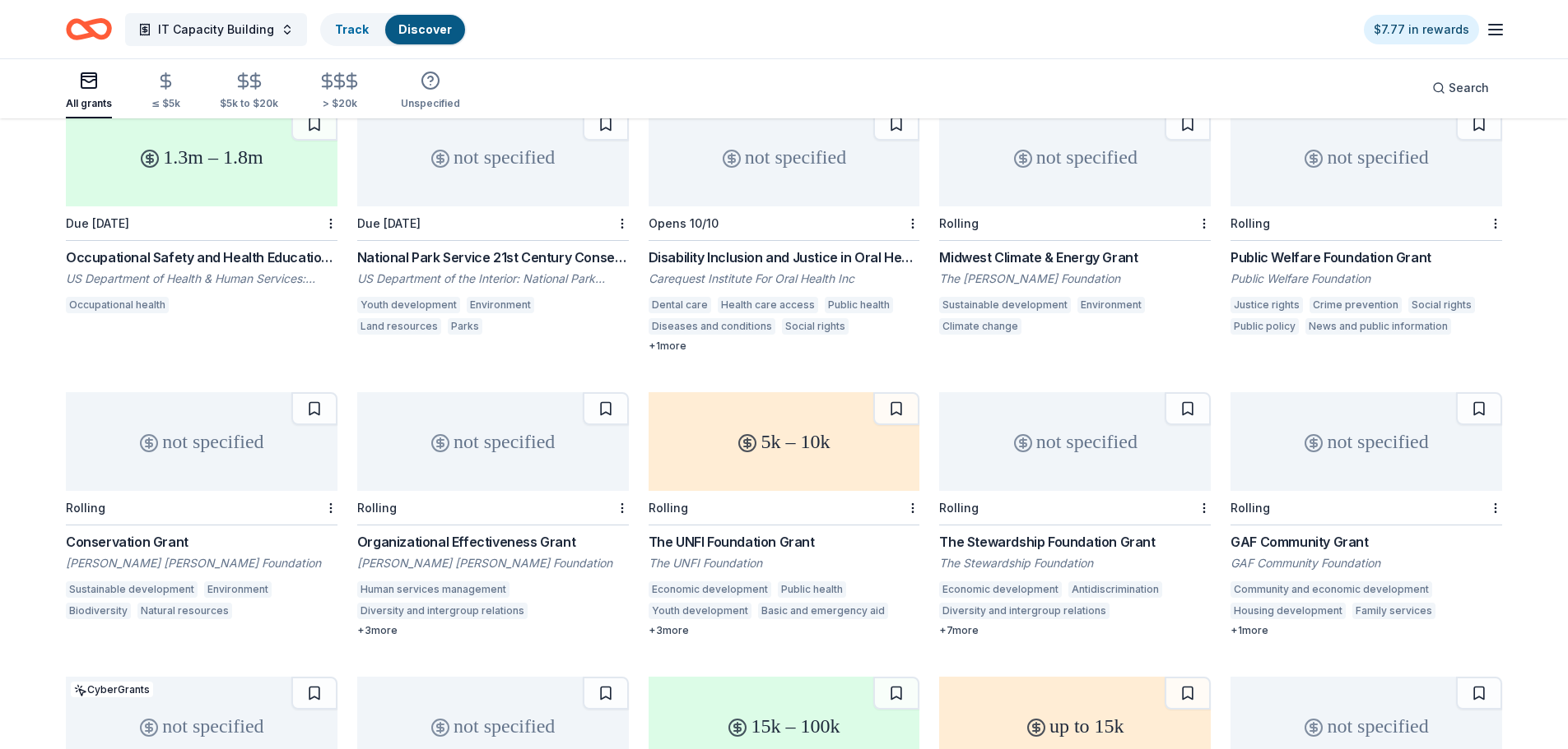
click at [461, 532] on div "Organizational Effectiveness Grant" at bounding box center [493, 542] width 272 height 19
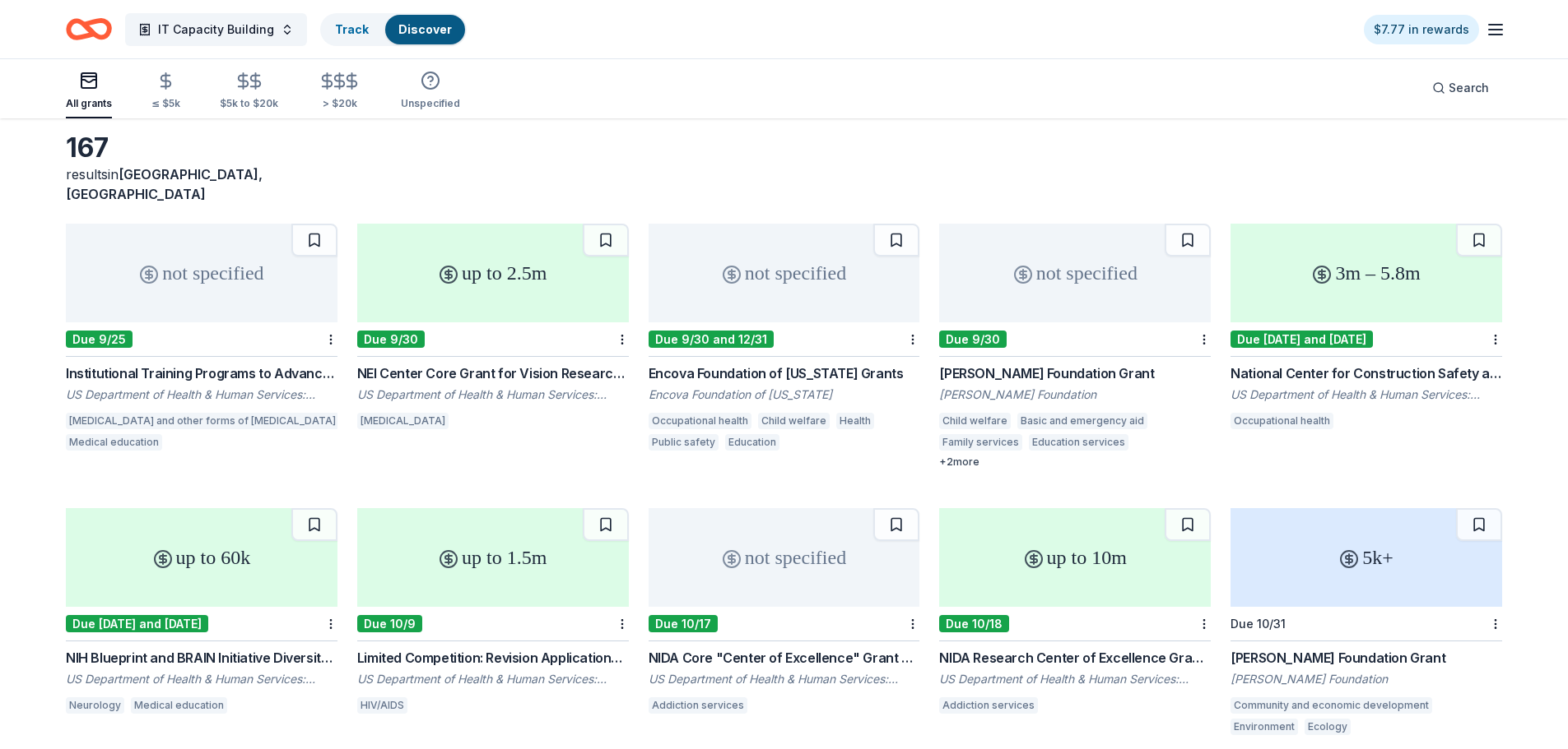
scroll to position [0, 0]
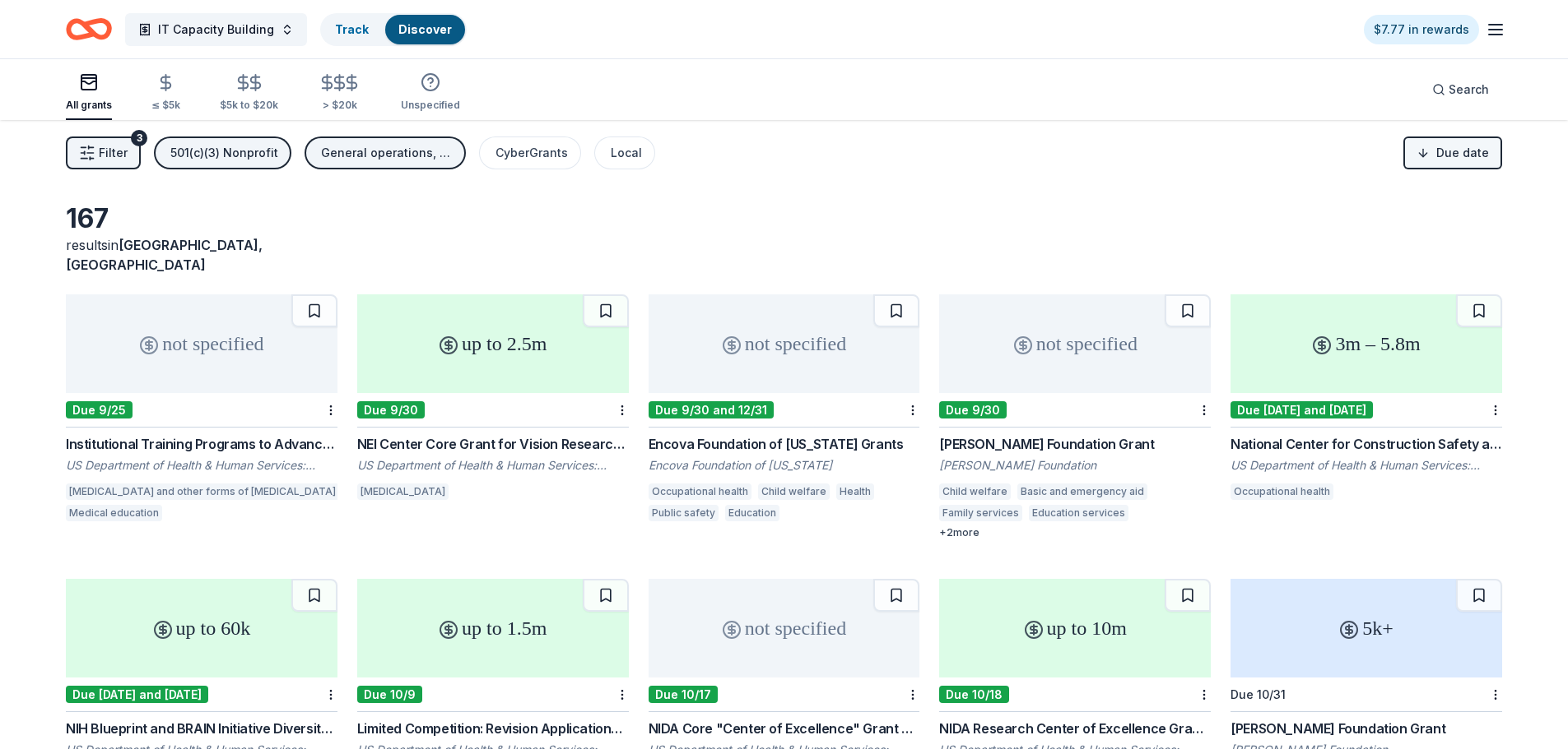
click at [1425, 145] on html "IT Capacity Building Track Discover $7.77 in rewards All grants ≤ $5k $5k to $2…" at bounding box center [784, 374] width 1568 height 749
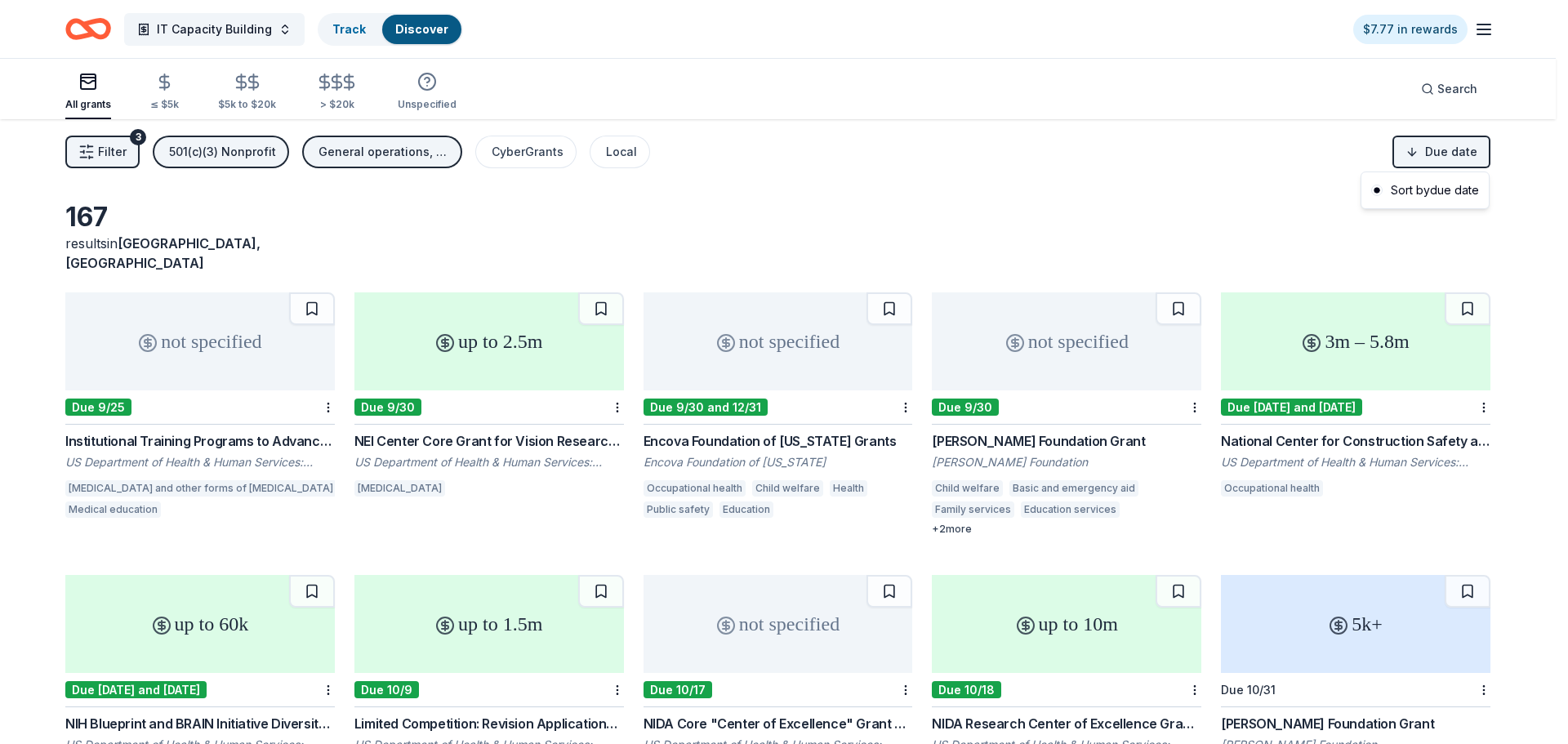
click at [1414, 145] on html "IT Capacity Building Track Discover $7.77 in rewards All grants ≤ $5k $5k to $2…" at bounding box center [784, 372] width 1568 height 744
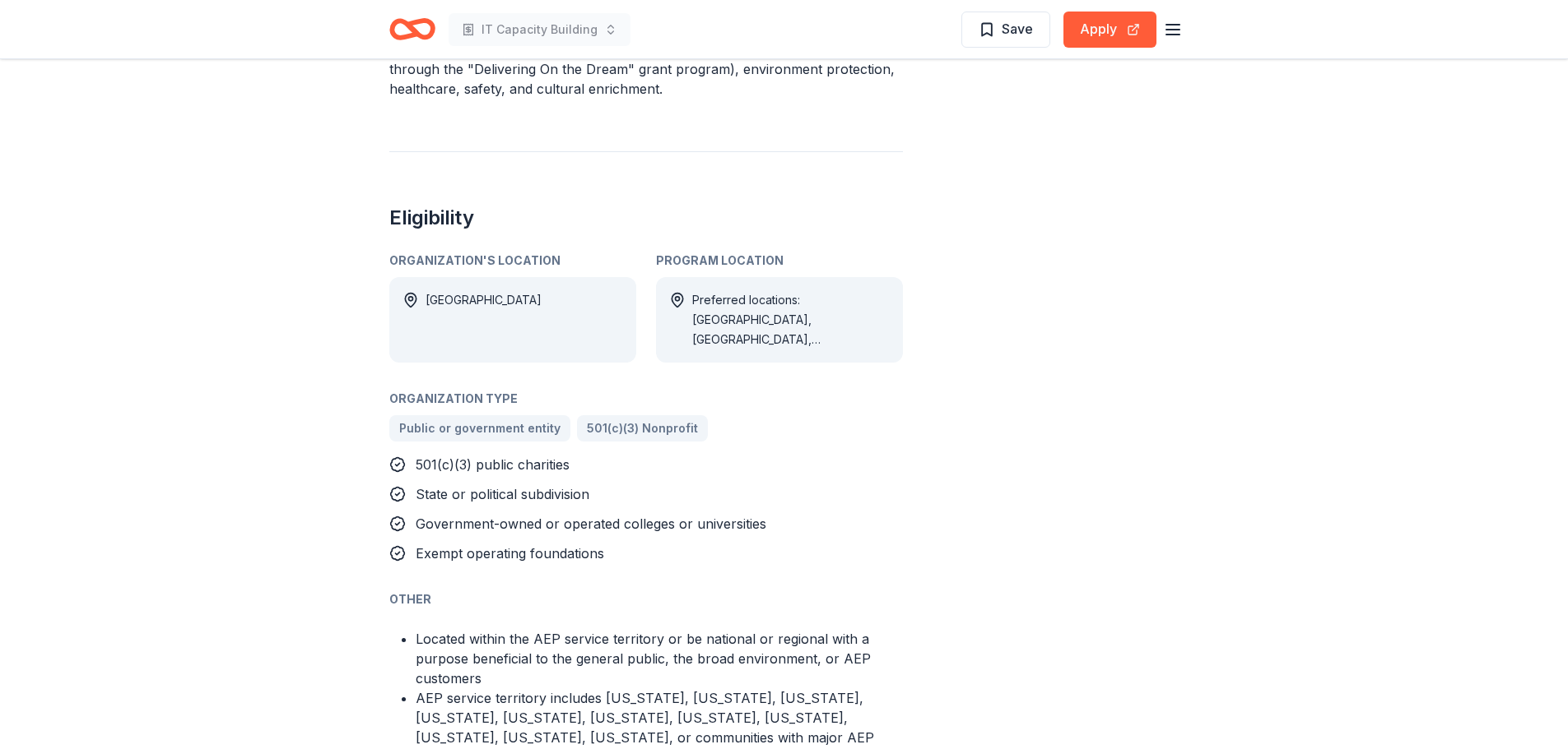
scroll to position [905, 0]
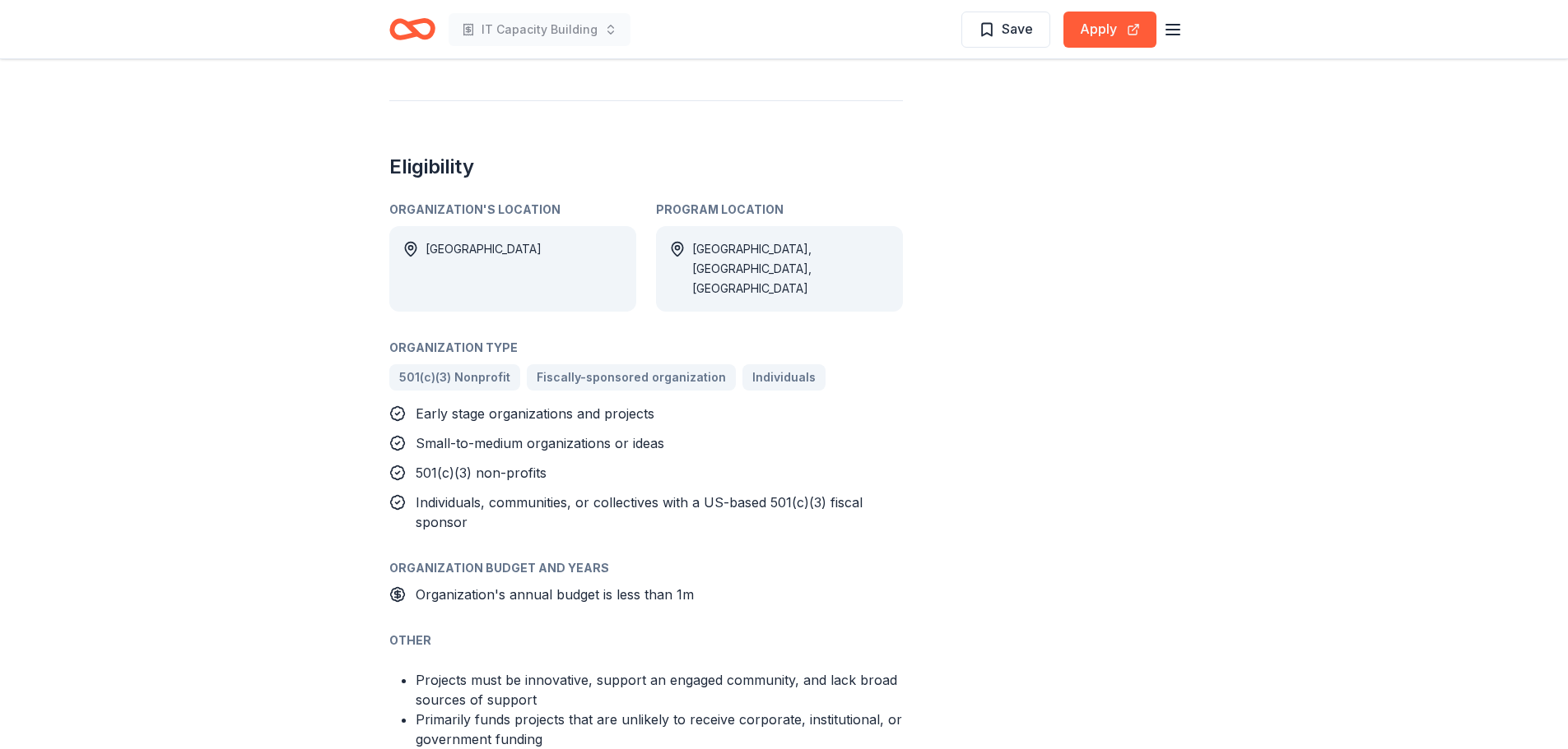
scroll to position [822, 0]
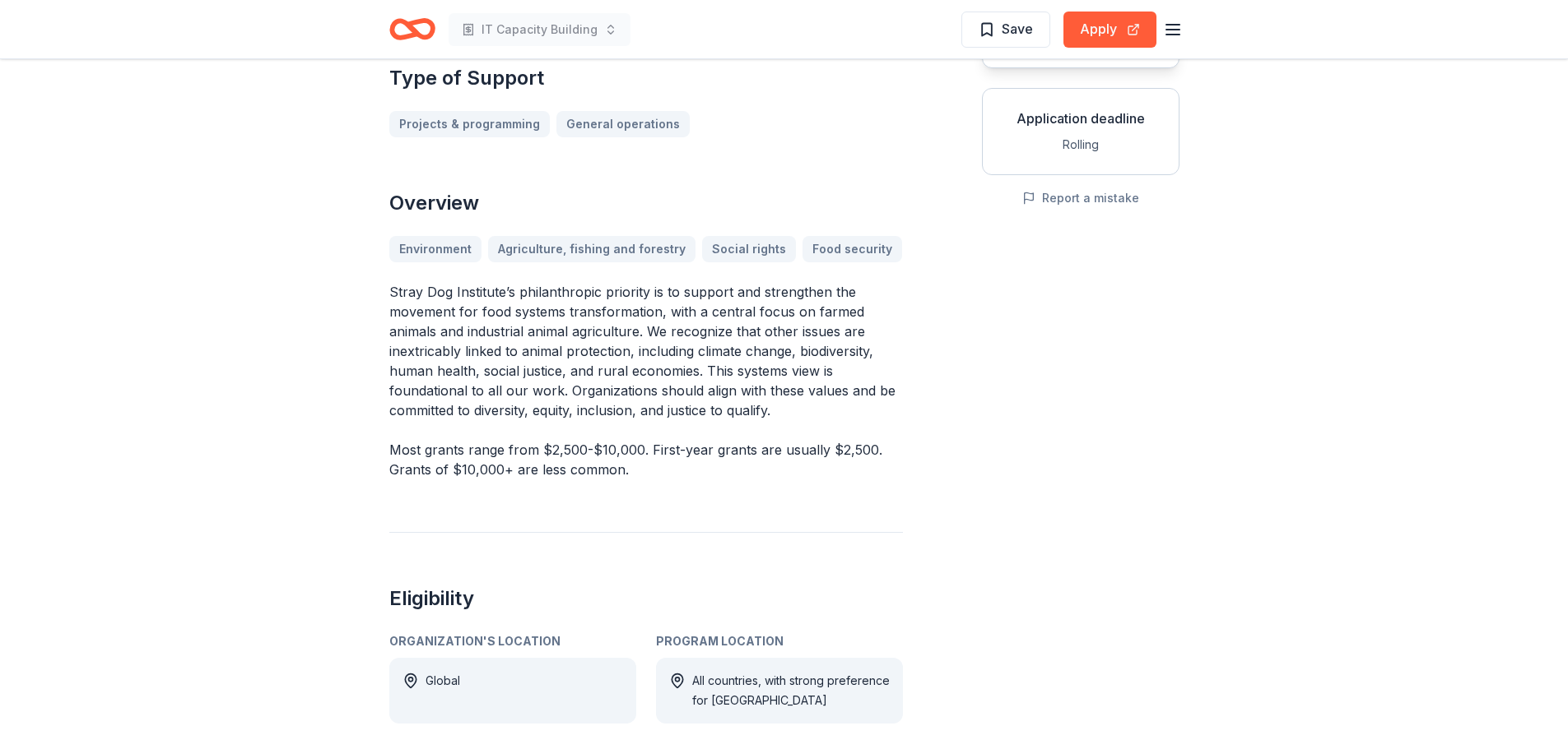
scroll to position [247, 0]
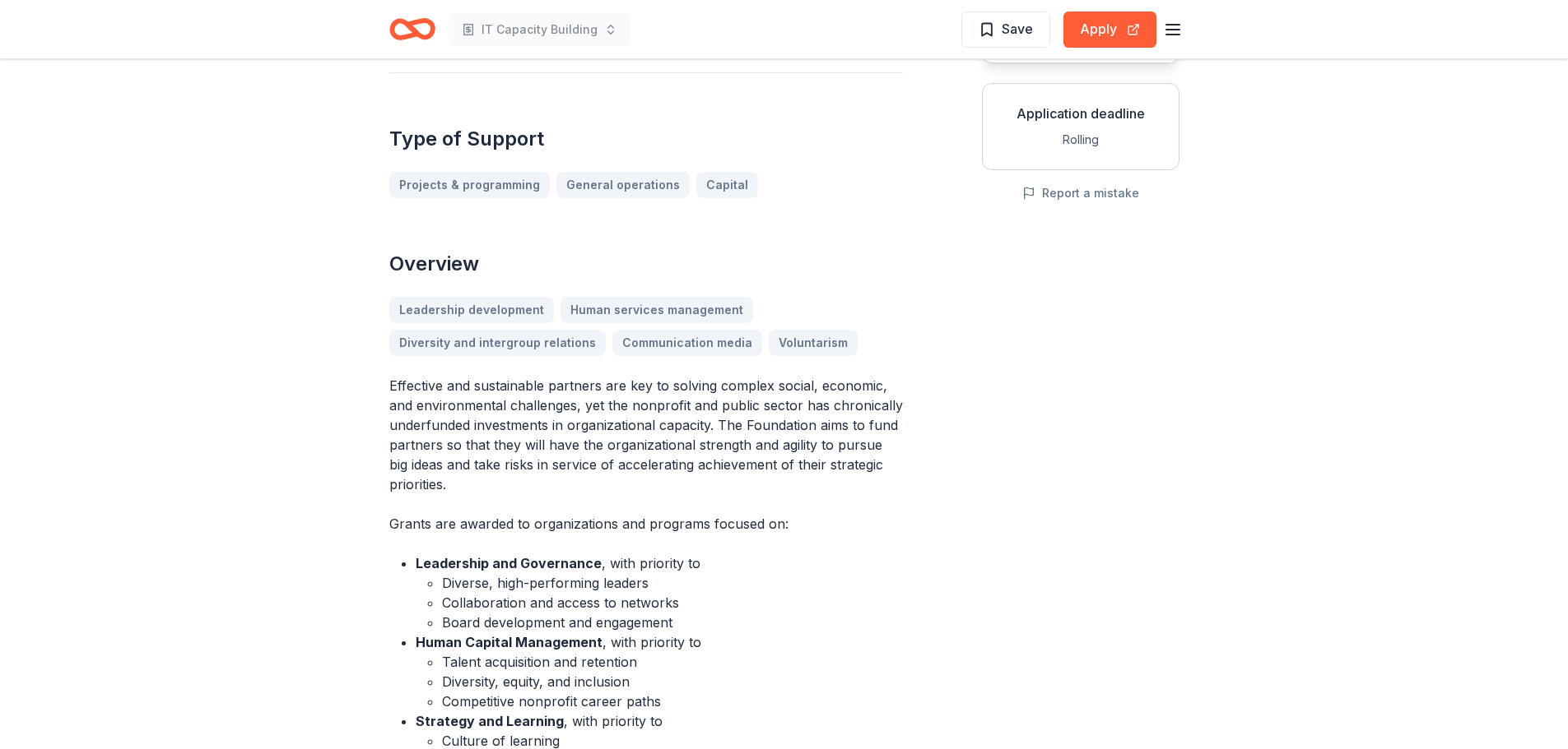
scroll to position [247, 0]
